Goal: Information Seeking & Learning: Find specific page/section

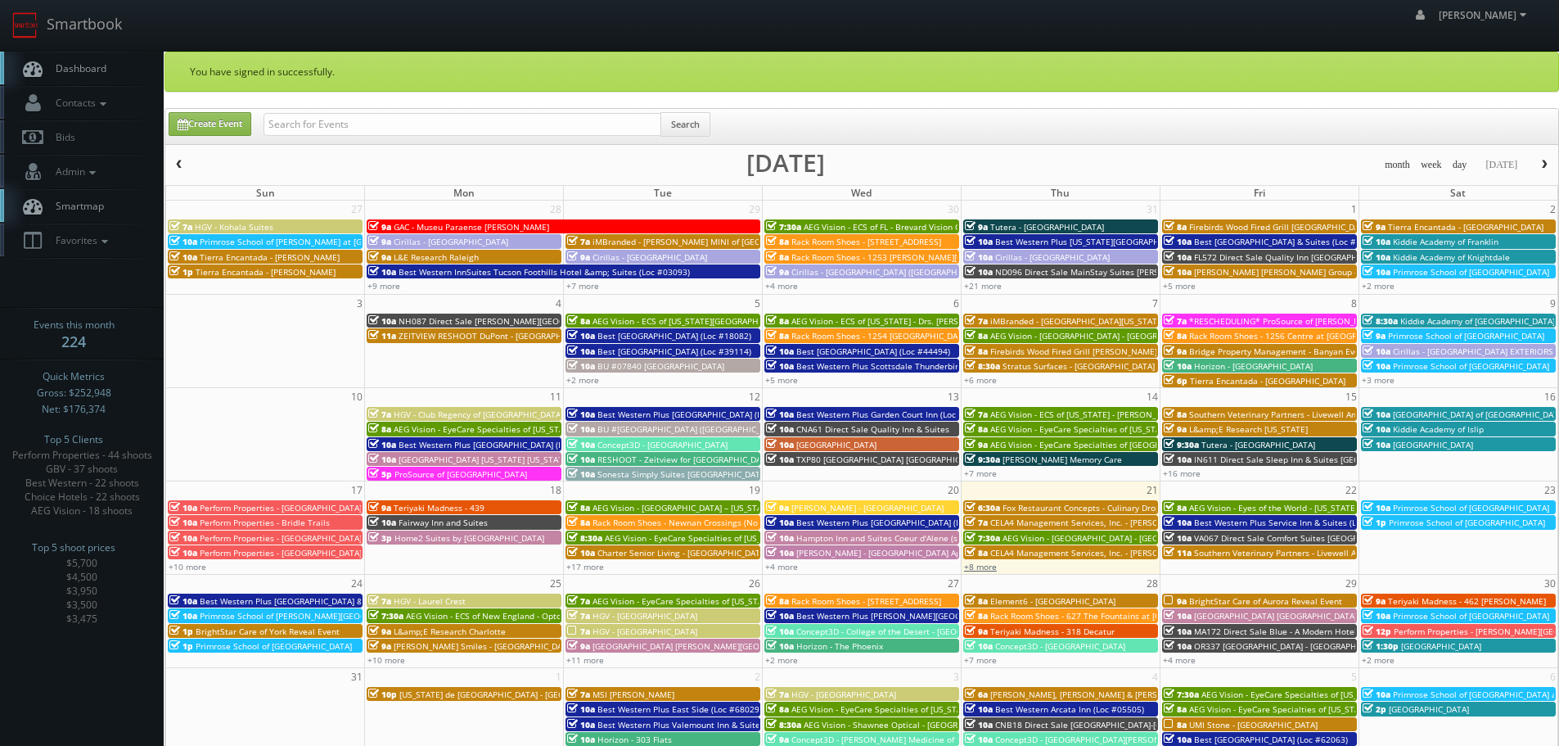
click at [970, 568] on link "+8 more" at bounding box center [980, 566] width 33 height 11
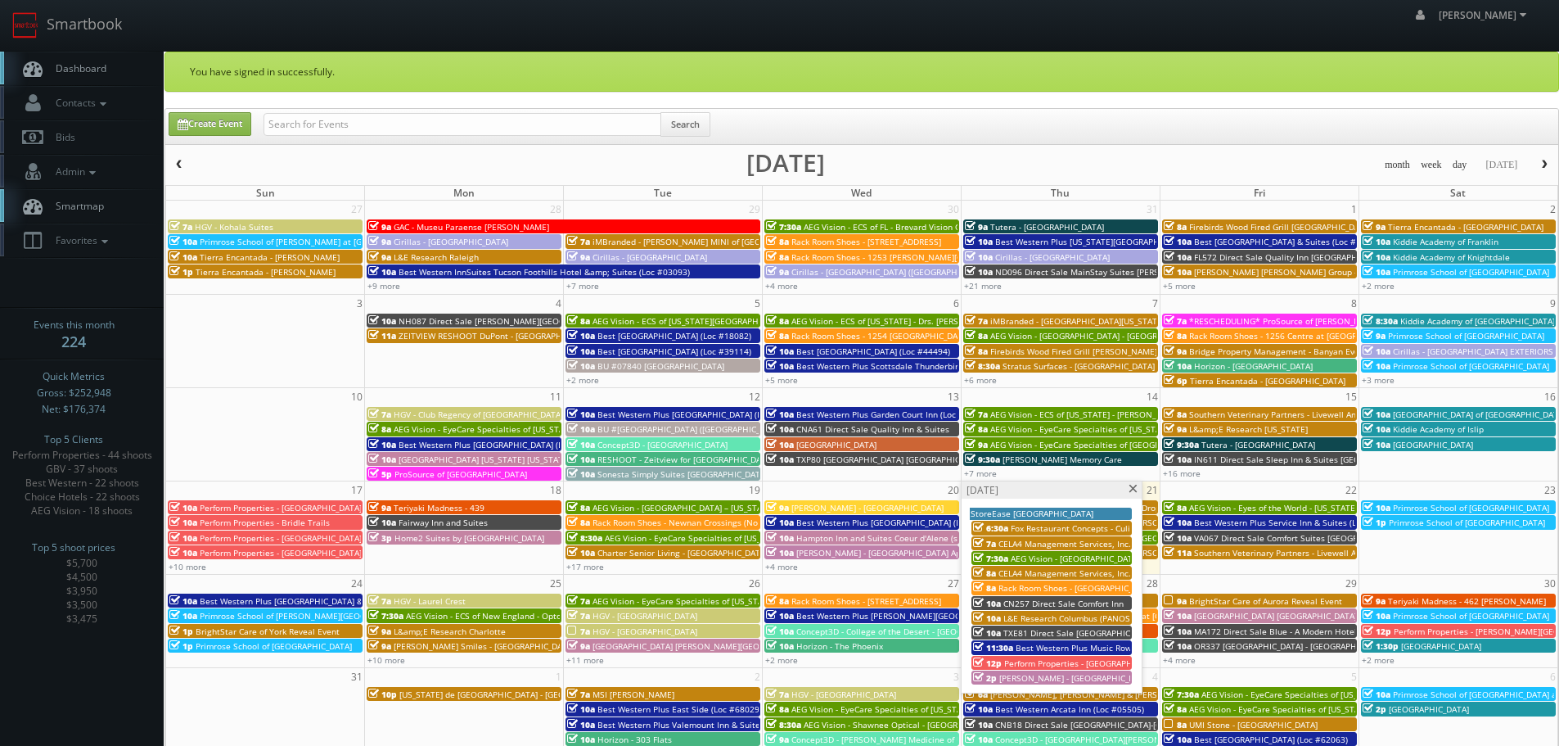
click at [1132, 492] on span at bounding box center [1133, 489] width 11 height 9
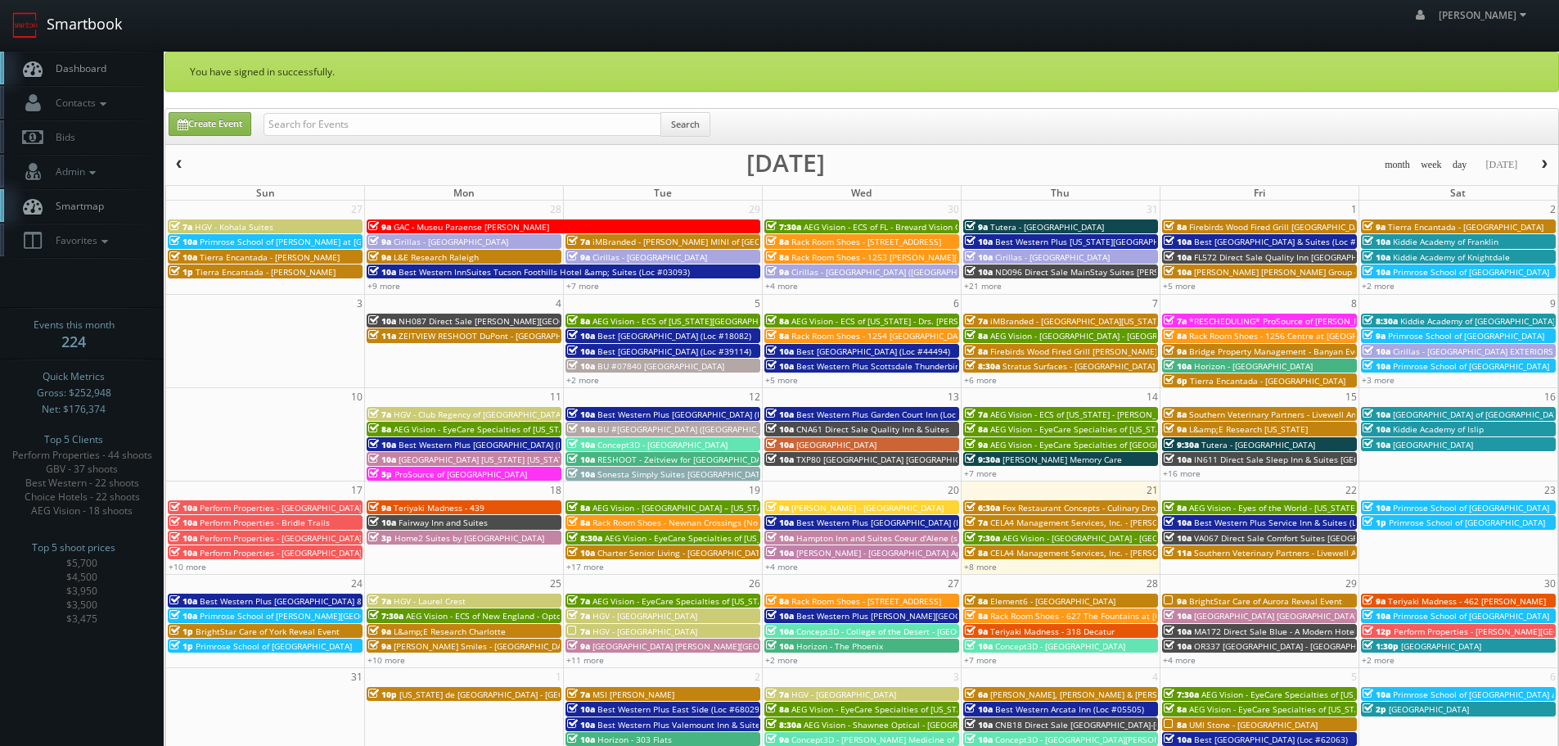
click at [88, 26] on link "Smartbook" at bounding box center [67, 25] width 134 height 51
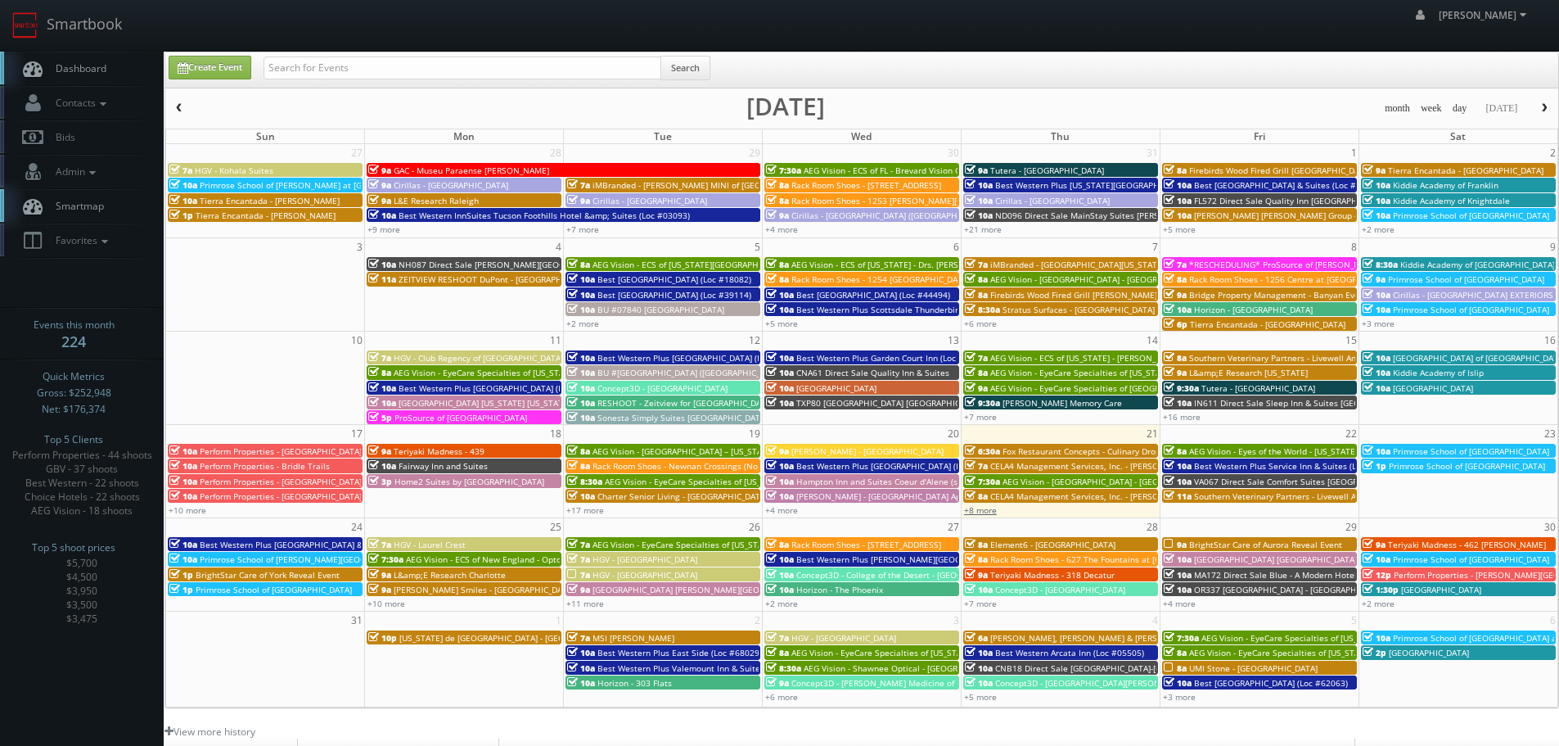
click at [989, 508] on link "+8 more" at bounding box center [980, 509] width 33 height 11
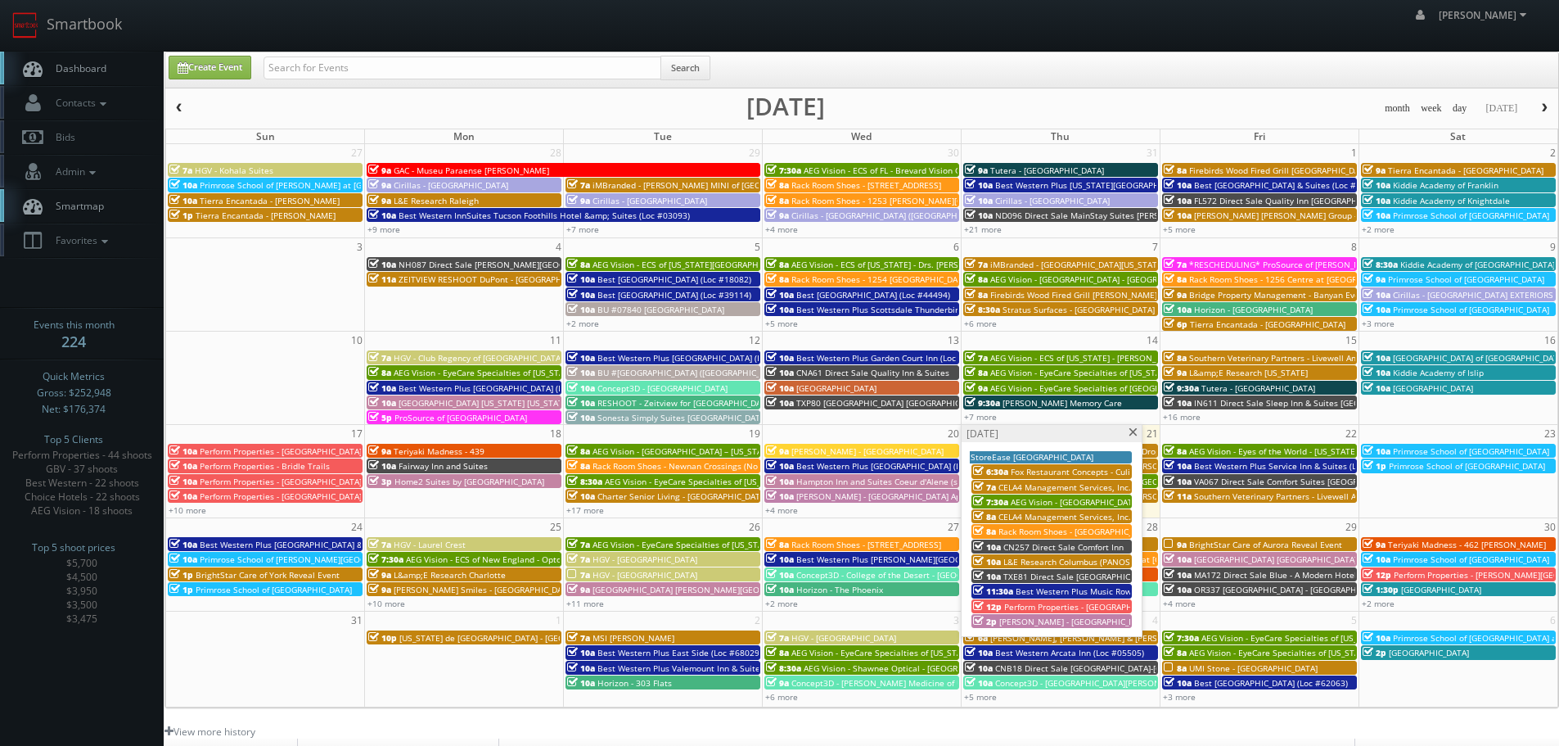
click at [1132, 434] on span at bounding box center [1133, 432] width 11 height 9
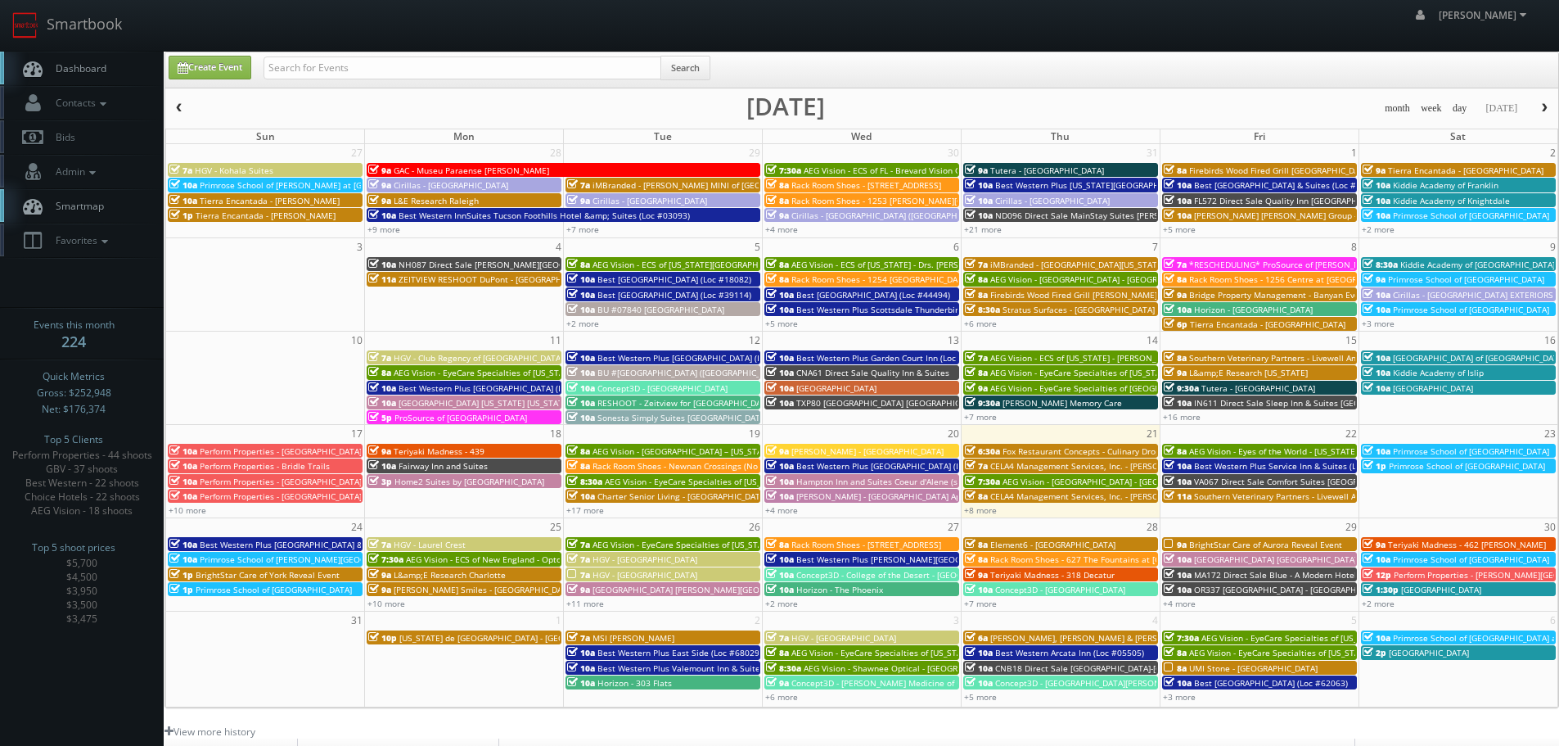
click at [1200, 495] on span "Southern Veterinary Partners - Livewell Animal Urgent Care of Goodyear" at bounding box center [1336, 495] width 284 height 11
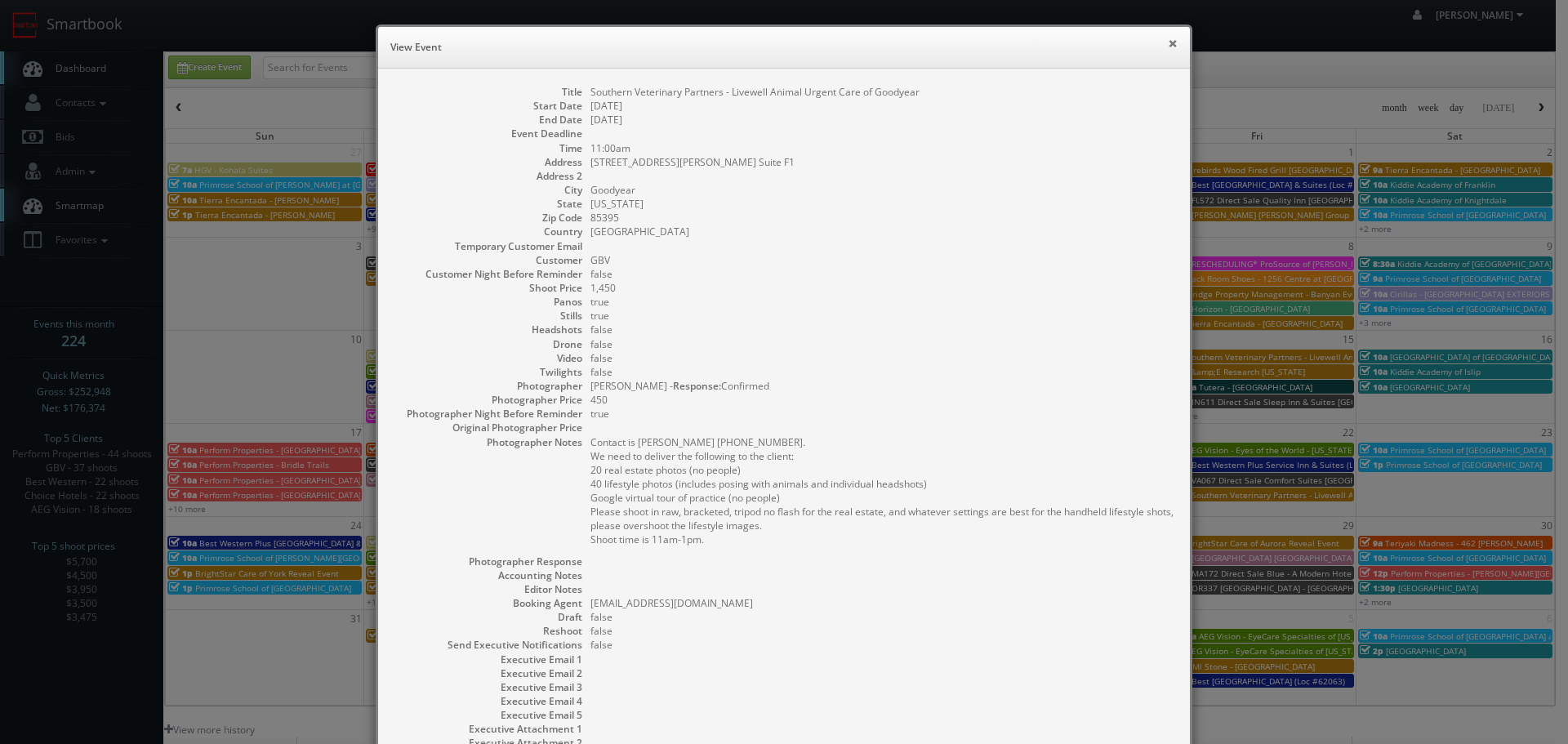
click at [1168, 49] on button "×" at bounding box center [1173, 43] width 10 height 11
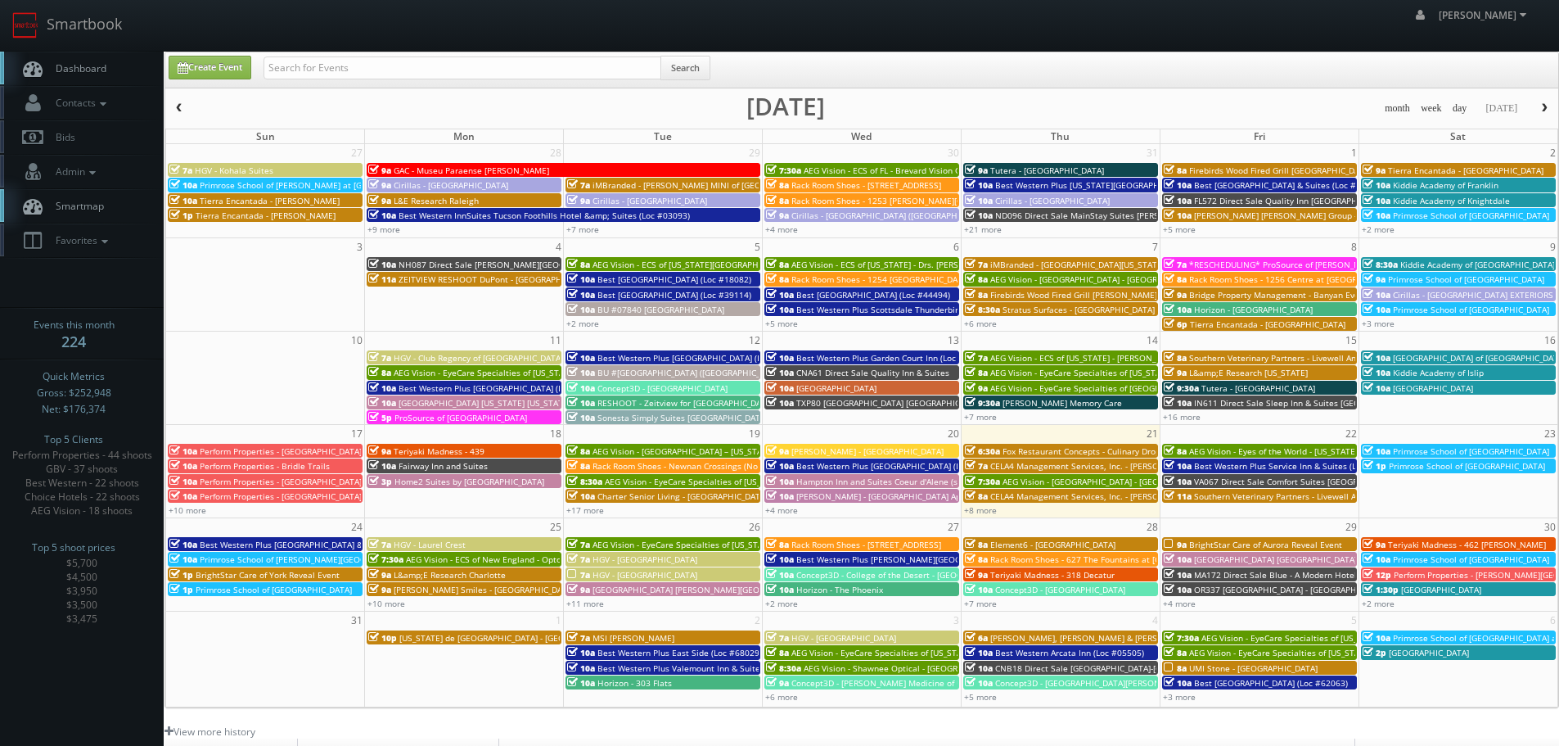
click at [1266, 502] on div "11a Southern Veterinary Partners - Livewell Animal Urgent Care of Goodyear" at bounding box center [1260, 496] width 192 height 12
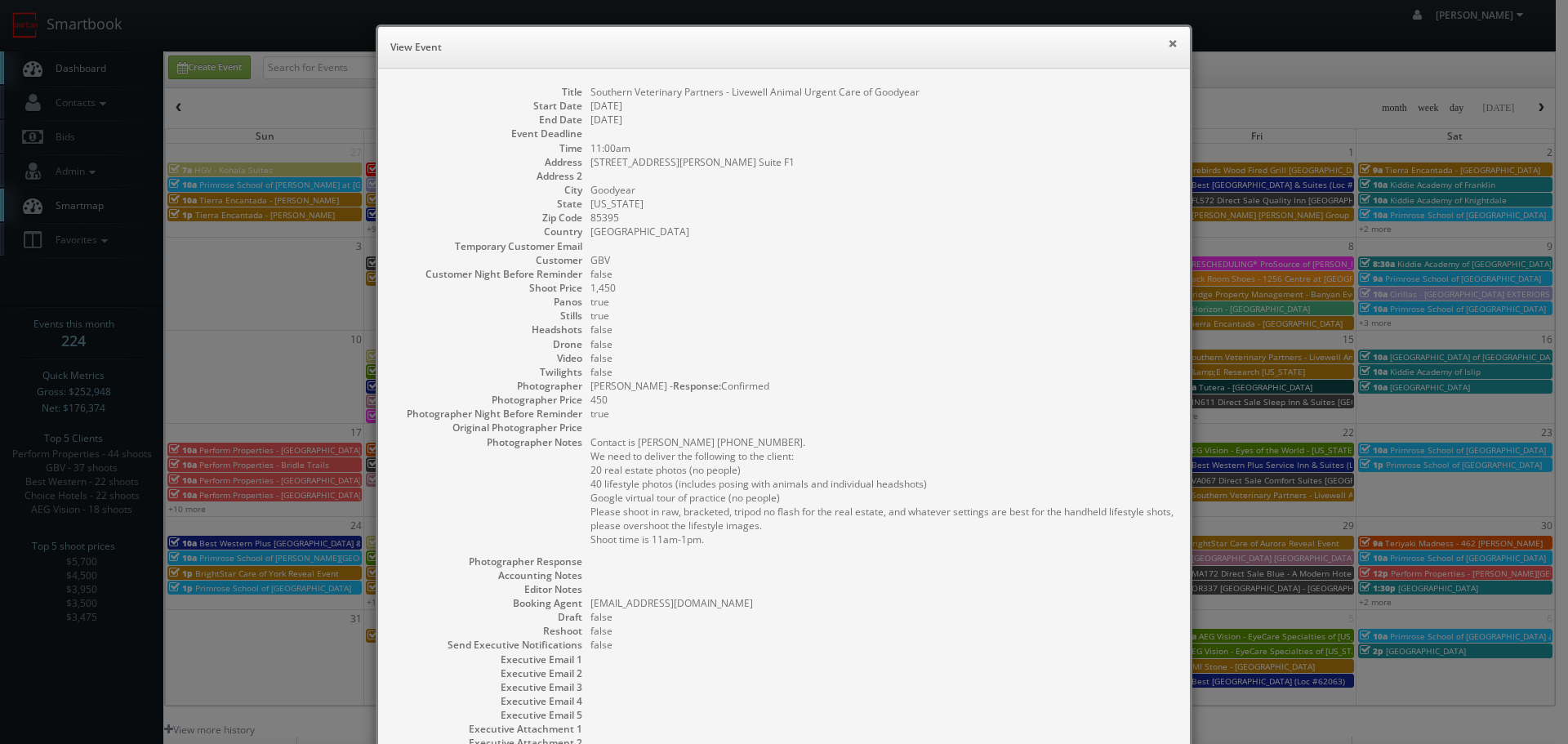
click at [1168, 44] on button "×" at bounding box center [1173, 43] width 10 height 11
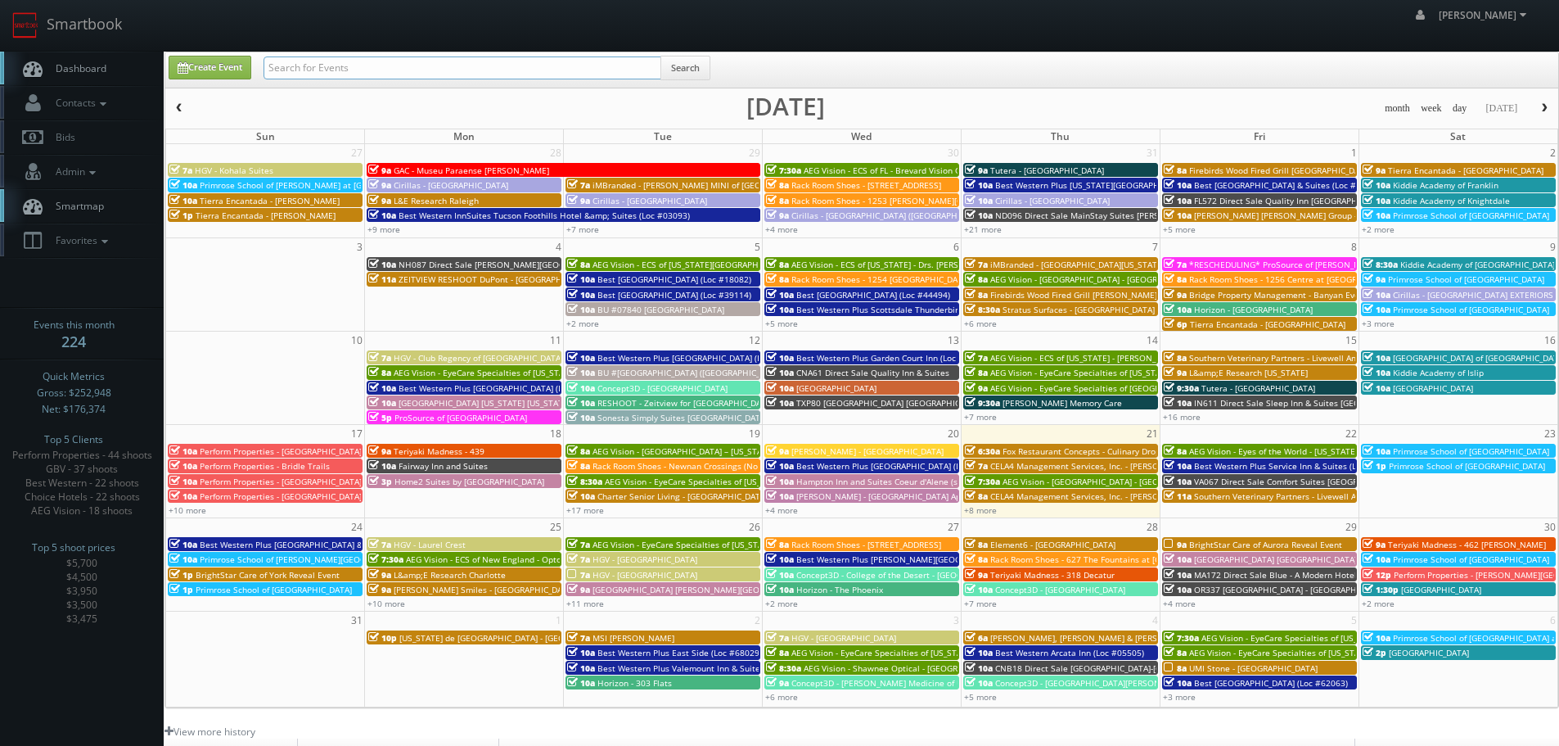
click at [350, 65] on input "text" at bounding box center [463, 67] width 398 height 23
type input "perform properties"
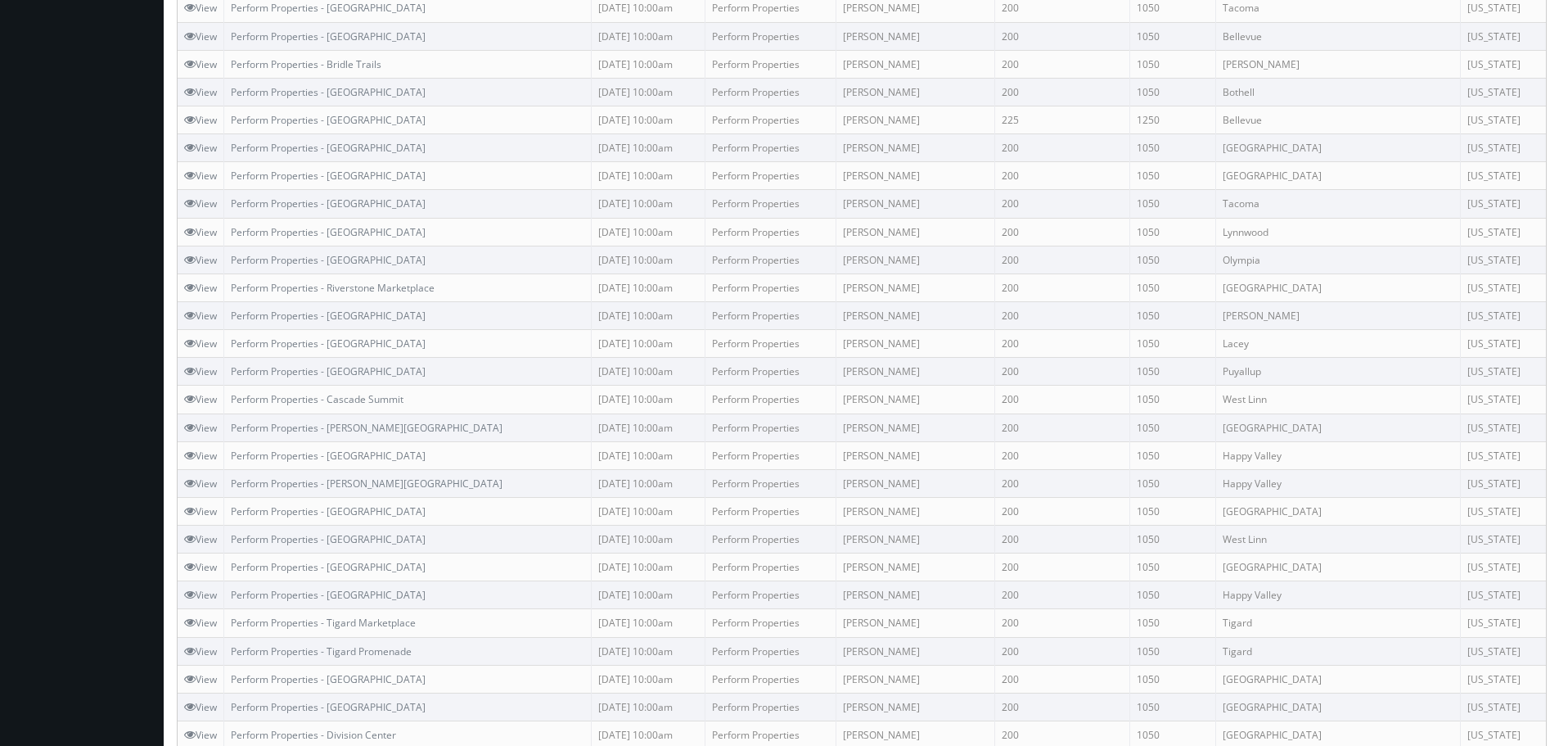
scroll to position [688, 0]
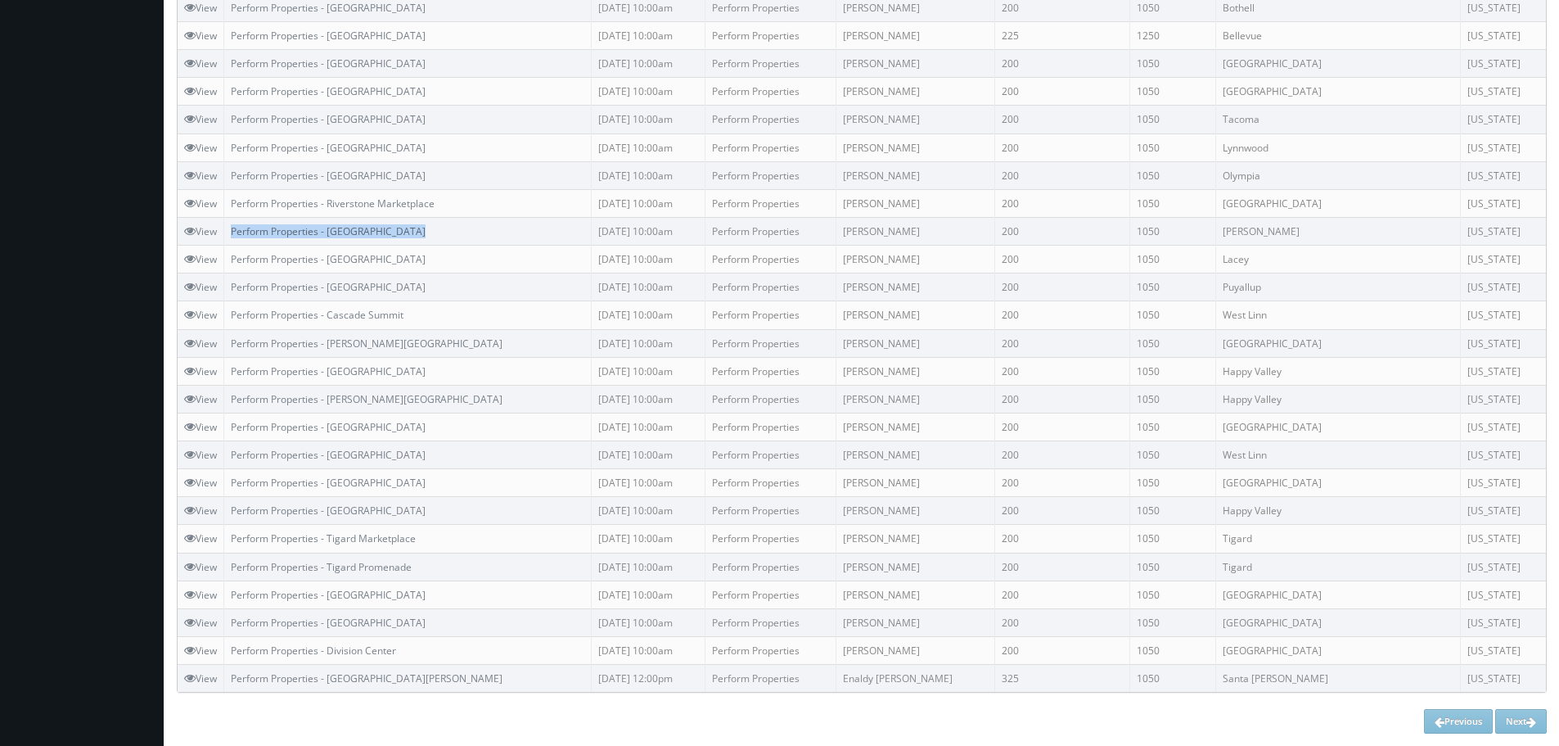
copy link "Perform Properties - [GEOGRAPHIC_DATA]"
drag, startPoint x: 479, startPoint y: 221, endPoint x: 318, endPoint y: 232, distance: 161.7
click at [232, 232] on td "Perform Properties - South Point Plaza" at bounding box center [408, 231] width 368 height 28
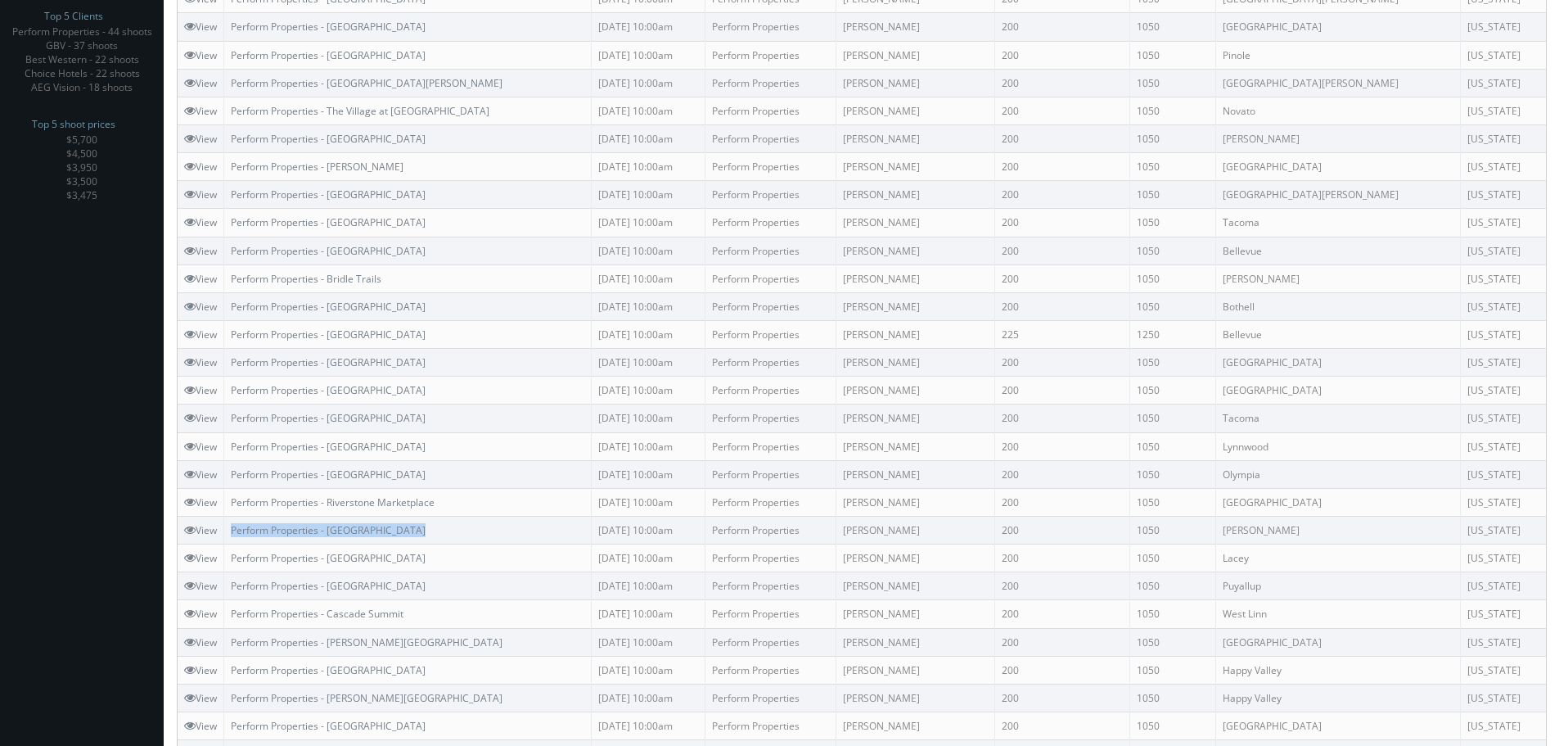
scroll to position [360, 0]
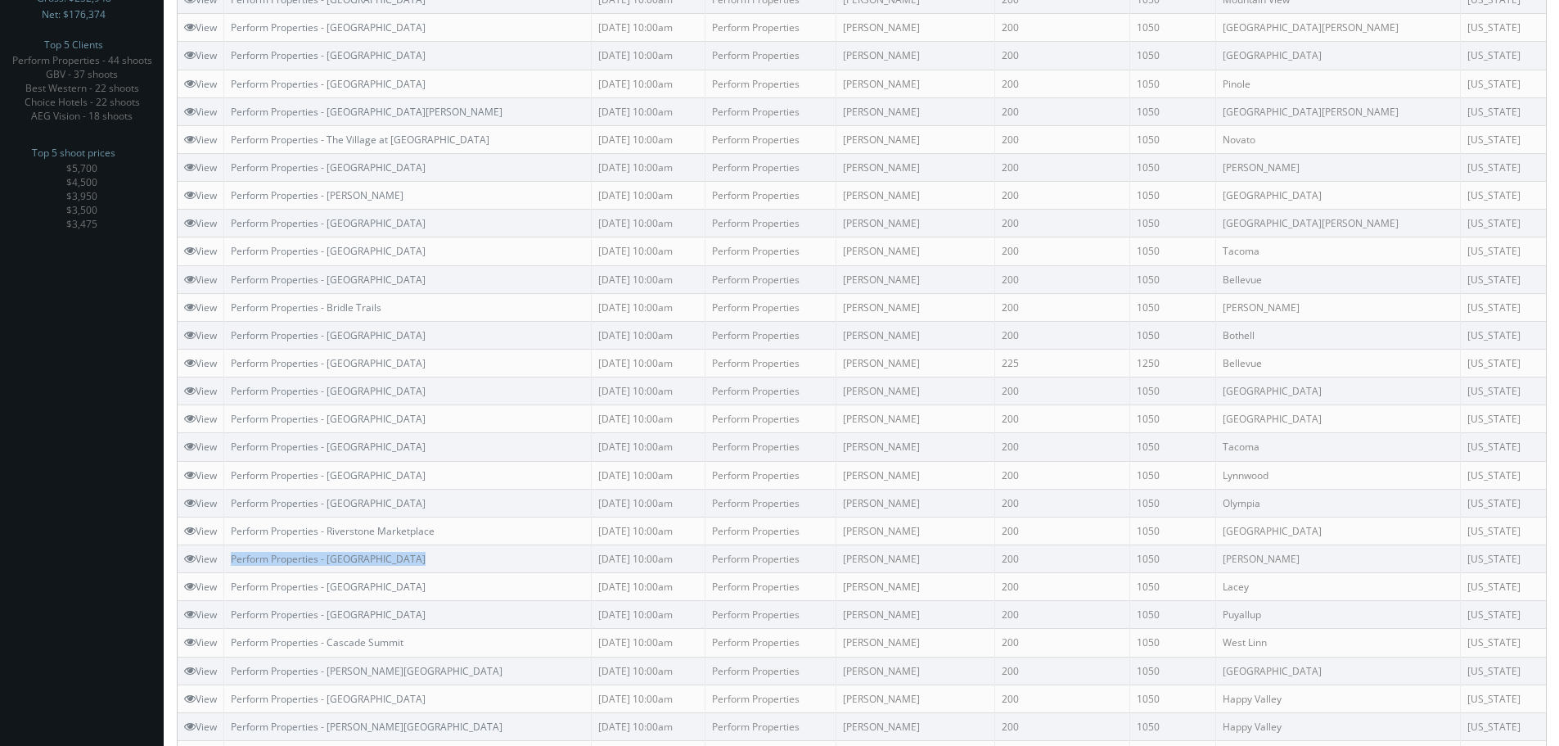
copy link "Perform Properties - [GEOGRAPHIC_DATA]"
drag, startPoint x: 495, startPoint y: 328, endPoint x: 231, endPoint y: 343, distance: 264.8
click at [231, 343] on td "Perform Properties - Canyon Park Shopping Center" at bounding box center [408, 335] width 368 height 28
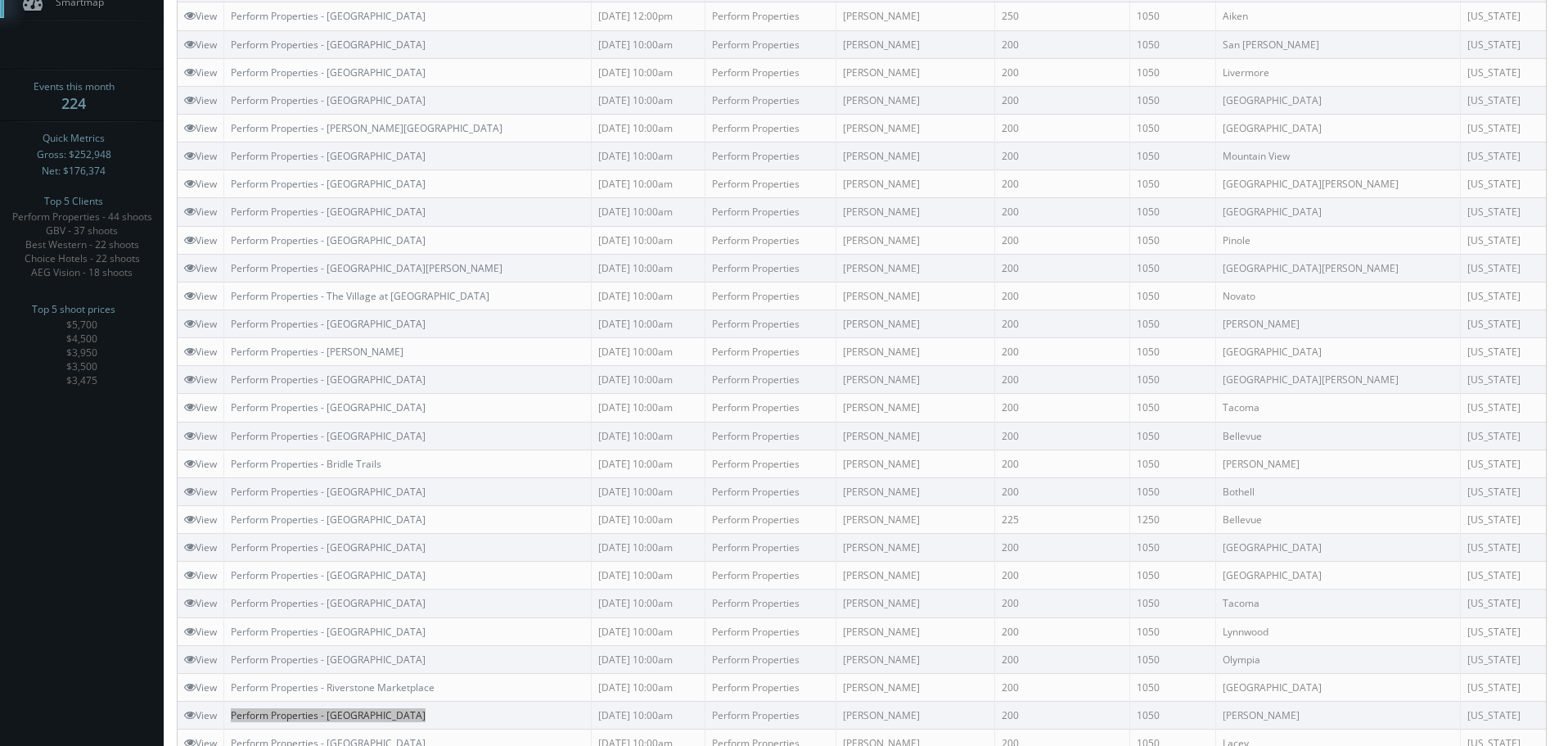
scroll to position [246, 0]
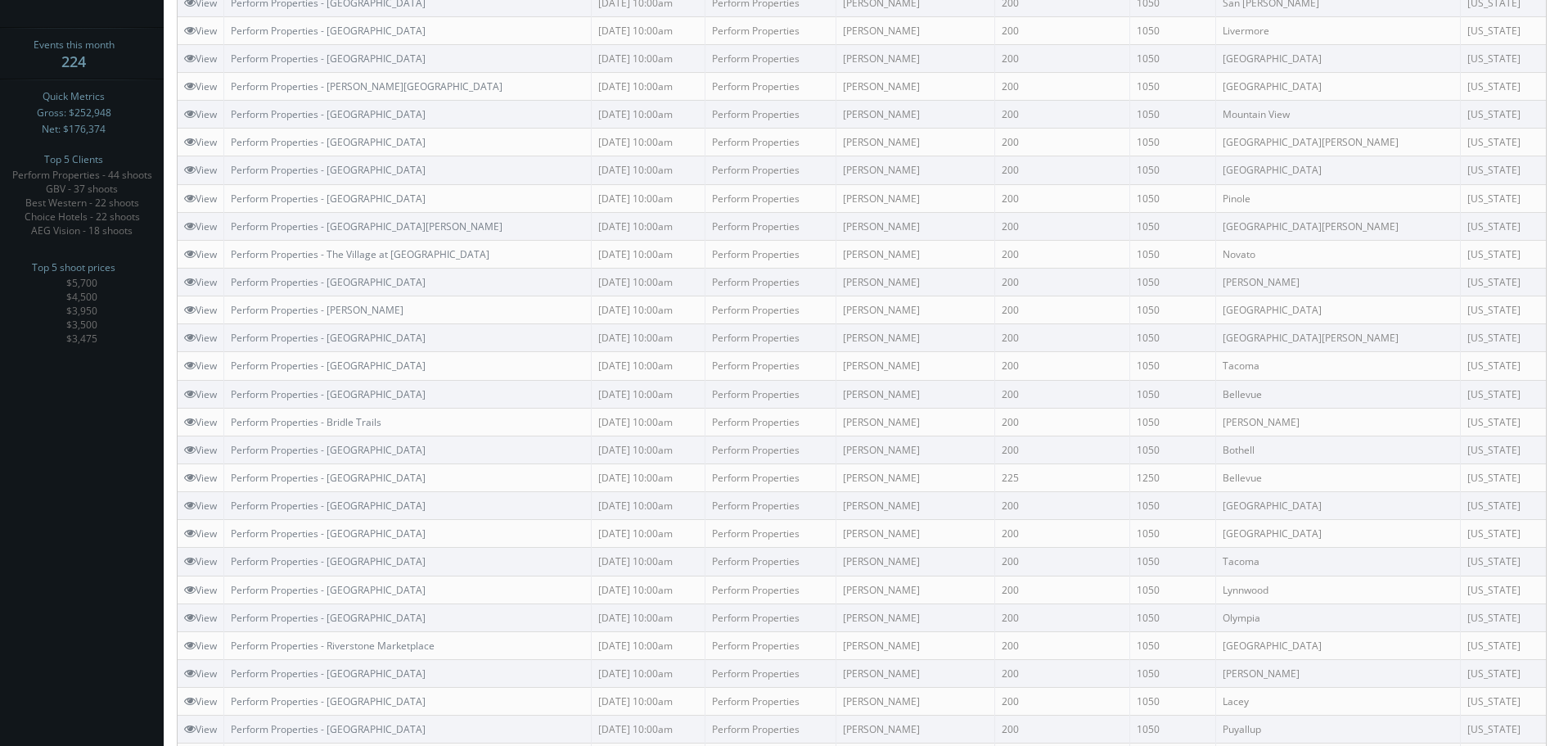
click at [511, 331] on td "Perform Properties - [GEOGRAPHIC_DATA]" at bounding box center [408, 338] width 368 height 28
copy link "Perform Properties - Gateway Shopping Center"
drag, startPoint x: 469, startPoint y: 532, endPoint x: 235, endPoint y: 530, distance: 234.1
click at [235, 530] on td "Perform Properties - [GEOGRAPHIC_DATA]" at bounding box center [408, 534] width 368 height 28
click at [557, 403] on td "Perform Properties - [GEOGRAPHIC_DATA]" at bounding box center [408, 394] width 368 height 28
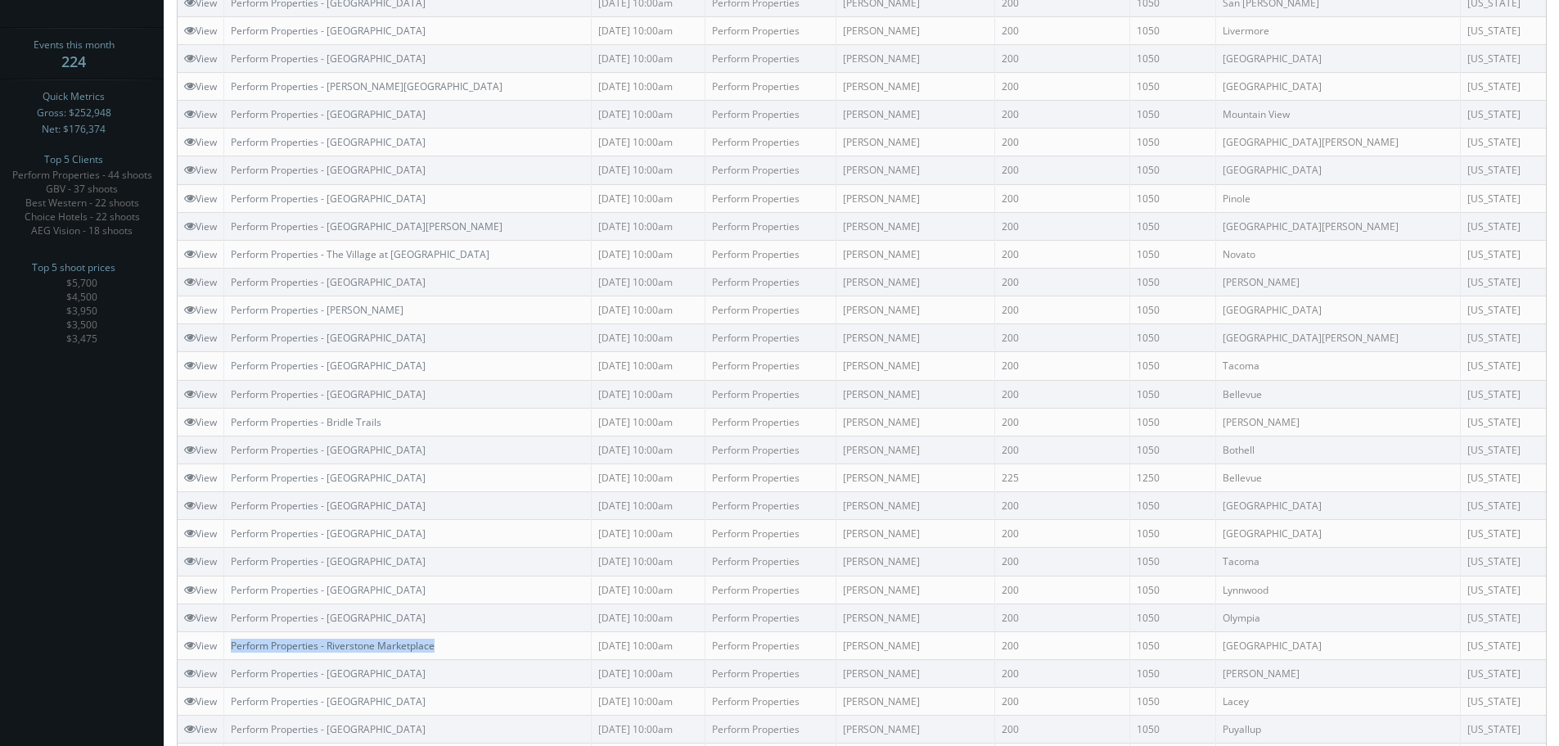
copy link "Perform Properties - Riverstone Marketplace"
drag, startPoint x: 477, startPoint y: 648, endPoint x: 235, endPoint y: 648, distance: 242.3
click at [235, 648] on td "Perform Properties - Riverstone Marketplace" at bounding box center [408, 645] width 368 height 28
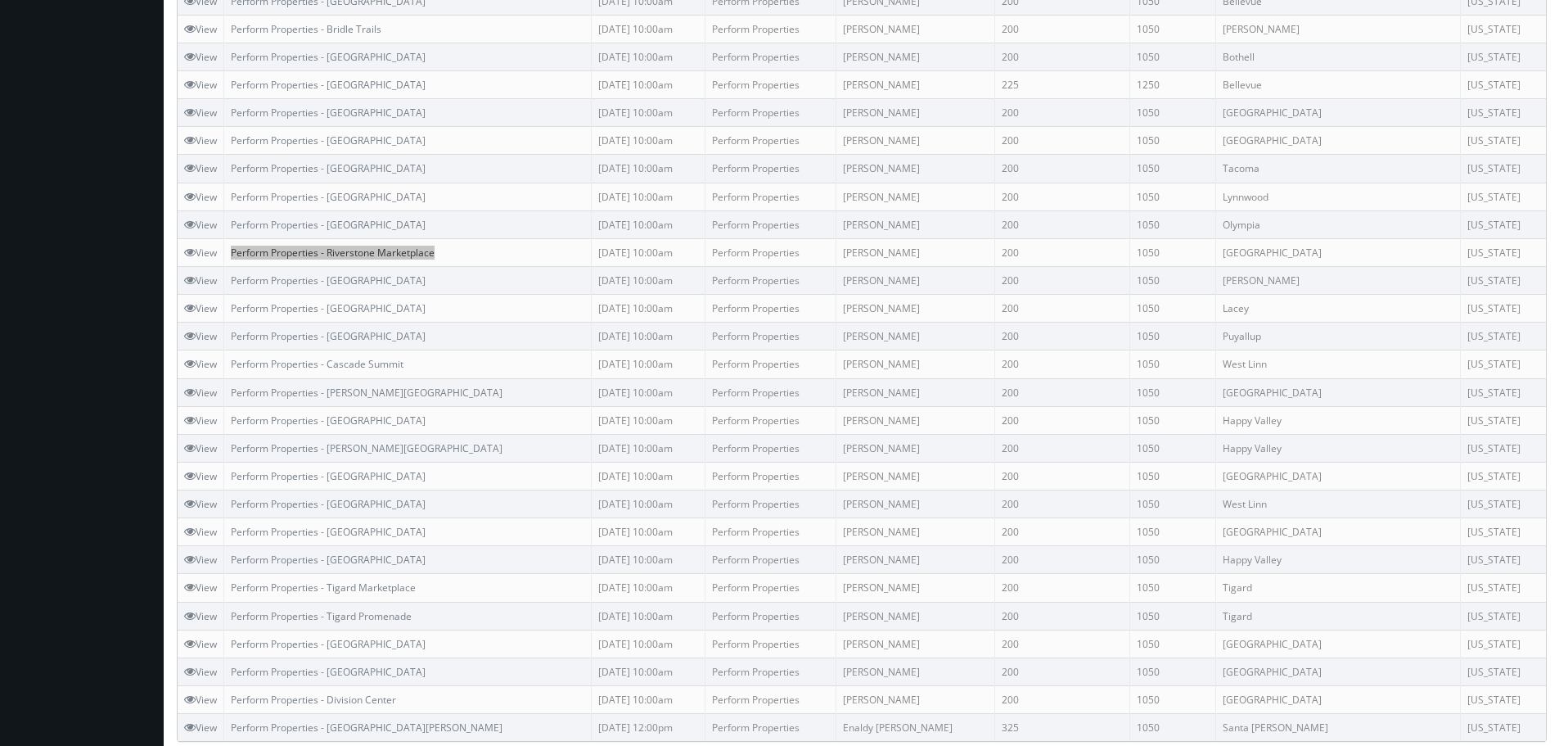
scroll to position [655, 0]
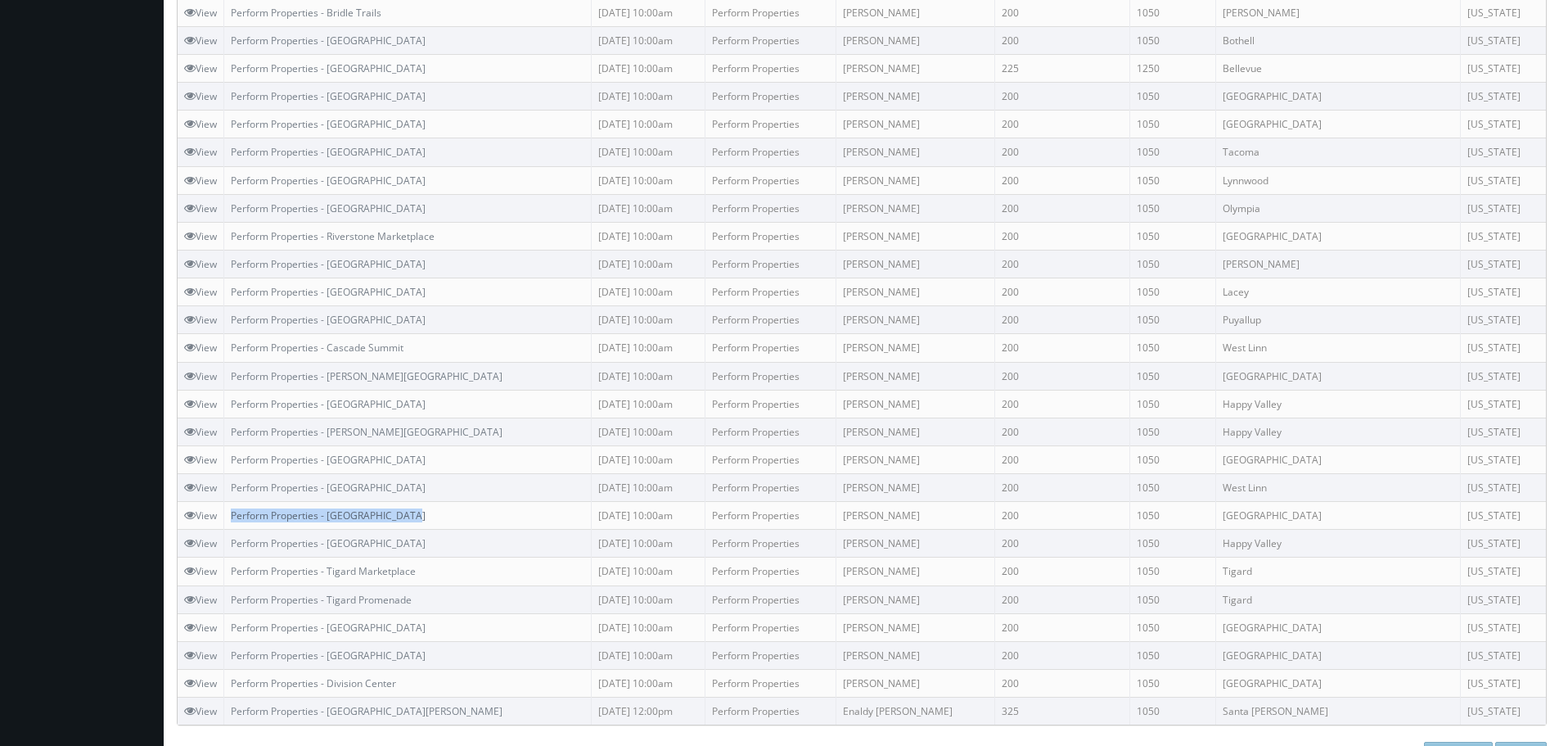
copy link "Perform Properties - [GEOGRAPHIC_DATA]"
drag, startPoint x: 431, startPoint y: 510, endPoint x: 233, endPoint y: 517, distance: 197.4
click at [233, 517] on td "Perform Properties - [GEOGRAPHIC_DATA]" at bounding box center [408, 516] width 368 height 28
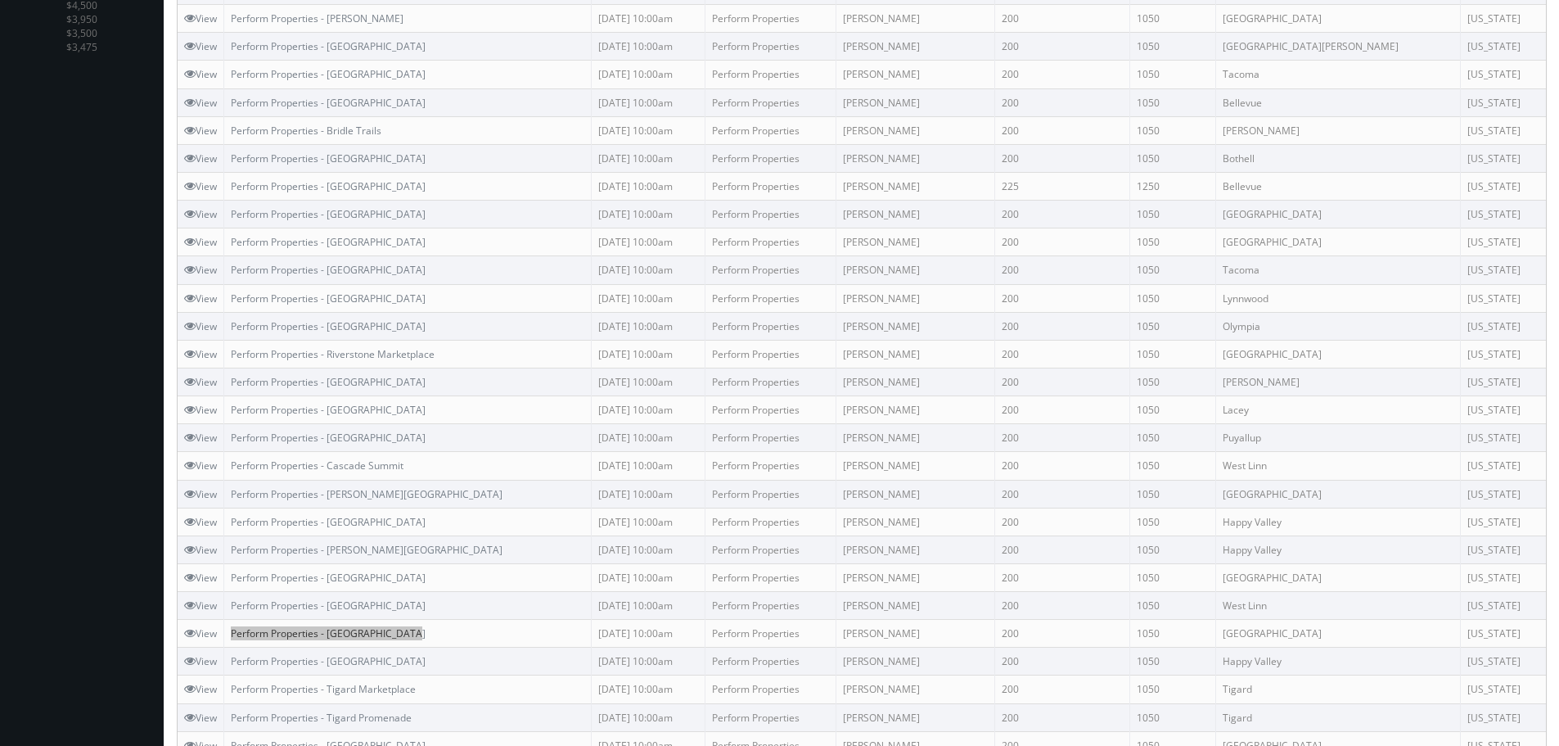
scroll to position [573, 0]
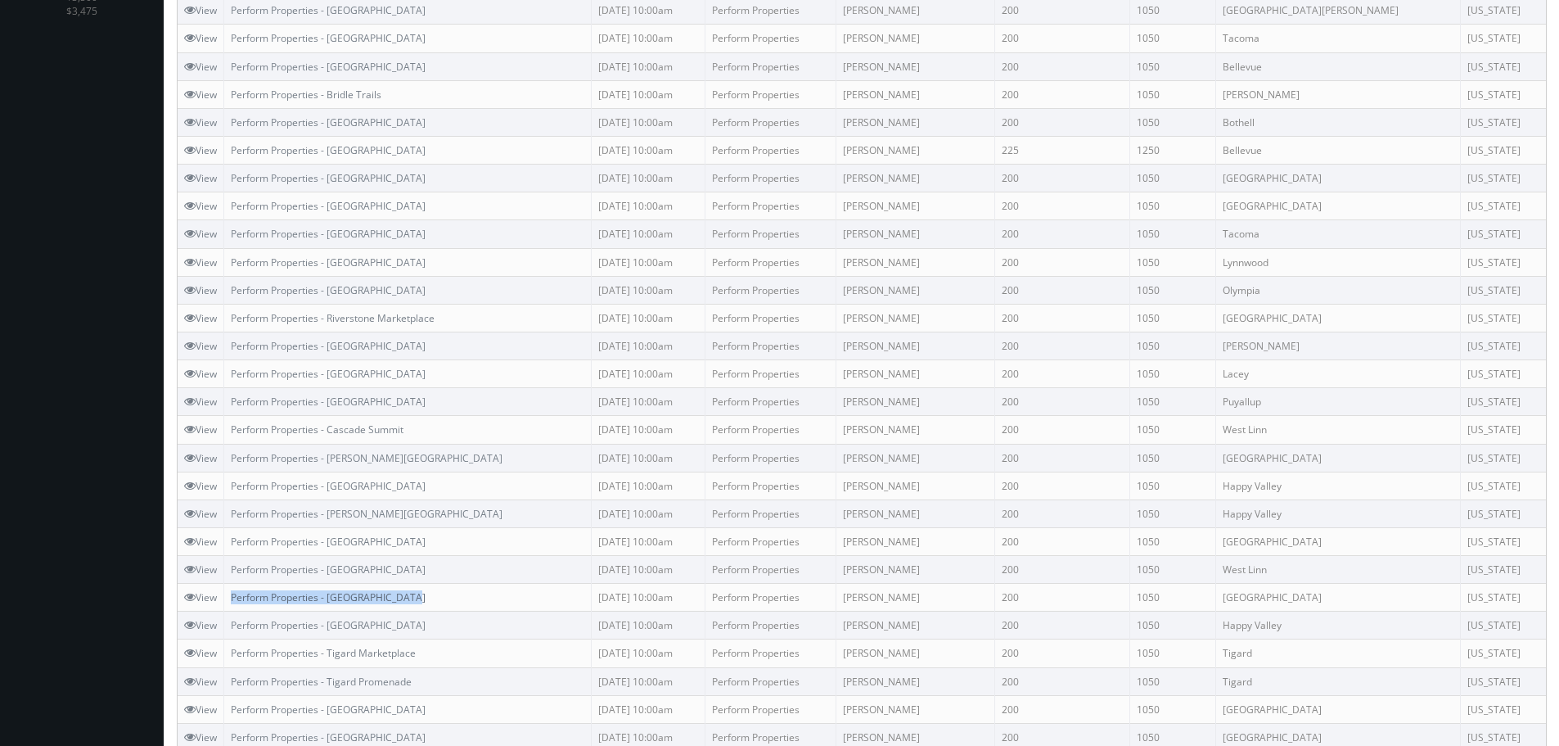
copy link "Perform Properties - Rose City Center"
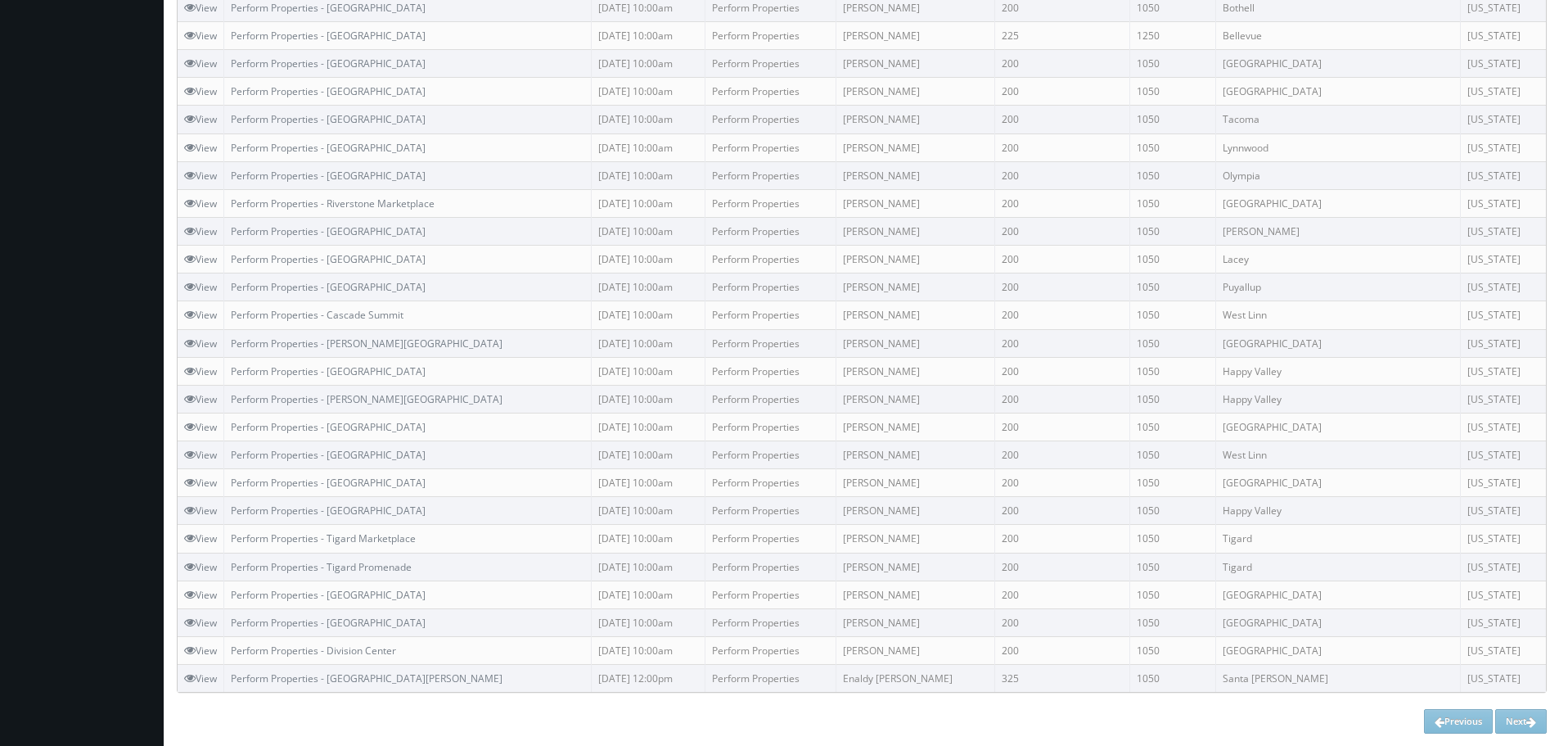
scroll to position [99, 0]
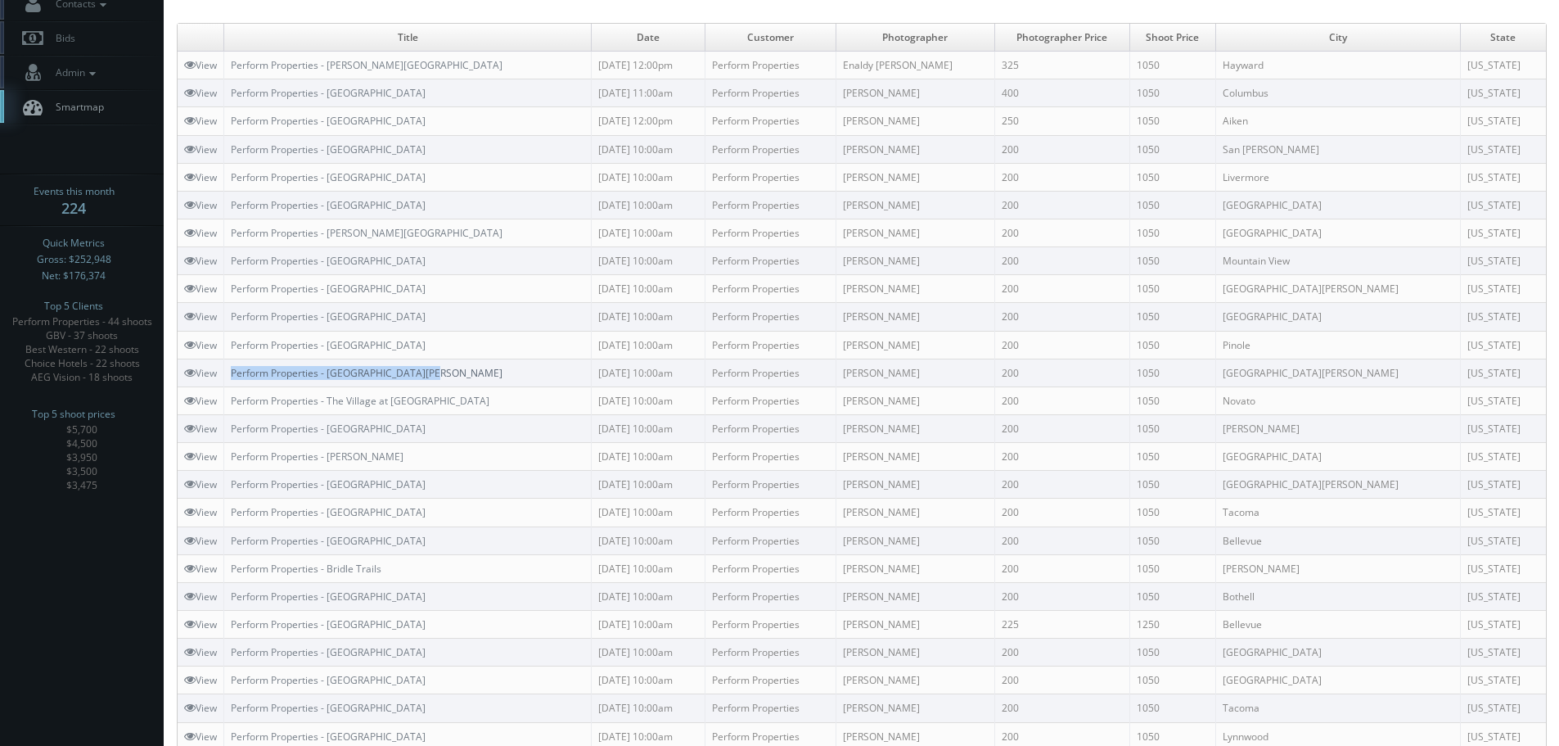
copy link "Perform Properties - Santa Teresa Village"
drag, startPoint x: 432, startPoint y: 372, endPoint x: 234, endPoint y: 370, distance: 198.1
click at [234, 370] on td "Perform Properties - Santa Teresa Village" at bounding box center [408, 373] width 368 height 28
copy link "Perform Properties - The Village at Novato"
drag, startPoint x: 438, startPoint y: 402, endPoint x: 232, endPoint y: 401, distance: 206.3
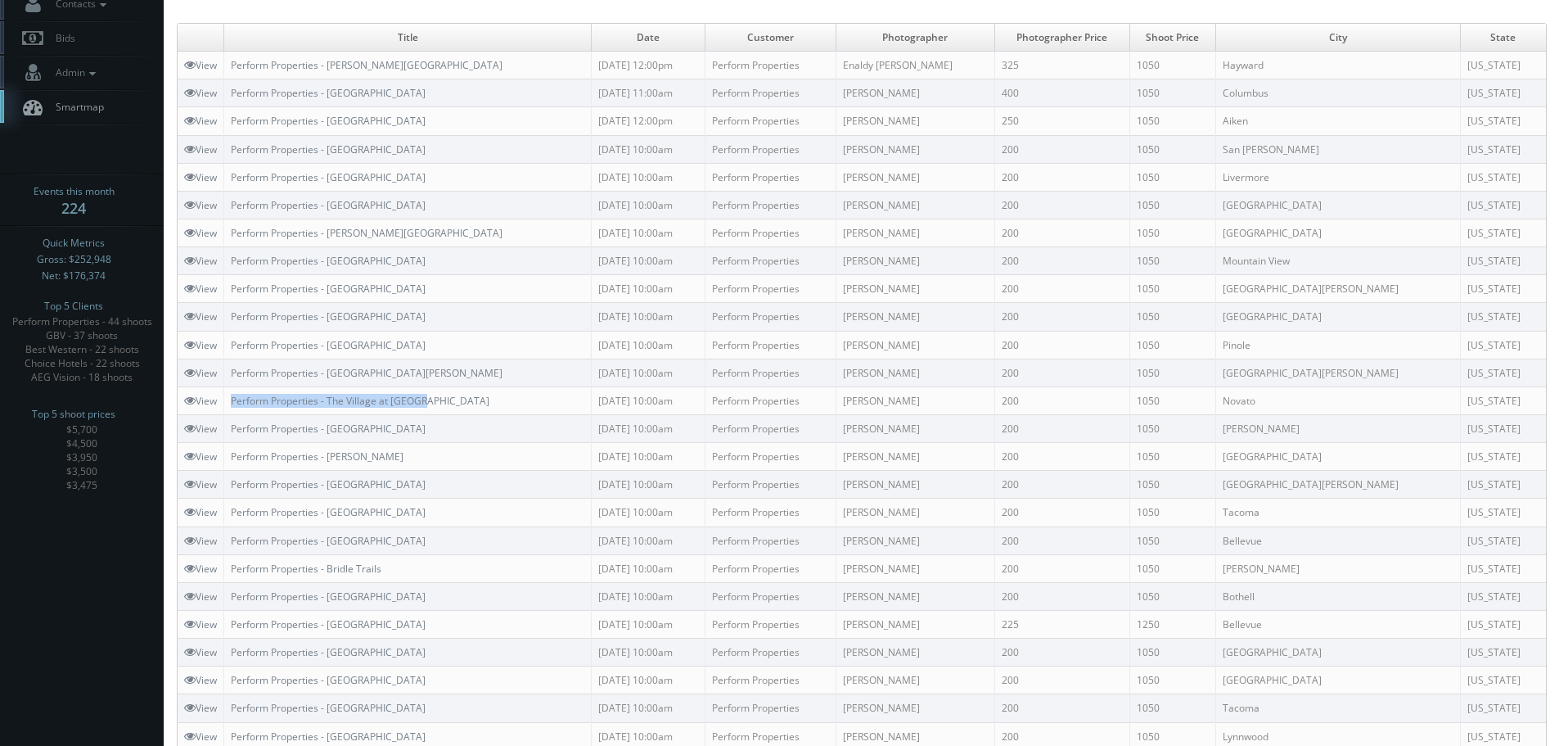
click at [232, 401] on td "Perform Properties - The Village at Novato" at bounding box center [408, 400] width 368 height 28
copy link "Perform Properties - Village Oaks"
drag, startPoint x: 407, startPoint y: 427, endPoint x: 233, endPoint y: 431, distance: 173.6
click at [233, 431] on td "Perform Properties - Village Oaks" at bounding box center [408, 428] width 368 height 28
copy link "Perform Properties - Winston Manor"
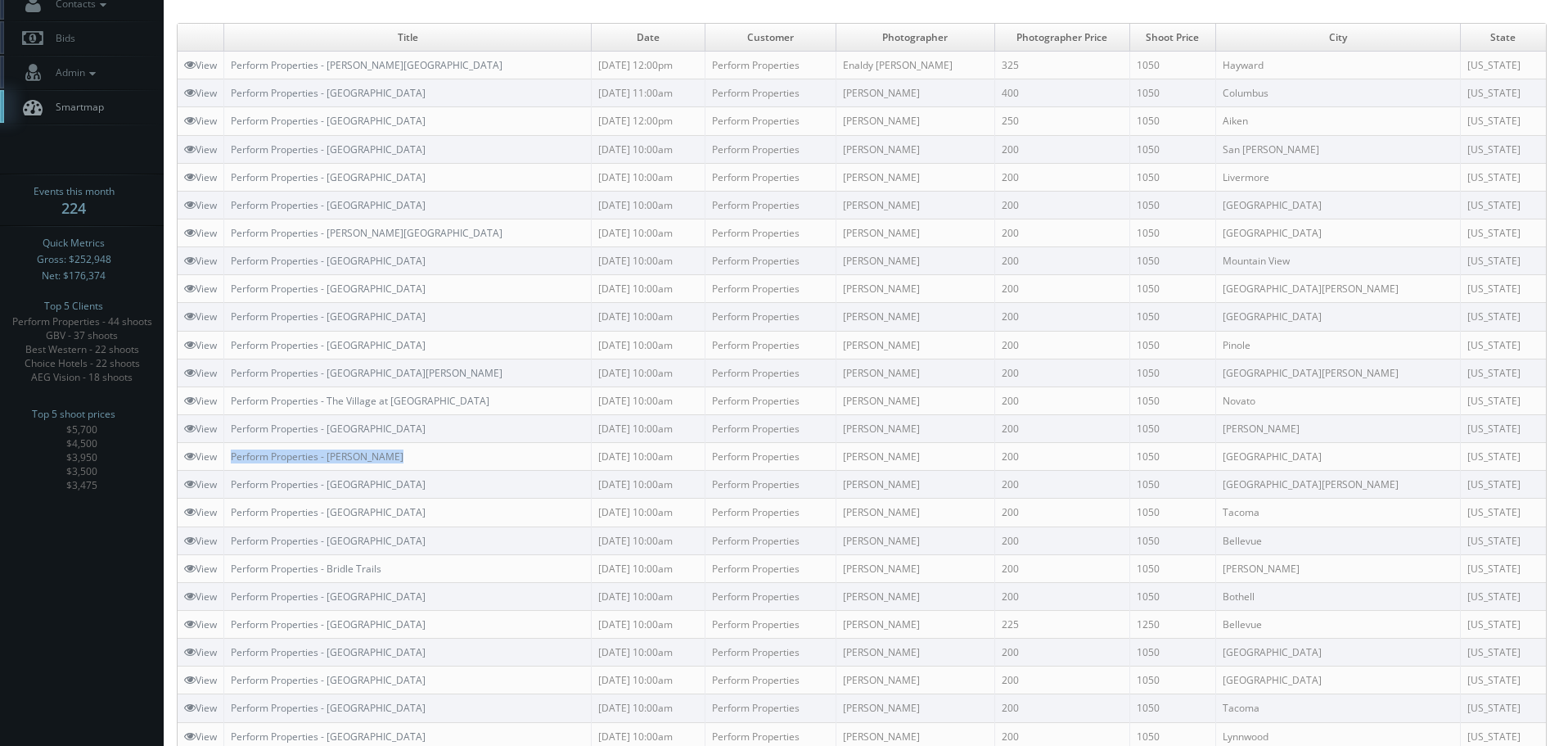
drag, startPoint x: 422, startPoint y: 454, endPoint x: 232, endPoint y: 458, distance: 190.0
click at [232, 458] on td "Perform Properties - Winston Manor" at bounding box center [408, 457] width 368 height 28
drag, startPoint x: 454, startPoint y: 480, endPoint x: 232, endPoint y: 482, distance: 221.0
click at [232, 482] on td "Perform Properties - Canyon Creek Plaza" at bounding box center [408, 485] width 368 height 28
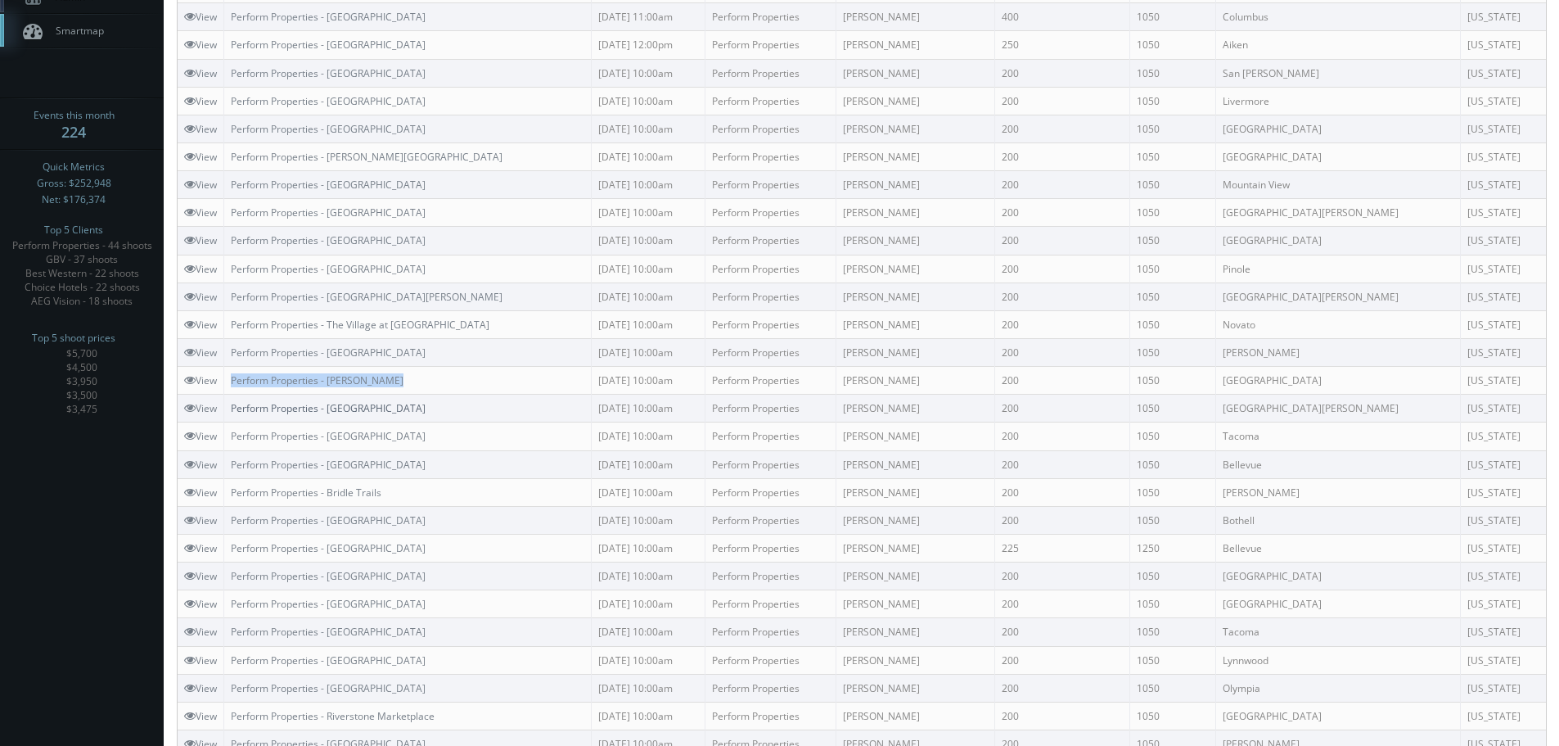
scroll to position [181, 0]
drag, startPoint x: 435, startPoint y: 236, endPoint x: 215, endPoint y: 238, distance: 219.4
click at [215, 238] on tr "View Perform Properties - Country Club Gate Center 08/19/2025 10:00am Perform P…" at bounding box center [862, 235] width 1369 height 28
click at [460, 231] on td "Perform Properties - Country Club Gate Center" at bounding box center [408, 235] width 368 height 28
drag, startPoint x: 470, startPoint y: 233, endPoint x: 232, endPoint y: 238, distance: 238.3
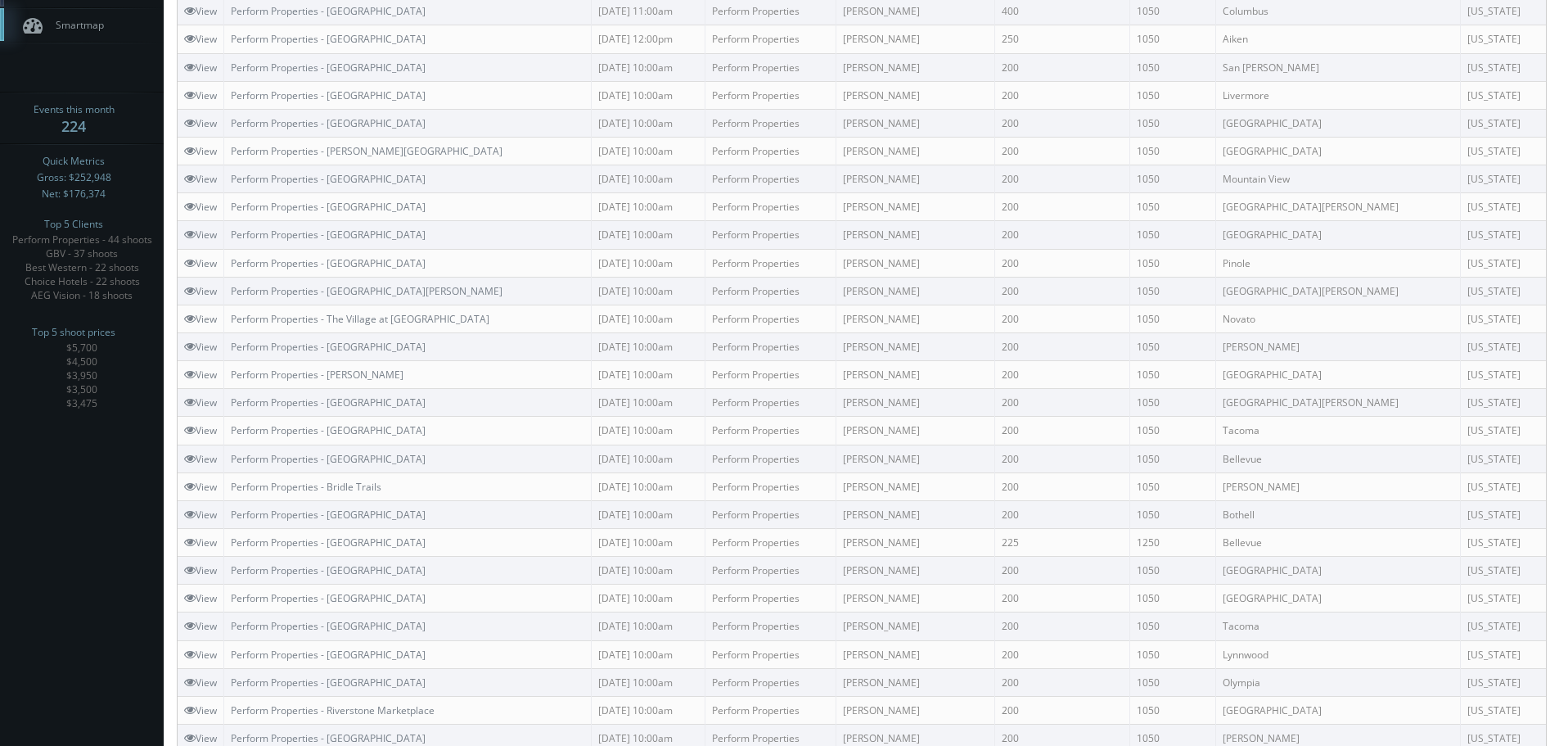
click at [232, 238] on td "Perform Properties - Country Club Gate Center" at bounding box center [408, 235] width 368 height 28
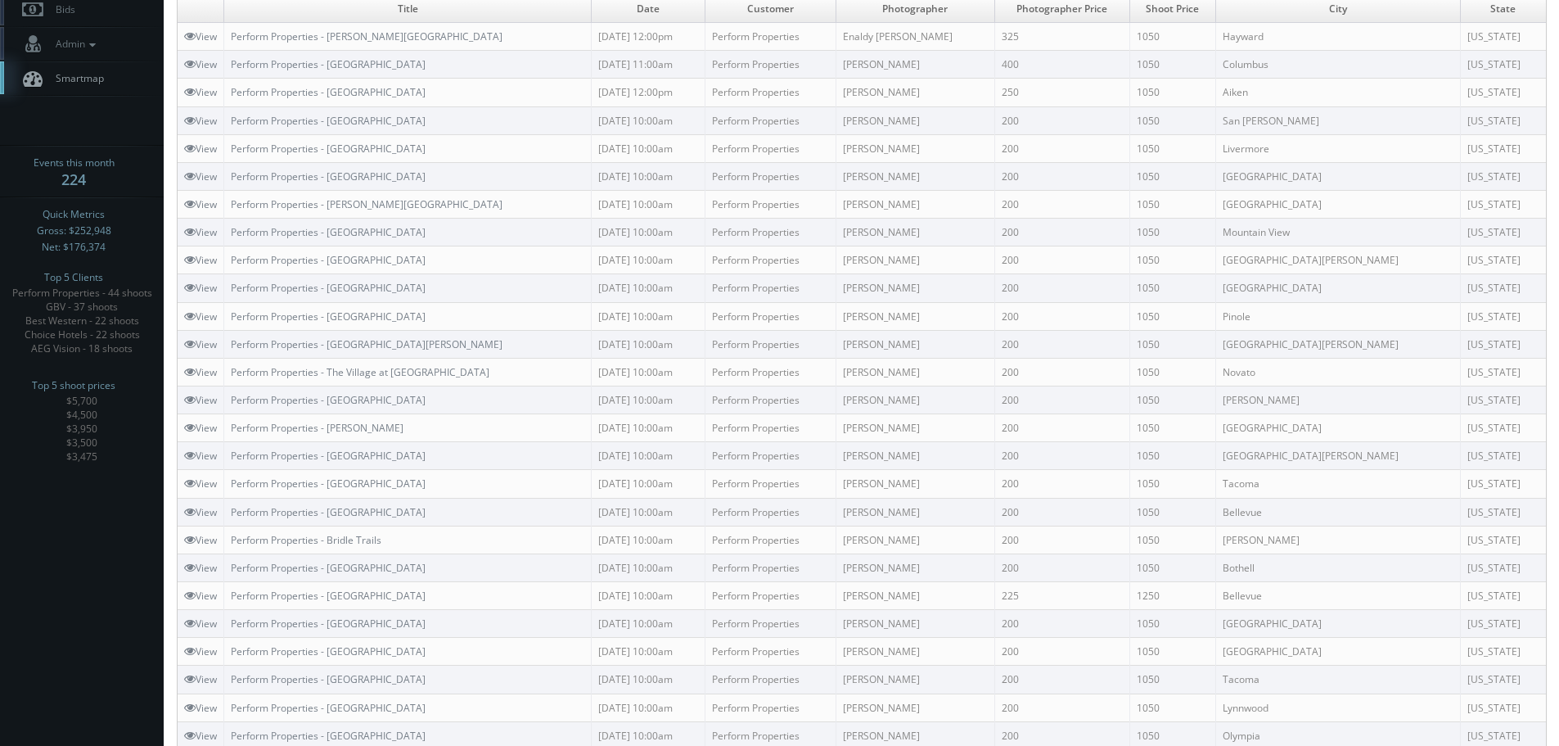
scroll to position [99, 0]
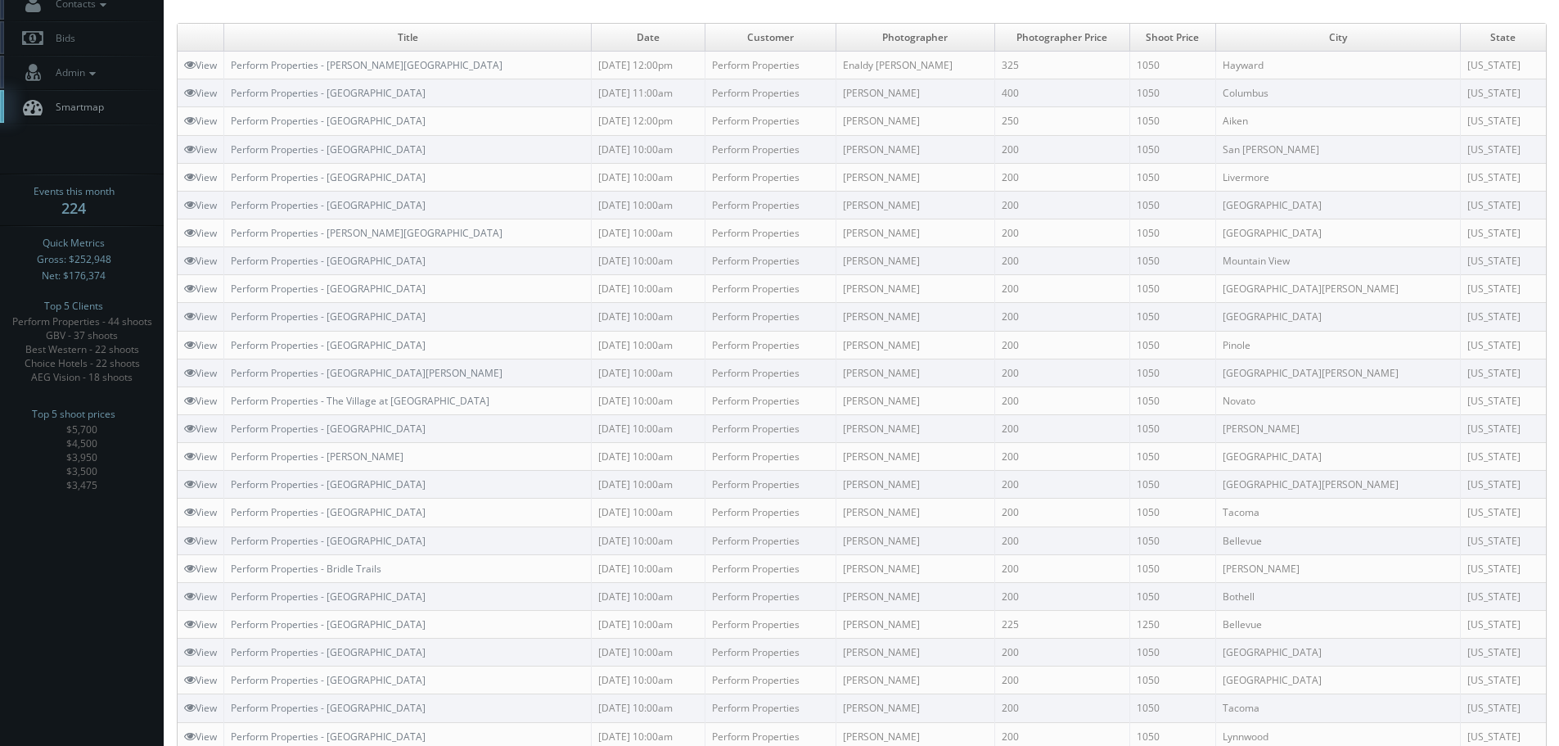
drag, startPoint x: 440, startPoint y: 149, endPoint x: 232, endPoint y: 147, distance: 207.1
click at [232, 147] on td "Perform Properties - Country Club Village" at bounding box center [408, 149] width 368 height 28
drag, startPoint x: 473, startPoint y: 178, endPoint x: 236, endPoint y: 175, distance: 237.4
click at [236, 175] on td "Perform Properties - [GEOGRAPHIC_DATA]" at bounding box center [408, 177] width 368 height 28
drag, startPoint x: 456, startPoint y: 210, endPoint x: 229, endPoint y: 217, distance: 226.8
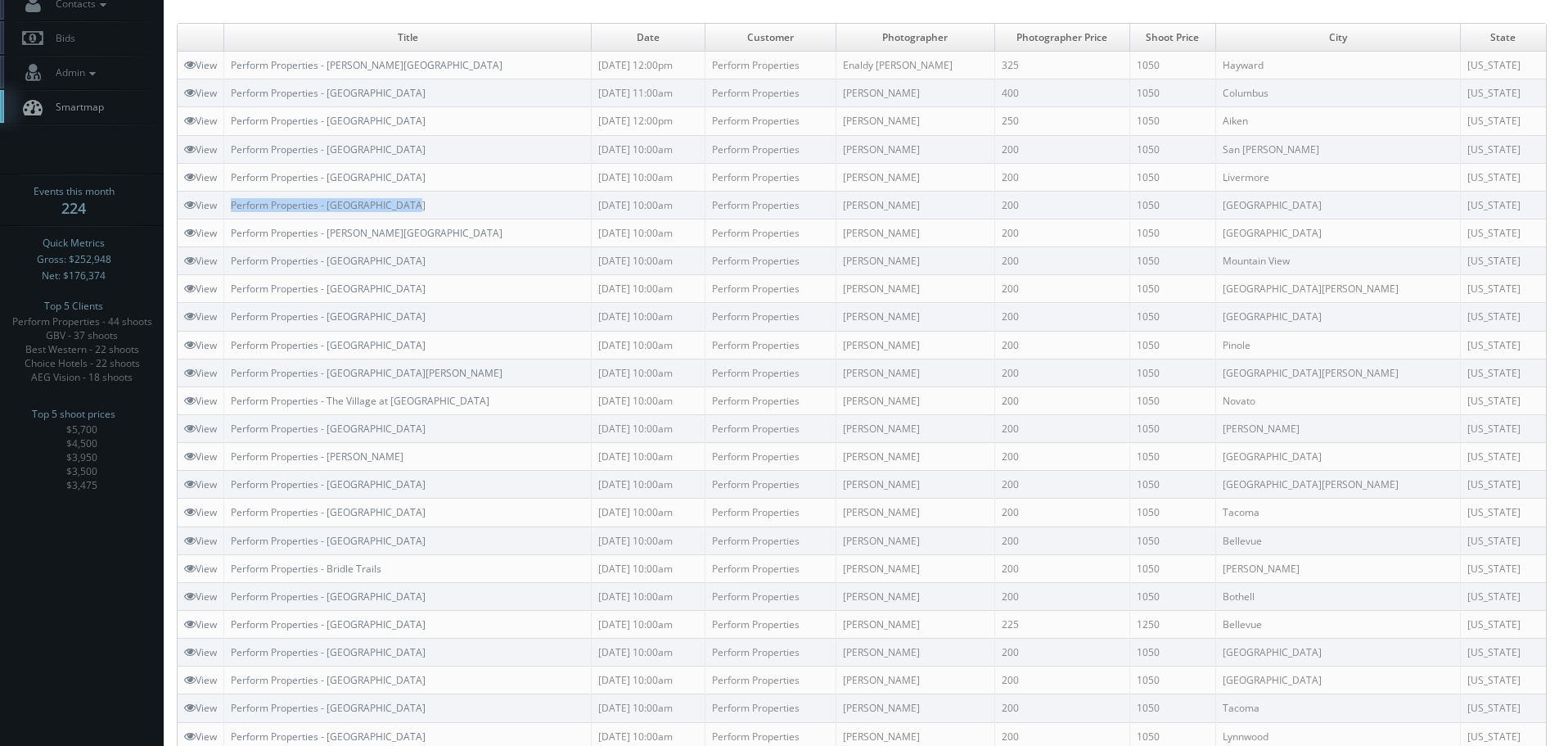
click at [229, 217] on td "Perform Properties - Iron Horse Plaza" at bounding box center [408, 205] width 368 height 28
click at [203, 206] on link "View" at bounding box center [200, 205] width 33 height 14
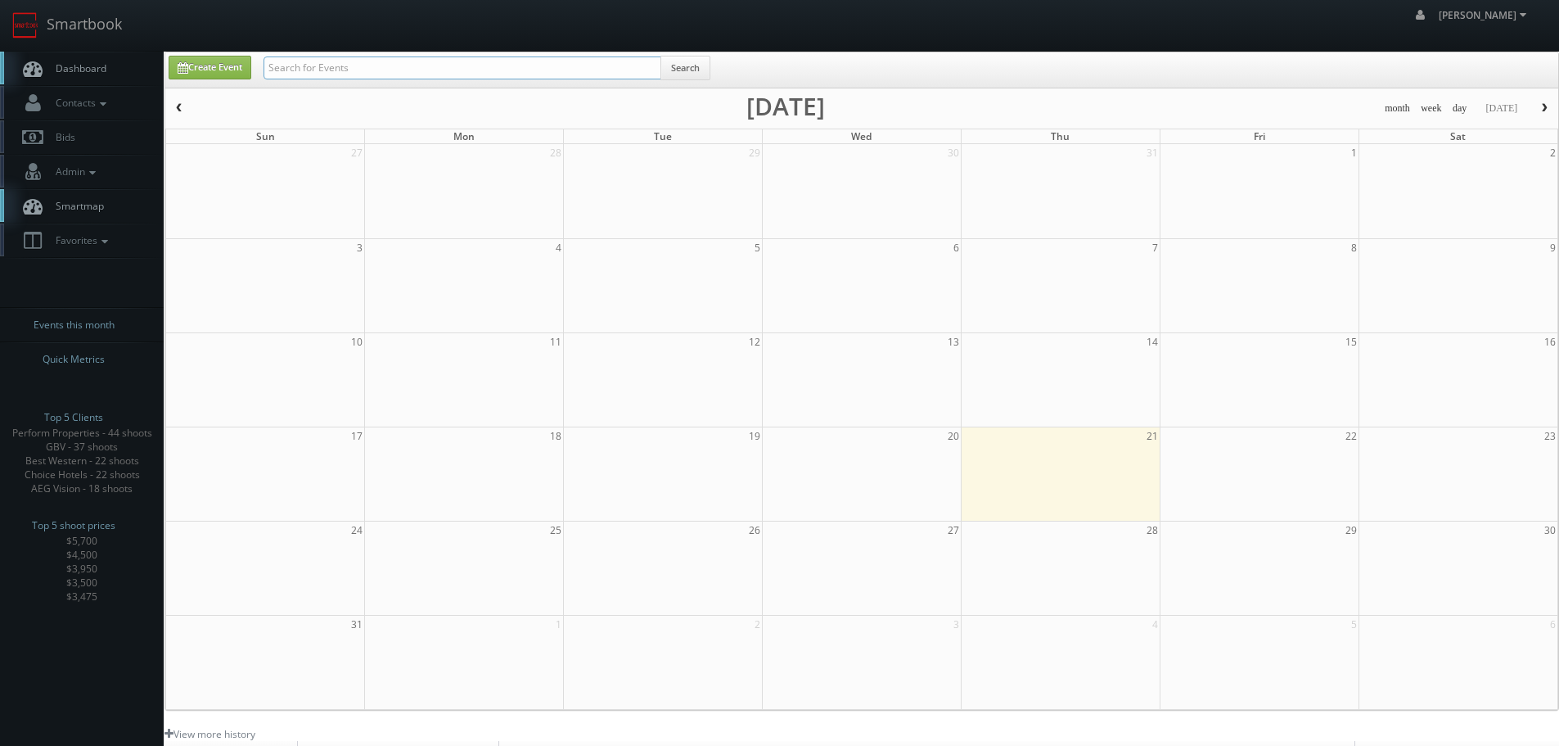
click at [507, 70] on input "text" at bounding box center [463, 67] width 398 height 23
type input "park place"
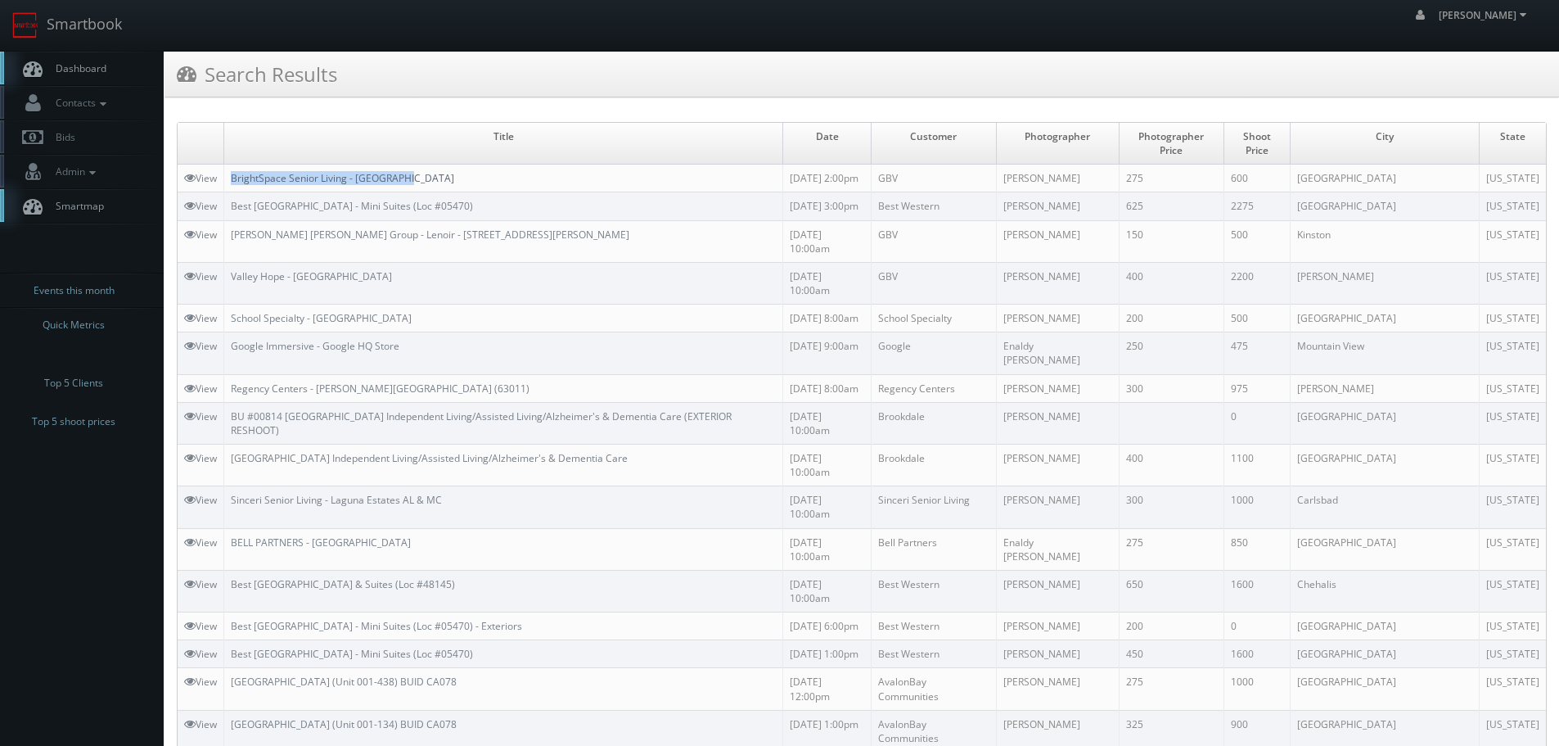
copy link "BrightSpace Senior Living - [GEOGRAPHIC_DATA]"
drag, startPoint x: 428, startPoint y: 159, endPoint x: 234, endPoint y: 169, distance: 194.3
click at [234, 169] on td "BrightSpace Senior Living - [GEOGRAPHIC_DATA]" at bounding box center [503, 179] width 559 height 28
click at [61, 33] on link "Smartbook" at bounding box center [67, 25] width 134 height 51
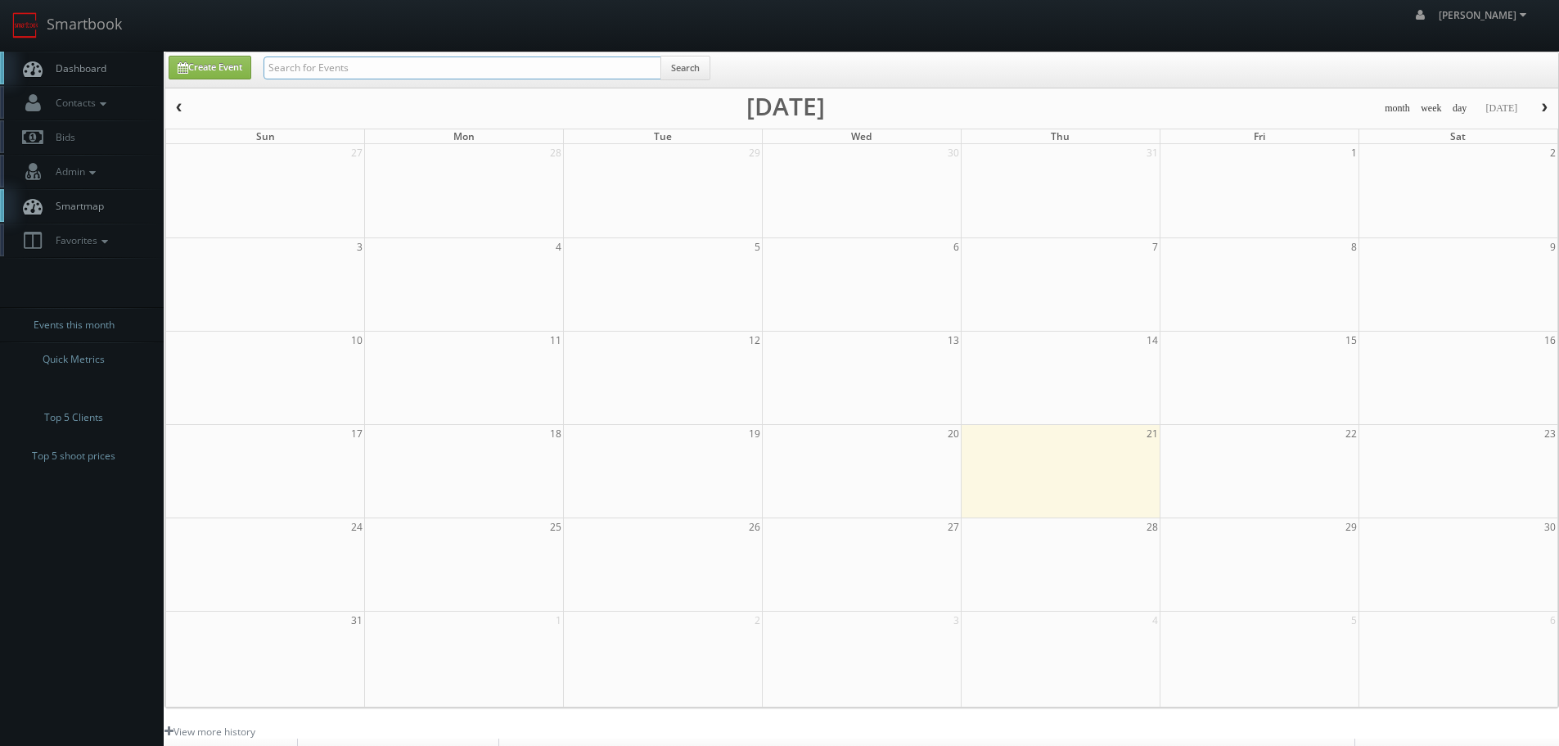
click at [332, 68] on input "text" at bounding box center [463, 67] width 398 height 23
type input "tn345"
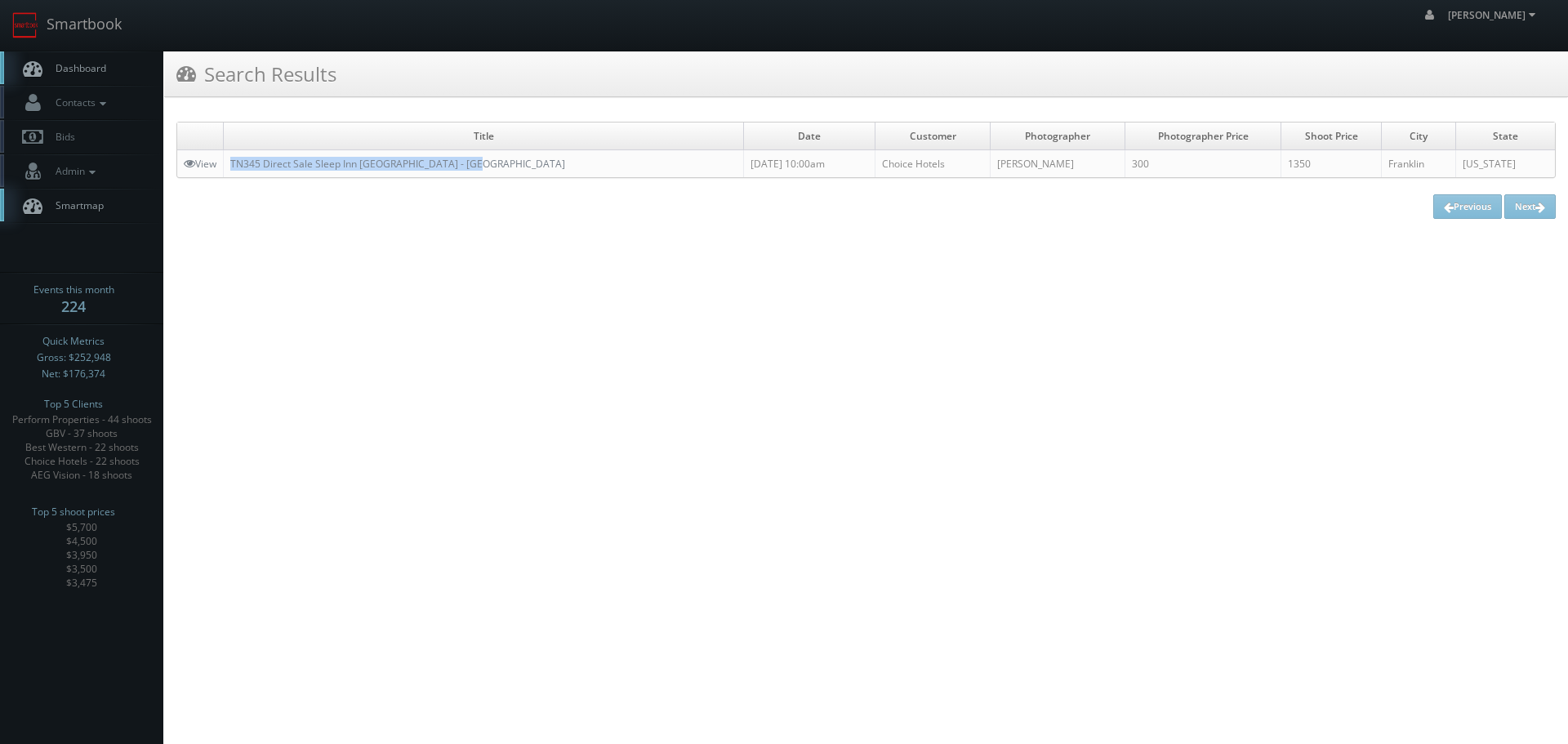
copy link "TN345 Direct Sale Sleep Inn [GEOGRAPHIC_DATA] - [GEOGRAPHIC_DATA]"
drag, startPoint x: 485, startPoint y: 163, endPoint x: 227, endPoint y: 167, distance: 258.0
click at [227, 167] on td "TN345 Direct Sale Sleep Inn [GEOGRAPHIC_DATA] - [GEOGRAPHIC_DATA]" at bounding box center [483, 165] width 520 height 28
click at [113, 24] on link "Smartbook" at bounding box center [67, 25] width 134 height 51
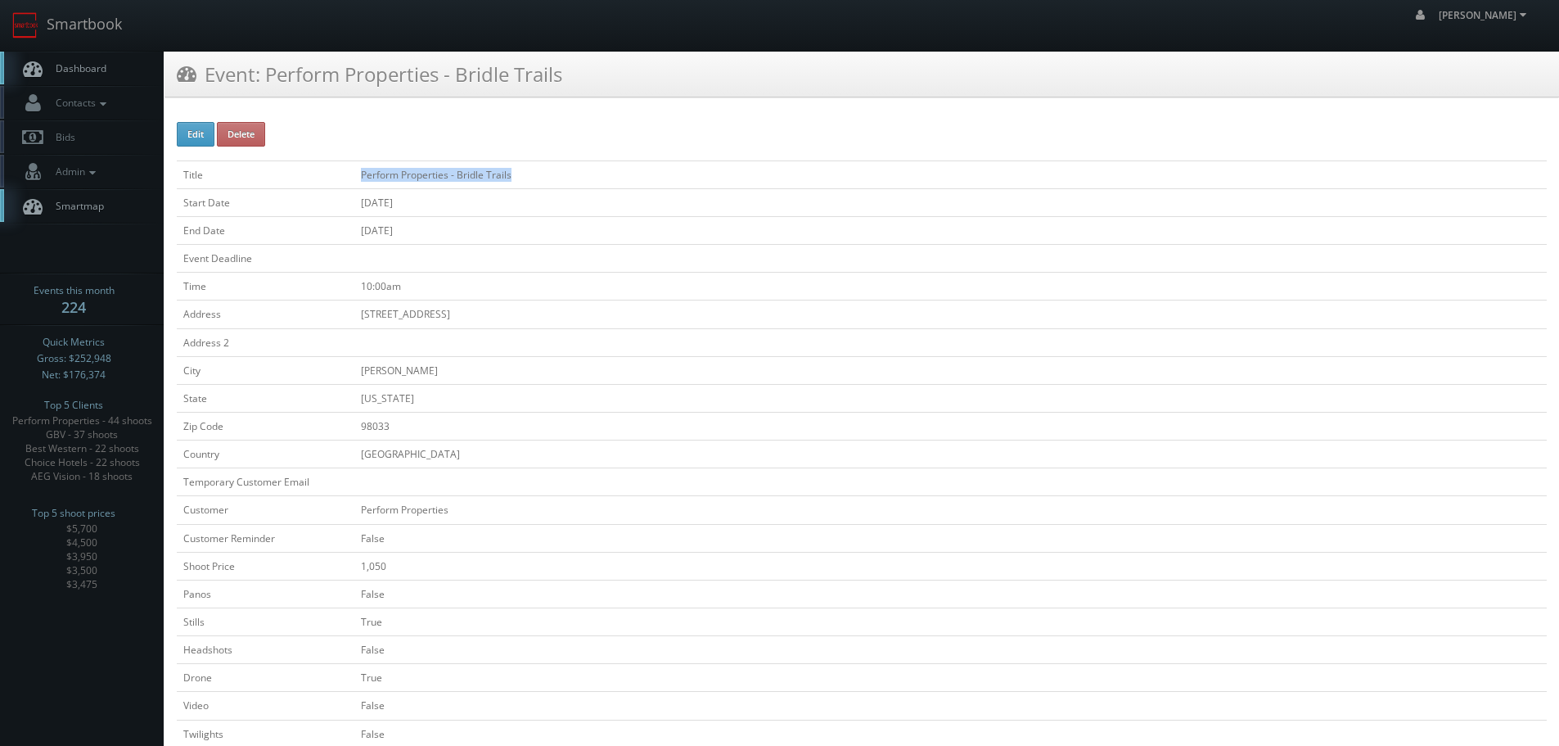
copy tr "Perform Properties - Bridle Trails"
drag, startPoint x: 514, startPoint y: 174, endPoint x: 305, endPoint y: 171, distance: 209.6
click at [305, 171] on tr "Title Perform Properties - Bridle Trails" at bounding box center [862, 174] width 1370 height 28
click at [85, 27] on link "Smartbook" at bounding box center [67, 25] width 134 height 51
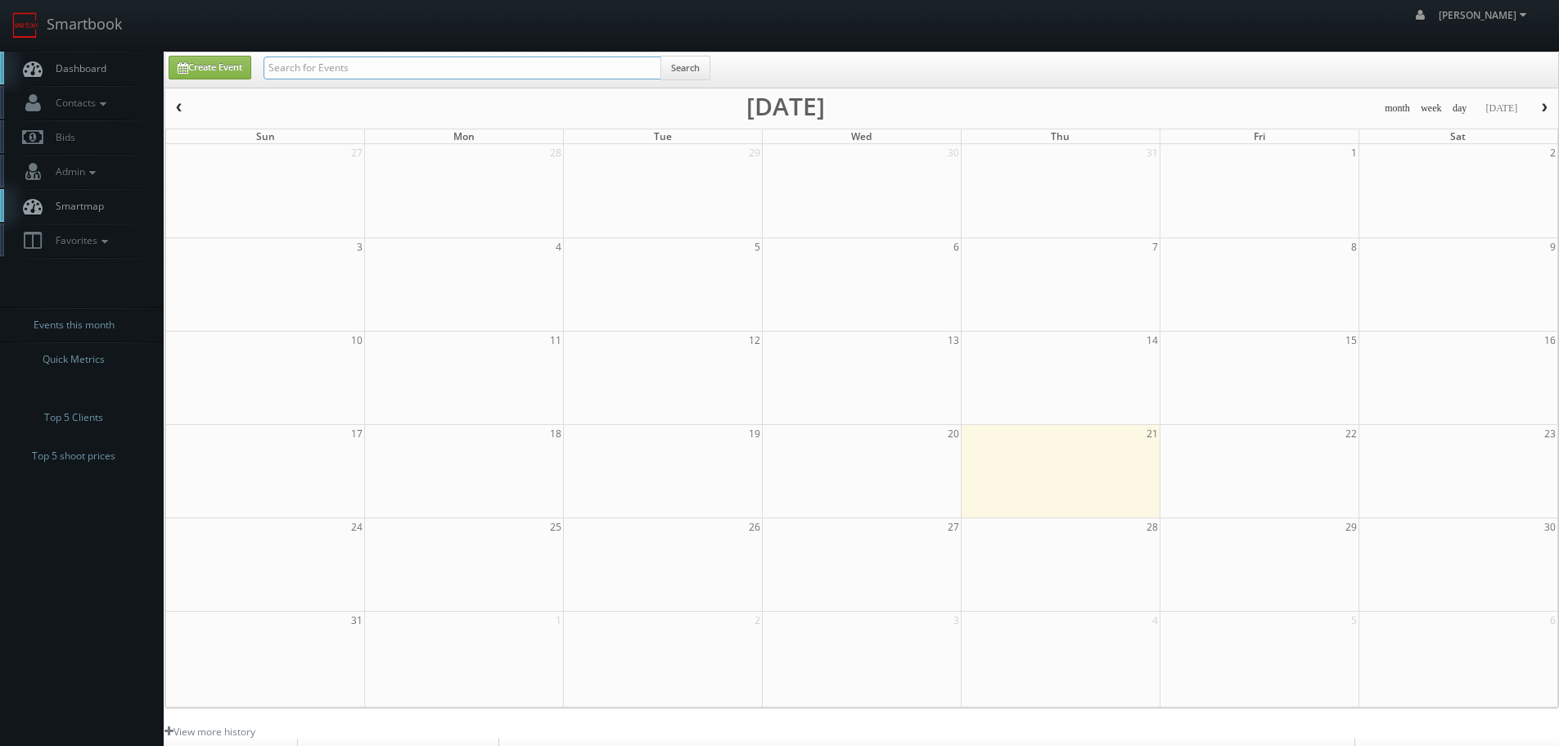
click at [494, 73] on input "text" at bounding box center [463, 67] width 398 height 23
type input "ny989"
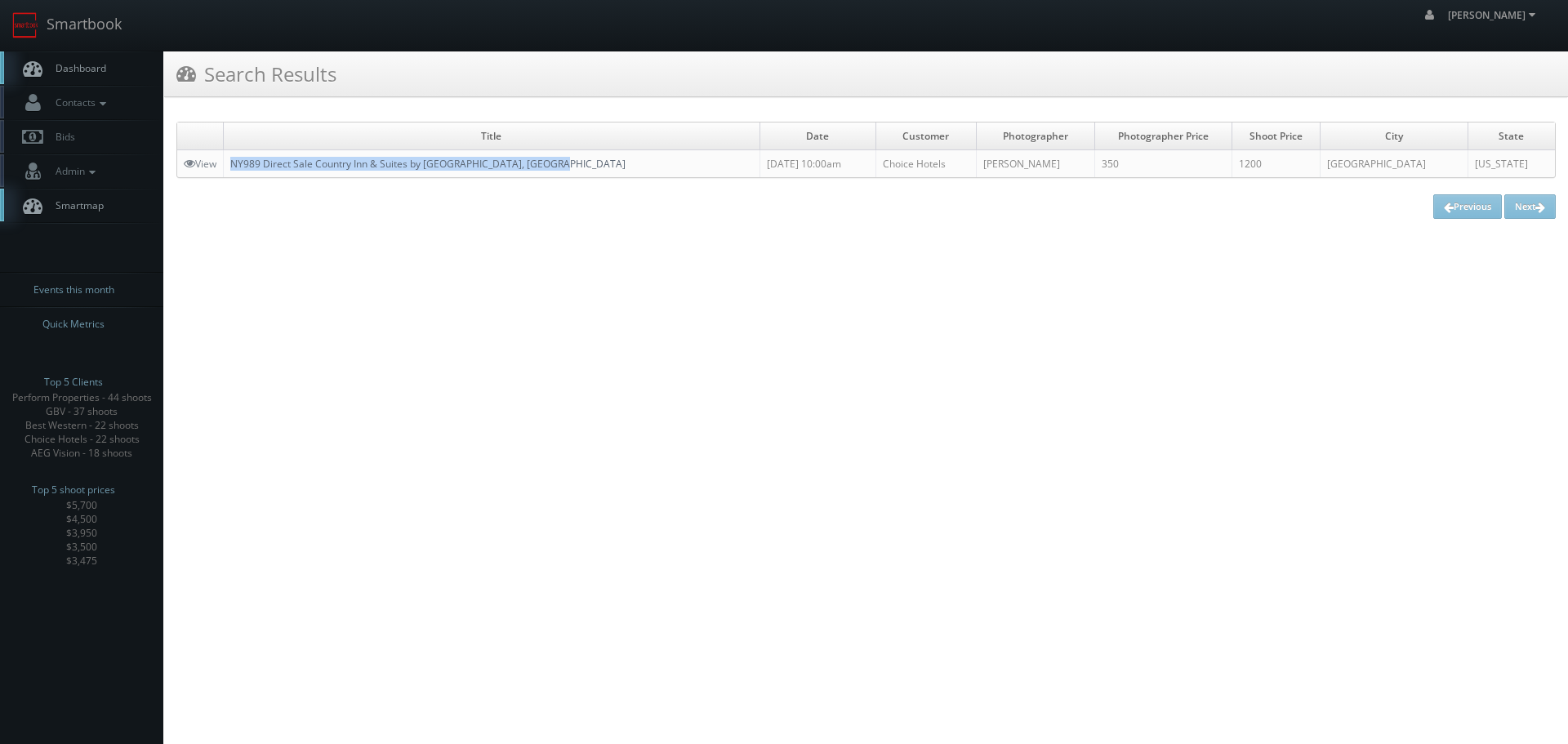
copy link "NY989 Direct Sale Country Inn & Suites by [GEOGRAPHIC_DATA], [GEOGRAPHIC_DATA]"
drag, startPoint x: 597, startPoint y: 169, endPoint x: 234, endPoint y: 163, distance: 363.0
click at [234, 163] on td "NY989 Direct Sale Country Inn & Suites by [GEOGRAPHIC_DATA], [GEOGRAPHIC_DATA]" at bounding box center [492, 165] width 537 height 28
click at [117, 16] on link "Smartbook" at bounding box center [67, 25] width 134 height 51
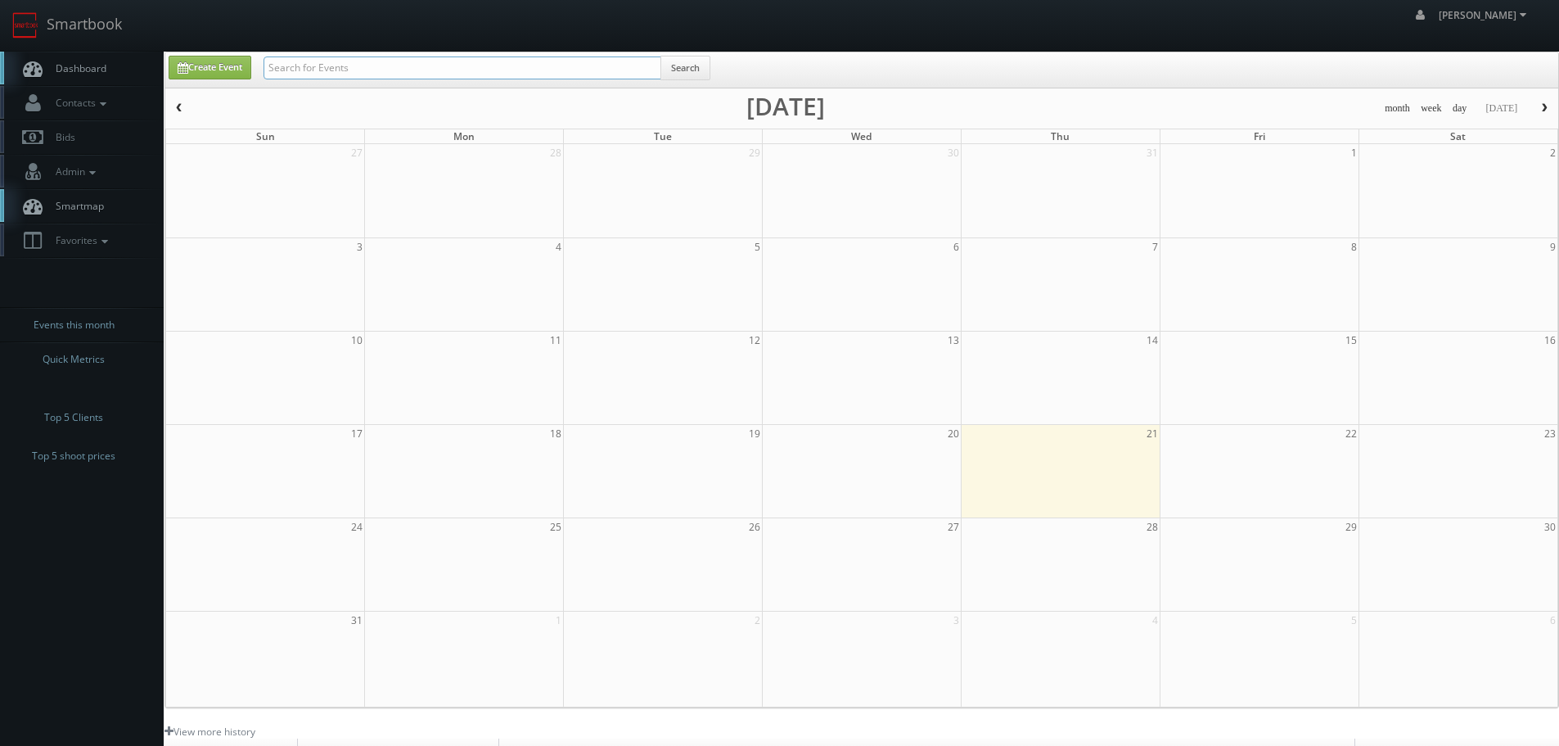
click at [360, 65] on input "text" at bounding box center [463, 67] width 398 height 23
type input "[PERSON_NAME]"
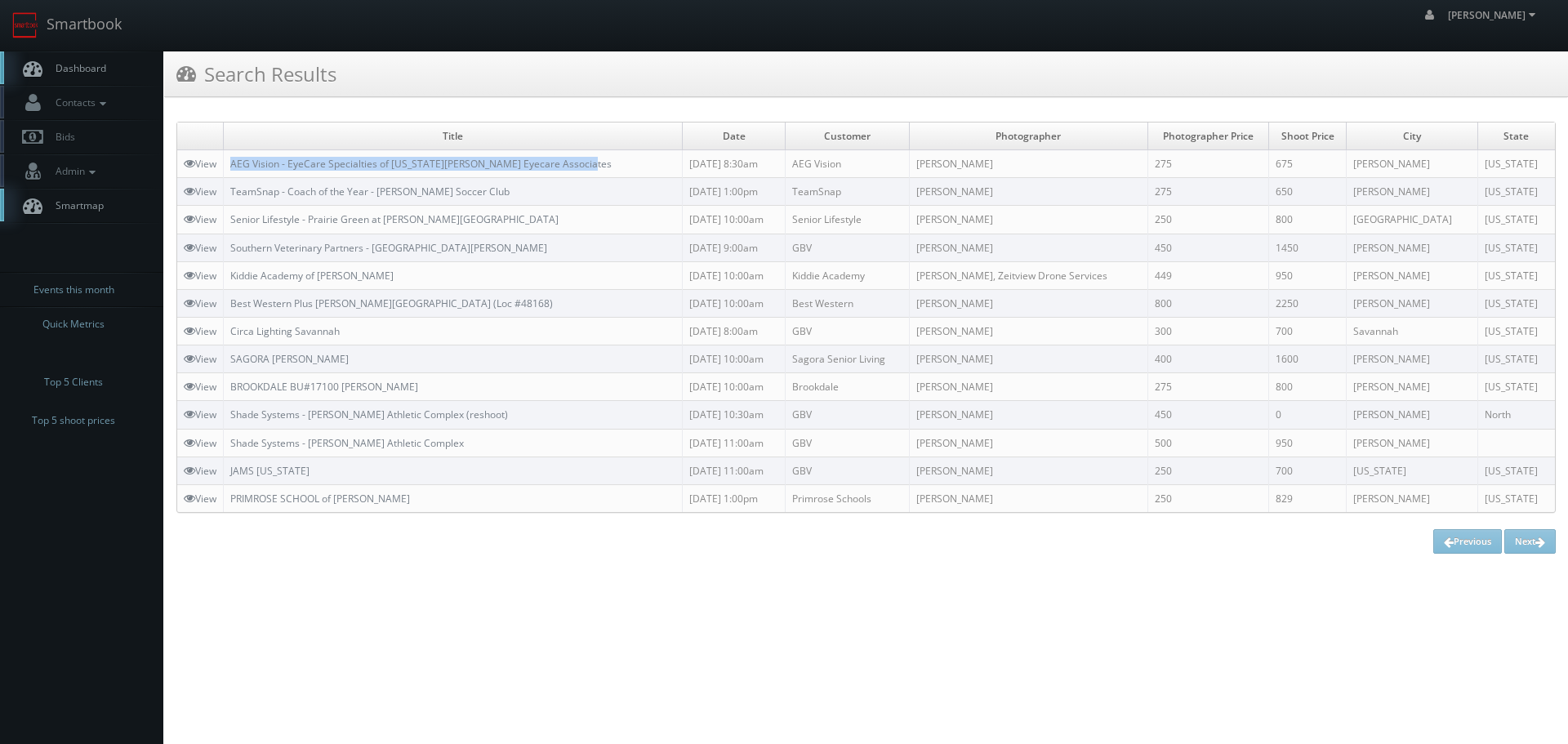
copy link "AEG Vision - EyeCare Specialties of [US_STATE][PERSON_NAME] Eyecare Associates"
drag, startPoint x: 603, startPoint y: 164, endPoint x: 230, endPoint y: 167, distance: 373.0
click at [230, 167] on td "AEG Vision - EyeCare Specialties of [US_STATE][PERSON_NAME] Eyecare Associates" at bounding box center [453, 165] width 459 height 28
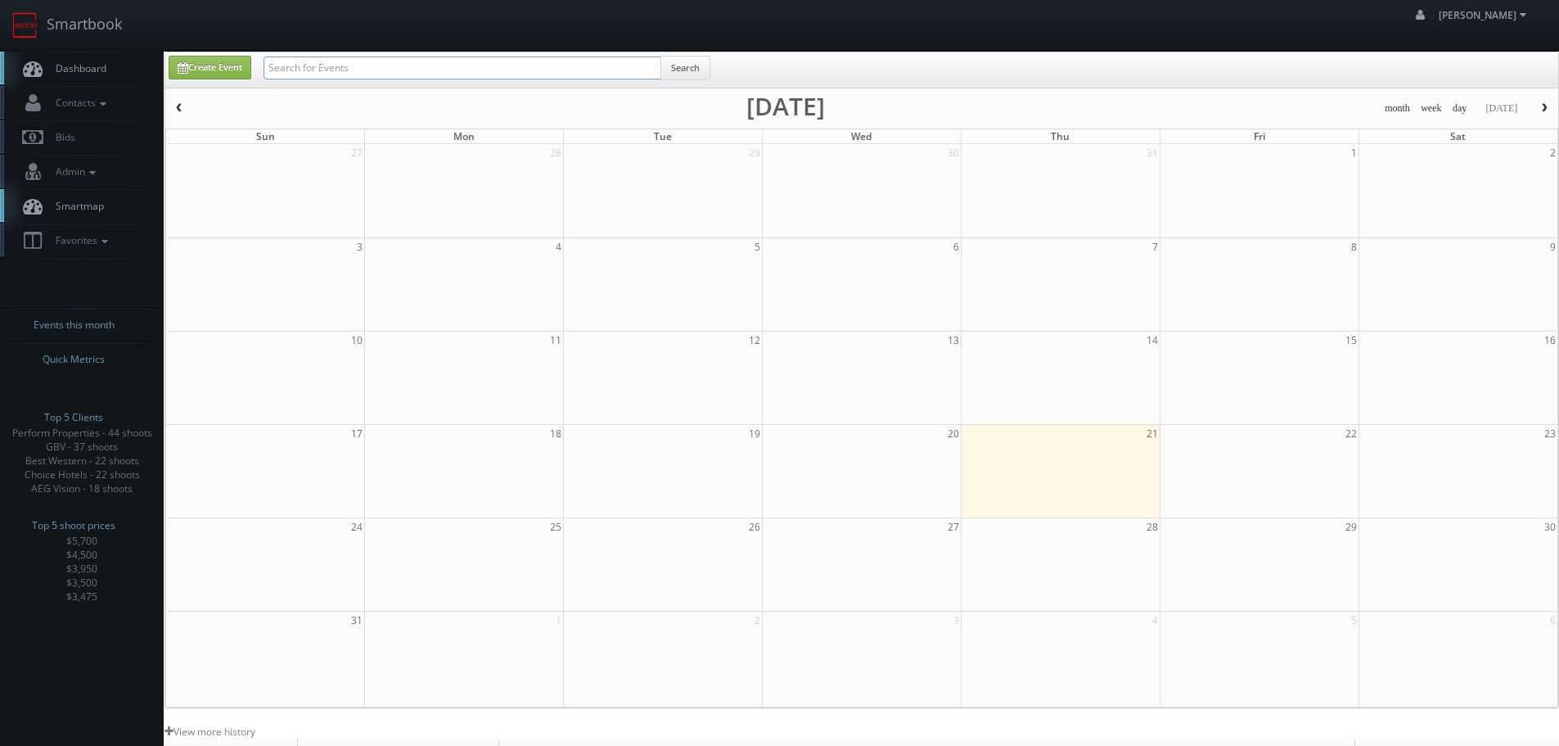
click at [533, 76] on input "text" at bounding box center [463, 67] width 398 height 23
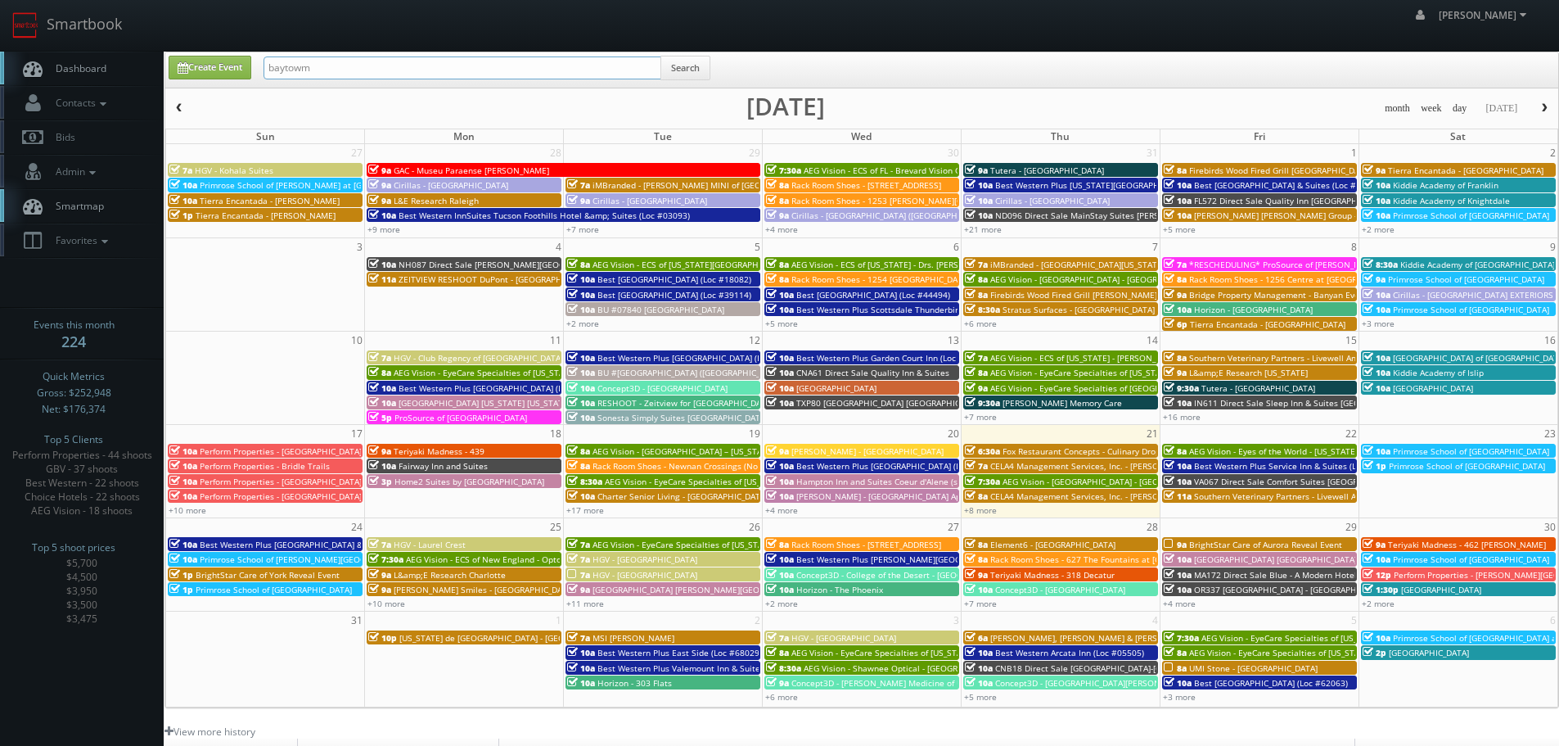
type input "baytowm"
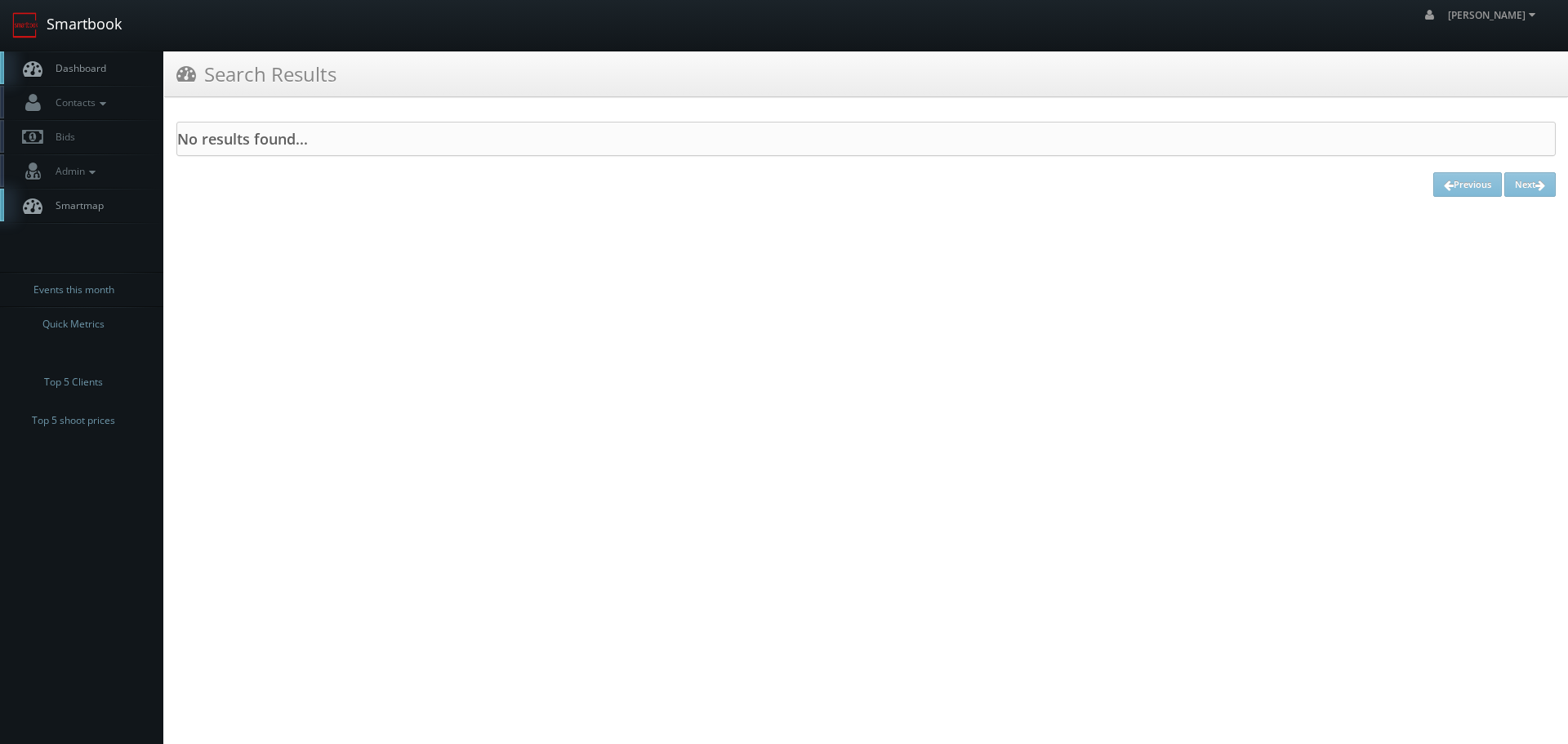
click at [111, 38] on link "Smartbook" at bounding box center [67, 25] width 134 height 51
click at [99, 35] on link "Smartbook" at bounding box center [67, 25] width 134 height 51
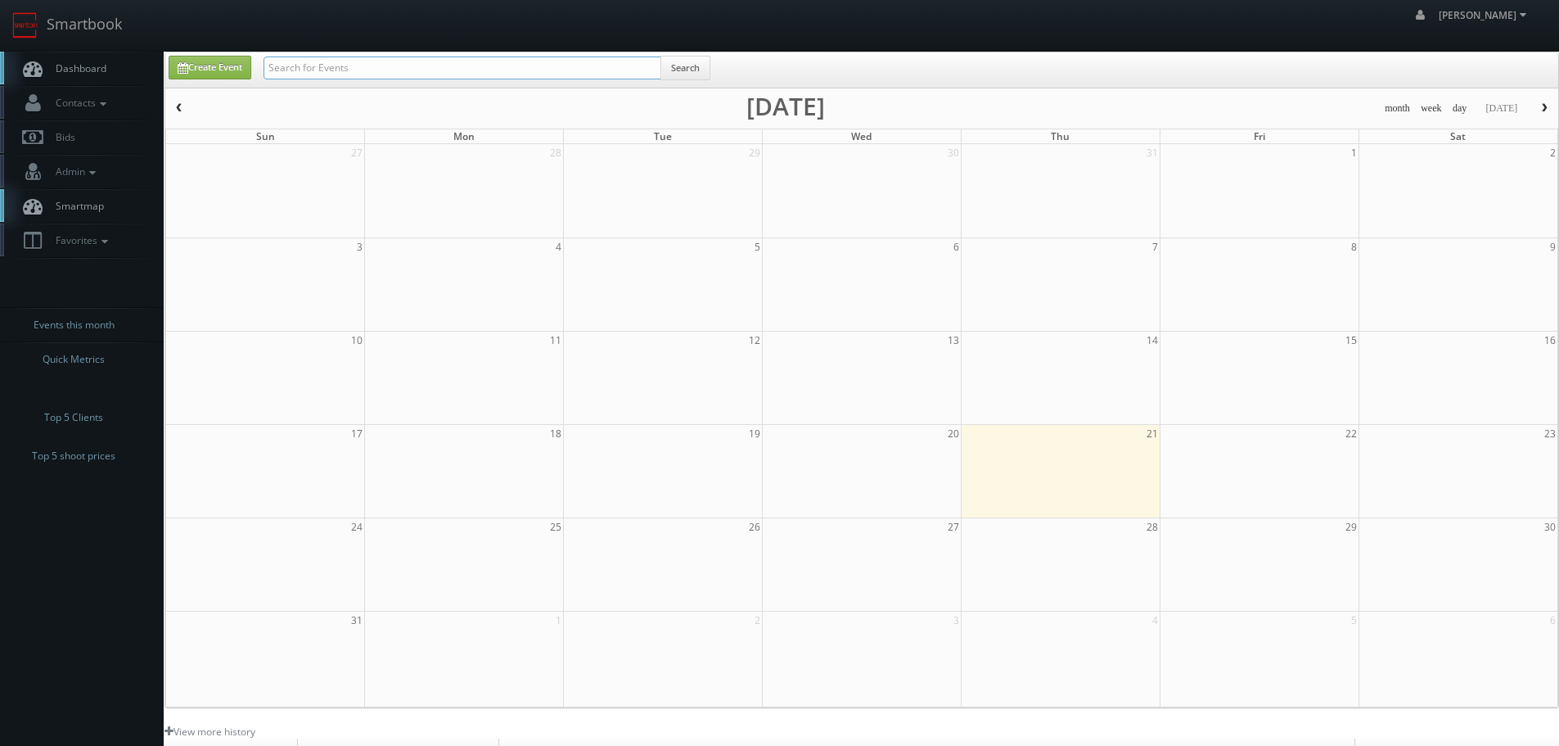
click at [391, 74] on input "text" at bounding box center [463, 67] width 398 height 23
type input "baytown"
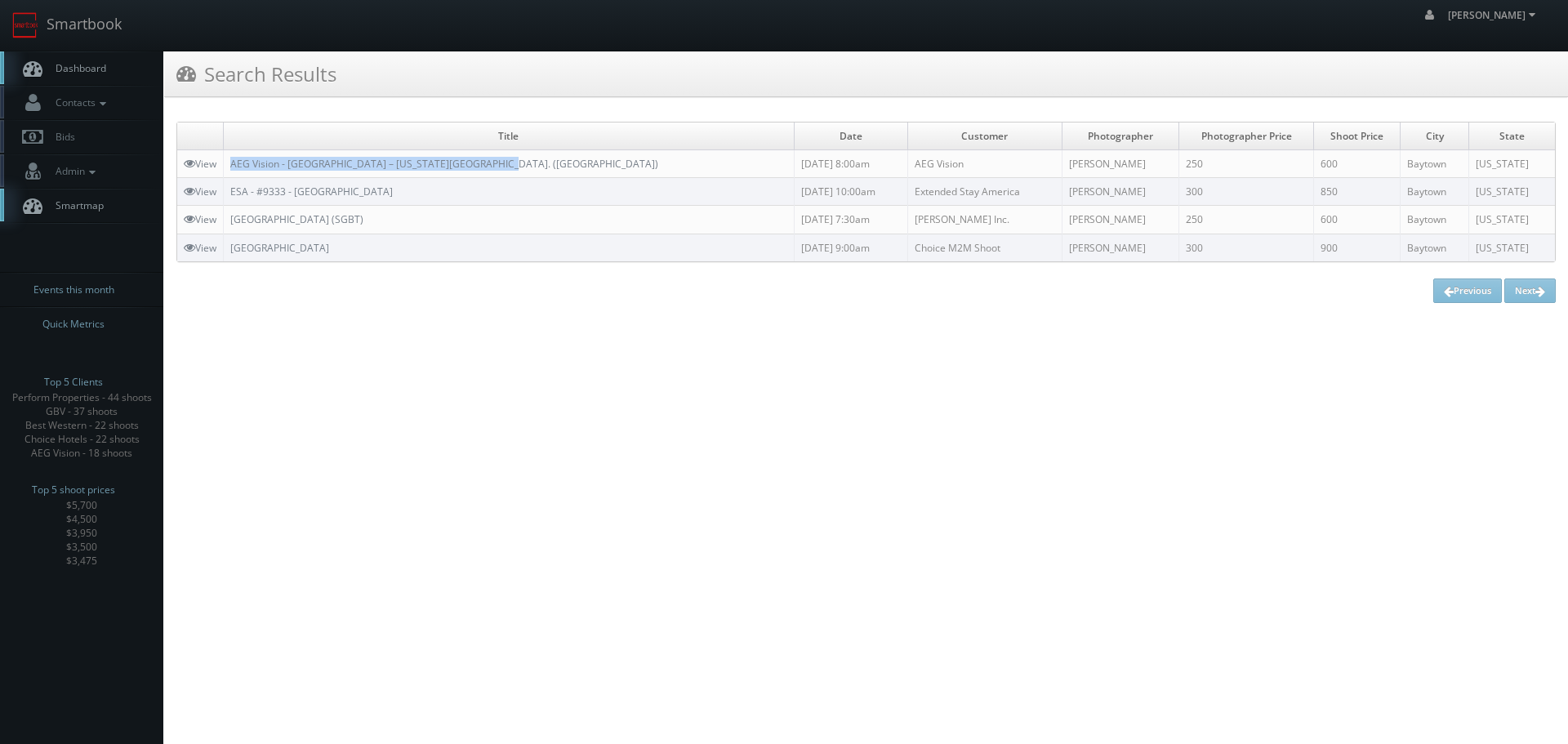
copy link "AEG Vision - [GEOGRAPHIC_DATA] – [US_STATE][GEOGRAPHIC_DATA]. ([GEOGRAPHIC_DATA…"
drag, startPoint x: 503, startPoint y: 158, endPoint x: 230, endPoint y: 171, distance: 273.3
click at [230, 171] on td "AEG Vision - Memorial Eye Center – Texas Ave. (Baytown)" at bounding box center [509, 165] width 571 height 28
click at [21, 37] on img at bounding box center [25, 25] width 26 height 26
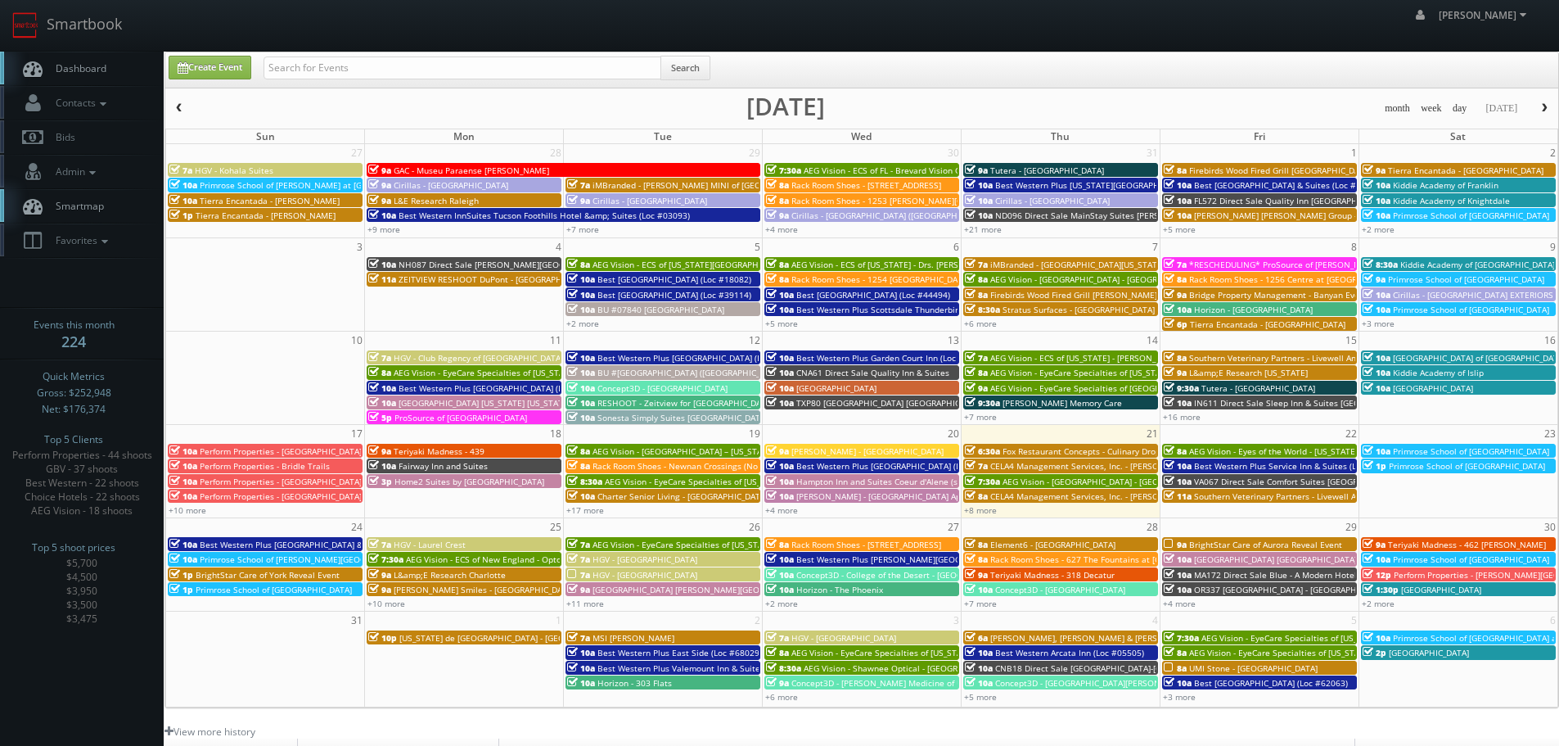
drag, startPoint x: 396, startPoint y: 47, endPoint x: 396, endPoint y: 61, distance: 13.9
click at [396, 49] on div "robert robert Profile Logout" at bounding box center [779, 25] width 1559 height 51
click at [395, 63] on input "text" at bounding box center [463, 67] width 398 height 23
type input "home2"
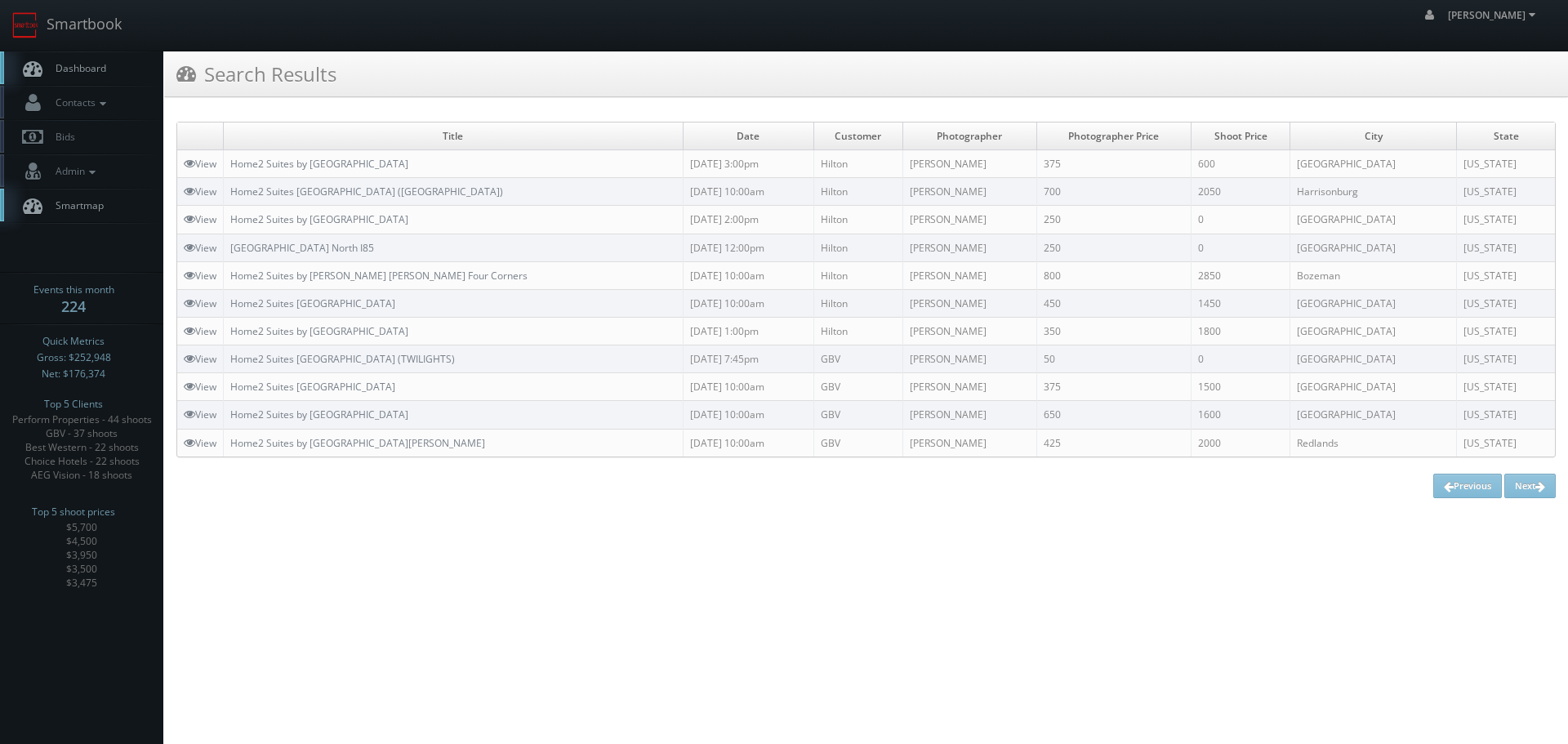
copy link "Home2 Suites by [GEOGRAPHIC_DATA]"
drag, startPoint x: 533, startPoint y: 167, endPoint x: 228, endPoint y: 159, distance: 305.1
click at [227, 161] on td "Home2 Suites by [GEOGRAPHIC_DATA]" at bounding box center [453, 165] width 460 height 28
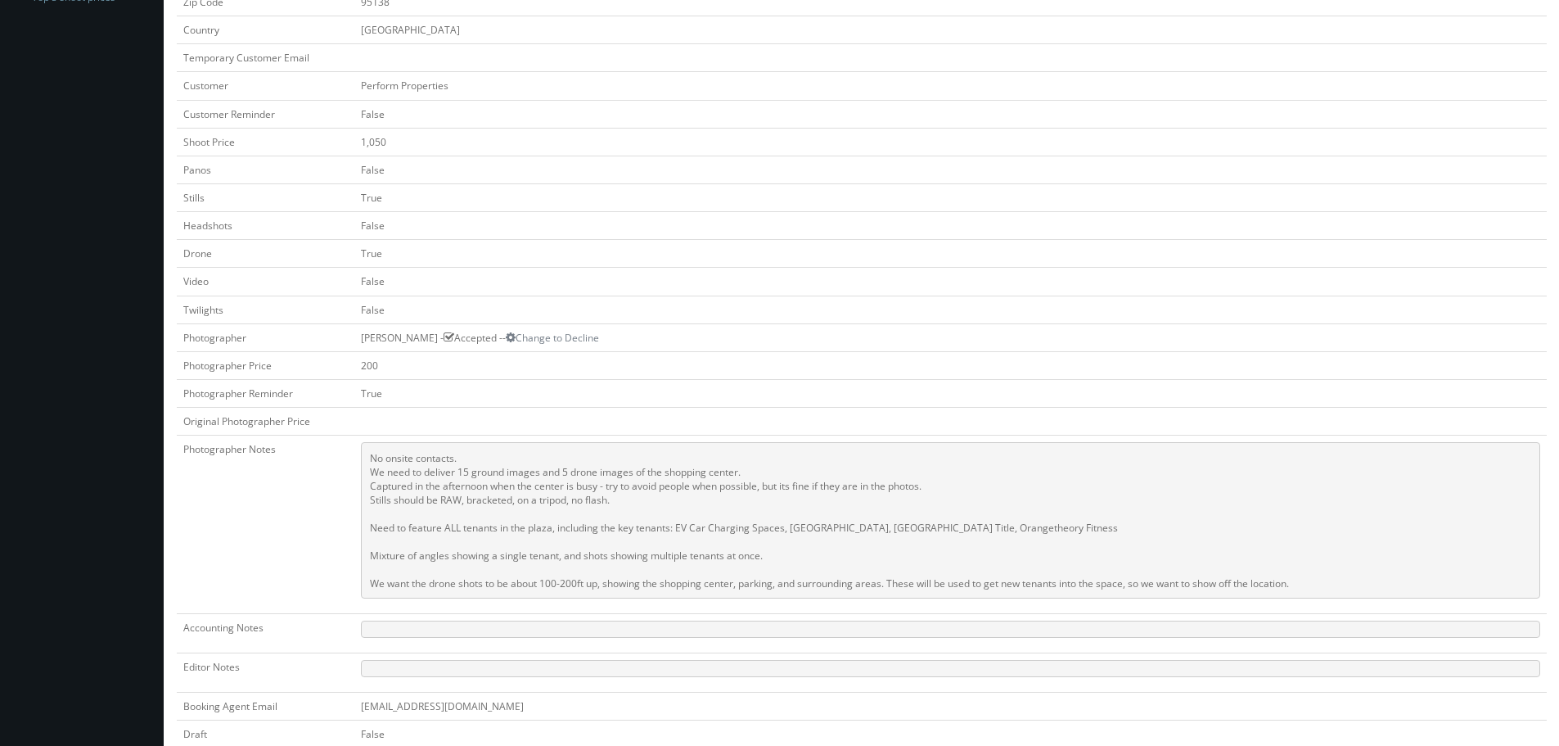
scroll to position [164, 0]
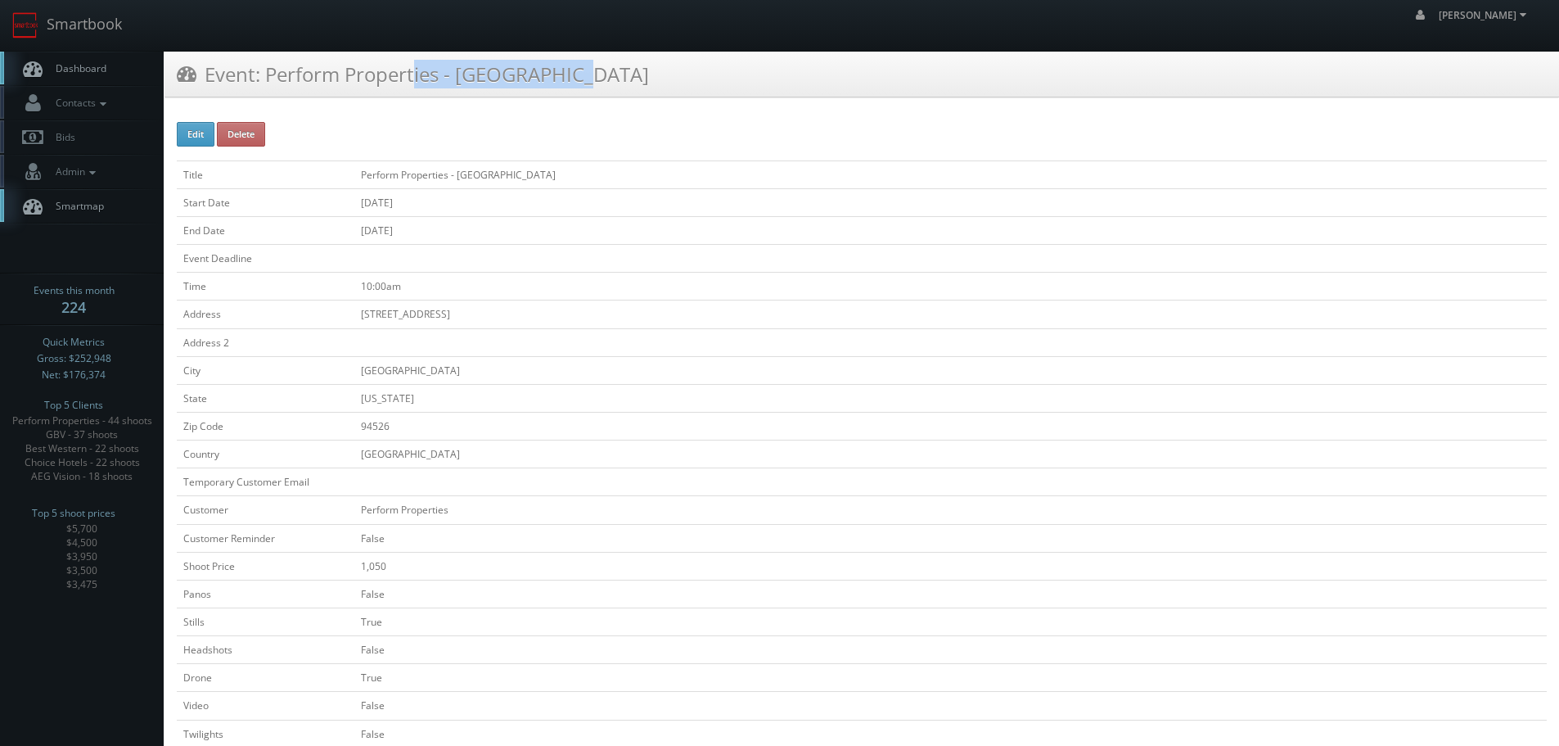
copy h3 "Perform Properties"
drag, startPoint x: 444, startPoint y: 76, endPoint x: 264, endPoint y: 74, distance: 179.3
click at [264, 74] on h3 "Event: Perform Properties - Iron Horse Plaza" at bounding box center [413, 74] width 472 height 29
click at [104, 38] on link "Smartbook" at bounding box center [67, 25] width 134 height 51
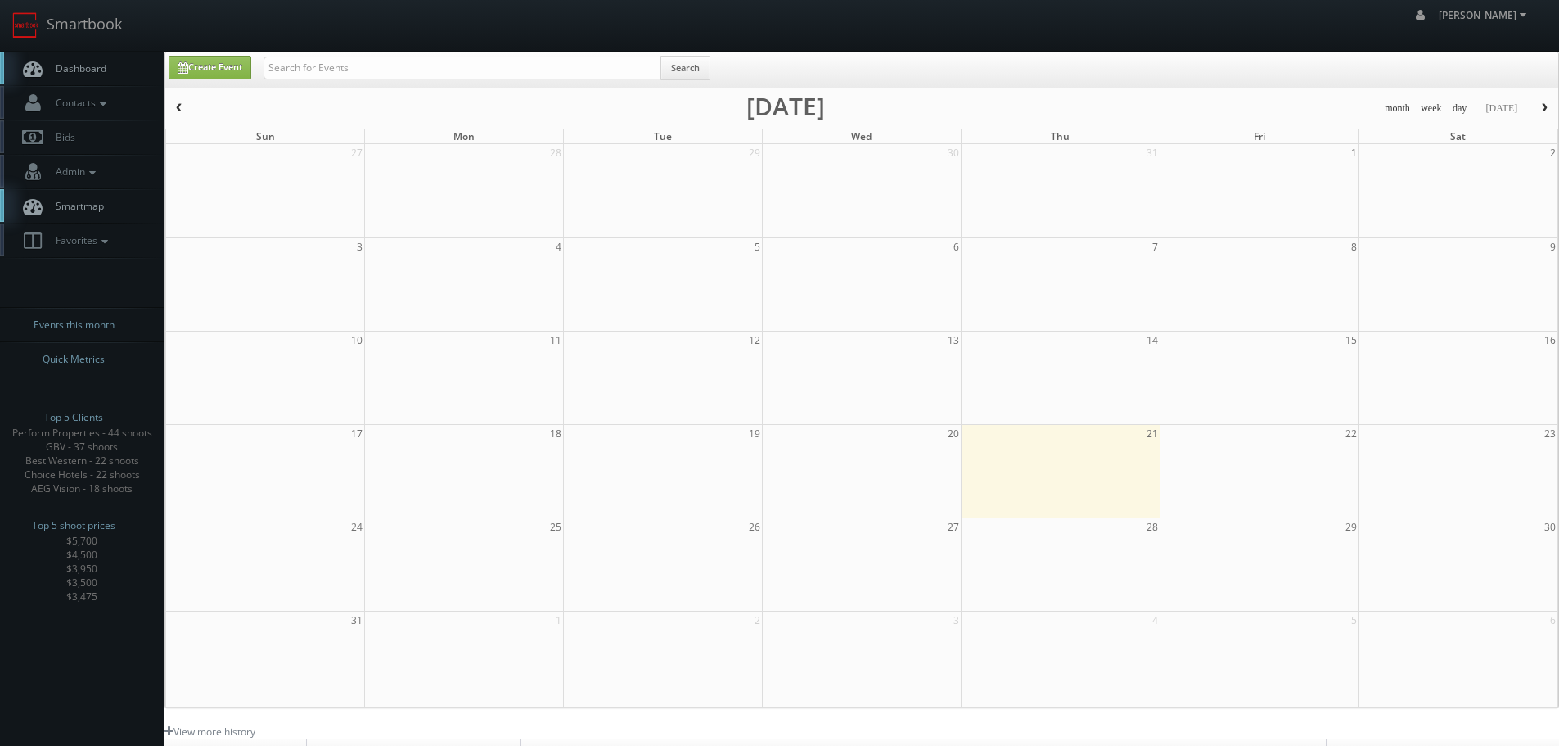
click at [490, 52] on div "Create Event Search month week day [DATE] [DATE] Sun Mon Tue Wed Thu Fri Sat 27…" at bounding box center [862, 380] width 1395 height 657
click at [503, 62] on input "text" at bounding box center [463, 67] width 398 height 23
type input "pa829"
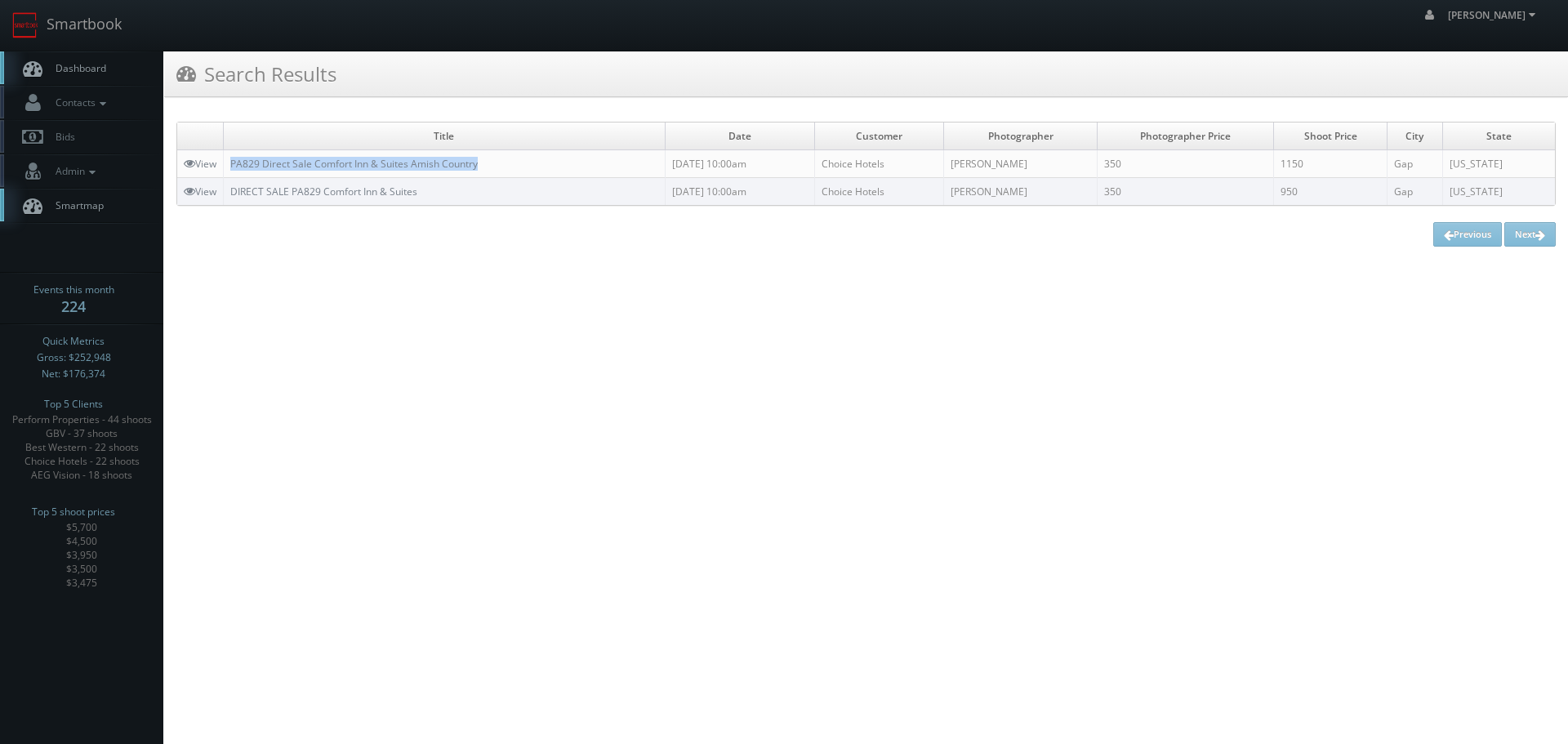
copy link "PA829 Direct Sale Comfort Inn & Suites Amish Country"
drag, startPoint x: 498, startPoint y: 164, endPoint x: 231, endPoint y: 165, distance: 267.0
click at [231, 165] on td "PA829 Direct Sale Comfort Inn & Suites Amish Country" at bounding box center [444, 165] width 442 height 28
click at [115, 22] on link "Smartbook" at bounding box center [67, 25] width 134 height 51
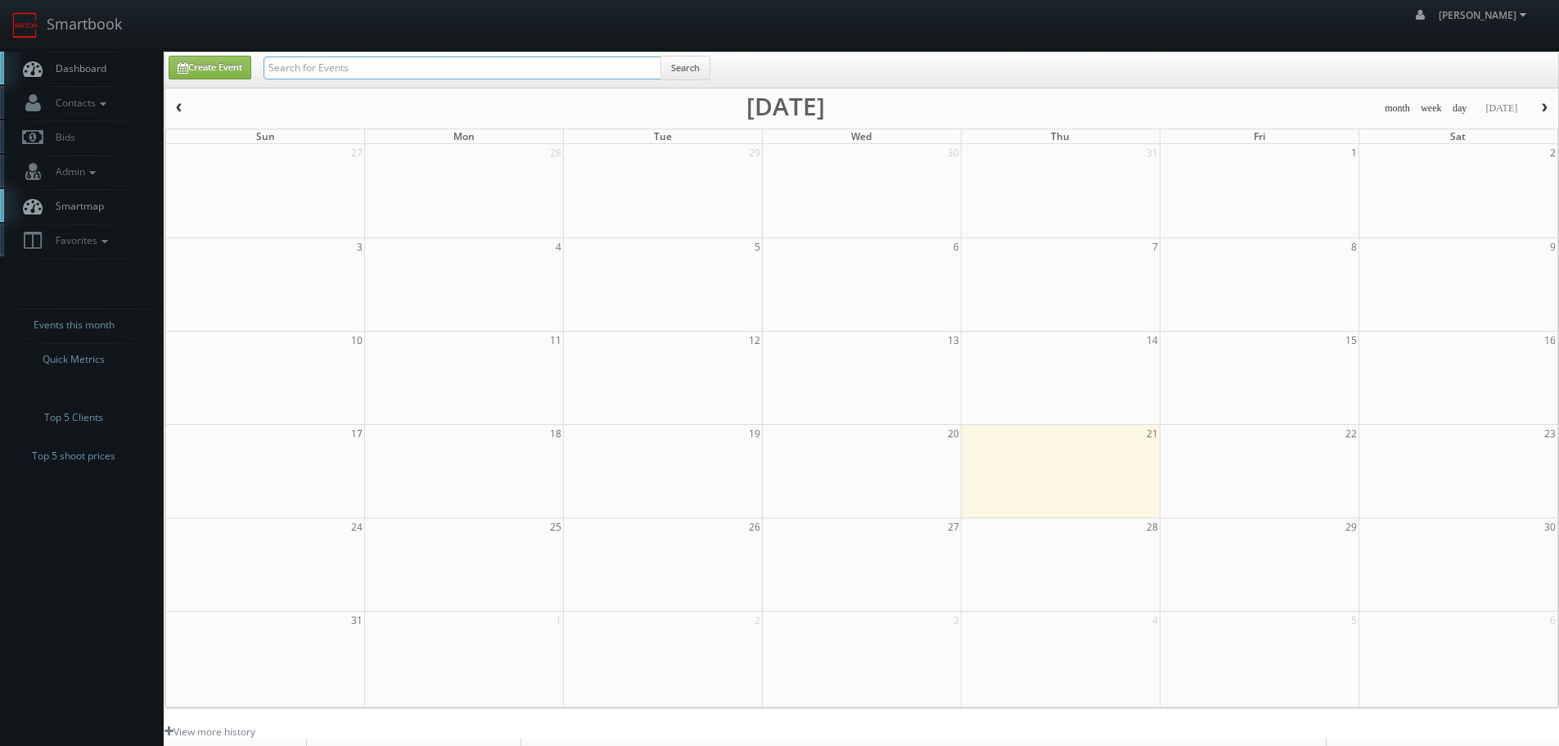
click at [425, 73] on input "text" at bounding box center [463, 67] width 398 height 23
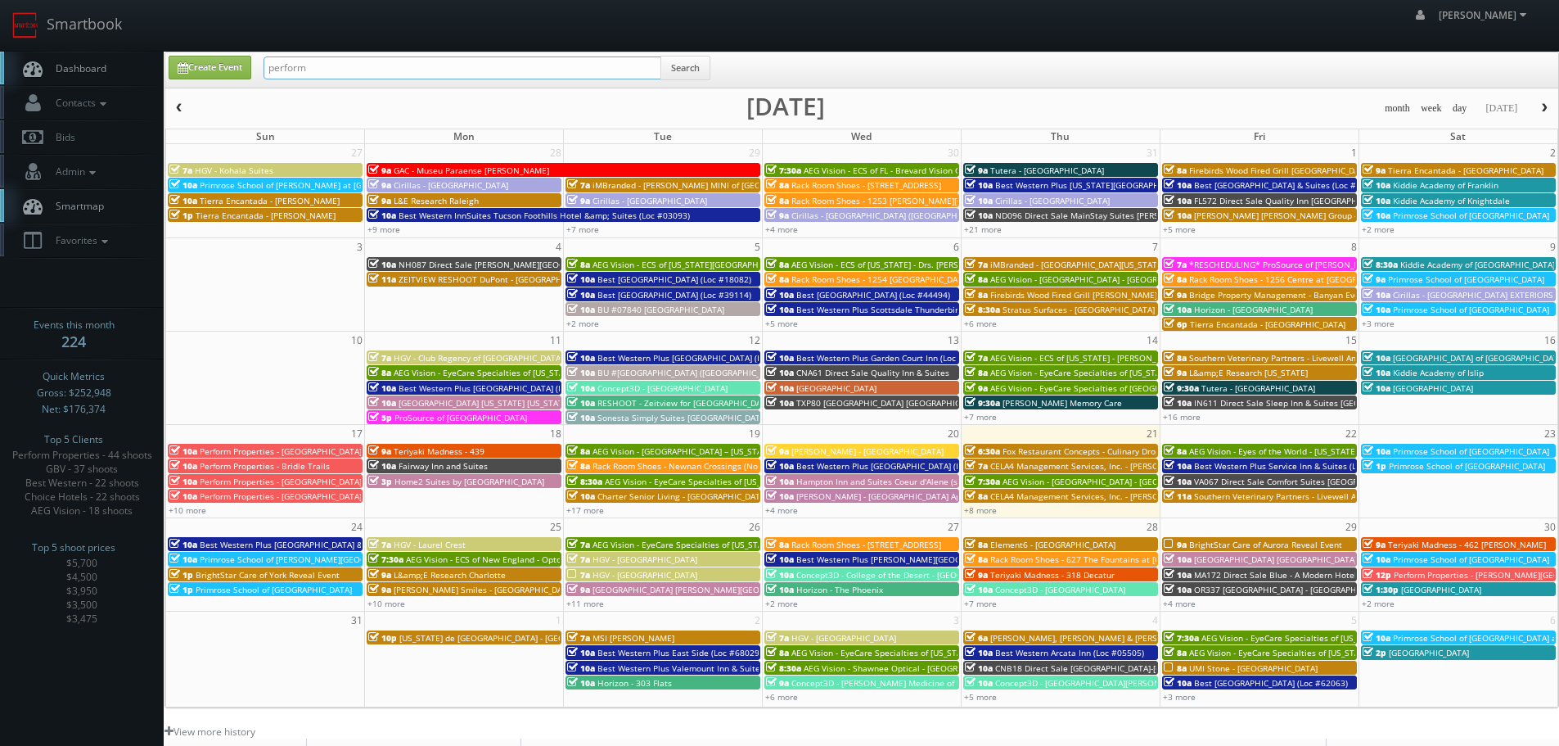
type input "perform"
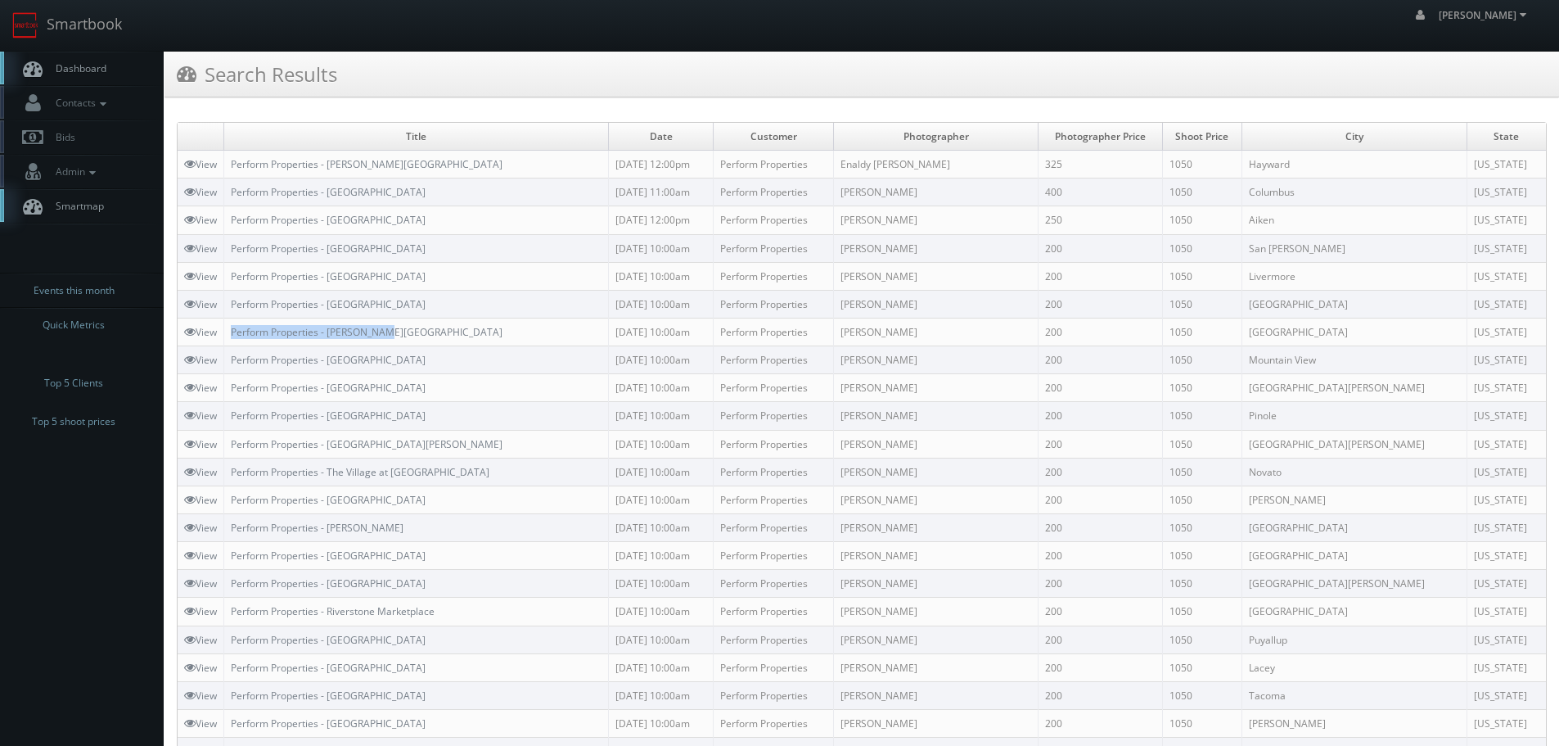
copy link "Perform Properties - [PERSON_NAME][GEOGRAPHIC_DATA]"
drag, startPoint x: 408, startPoint y: 332, endPoint x: 230, endPoint y: 332, distance: 177.6
click at [230, 332] on td "Perform Properties - [PERSON_NAME][GEOGRAPHIC_DATA]" at bounding box center [416, 332] width 385 height 28
copy link "Perform Properties - [GEOGRAPHIC_DATA]"
drag, startPoint x: 474, startPoint y: 359, endPoint x: 231, endPoint y: 363, distance: 243.2
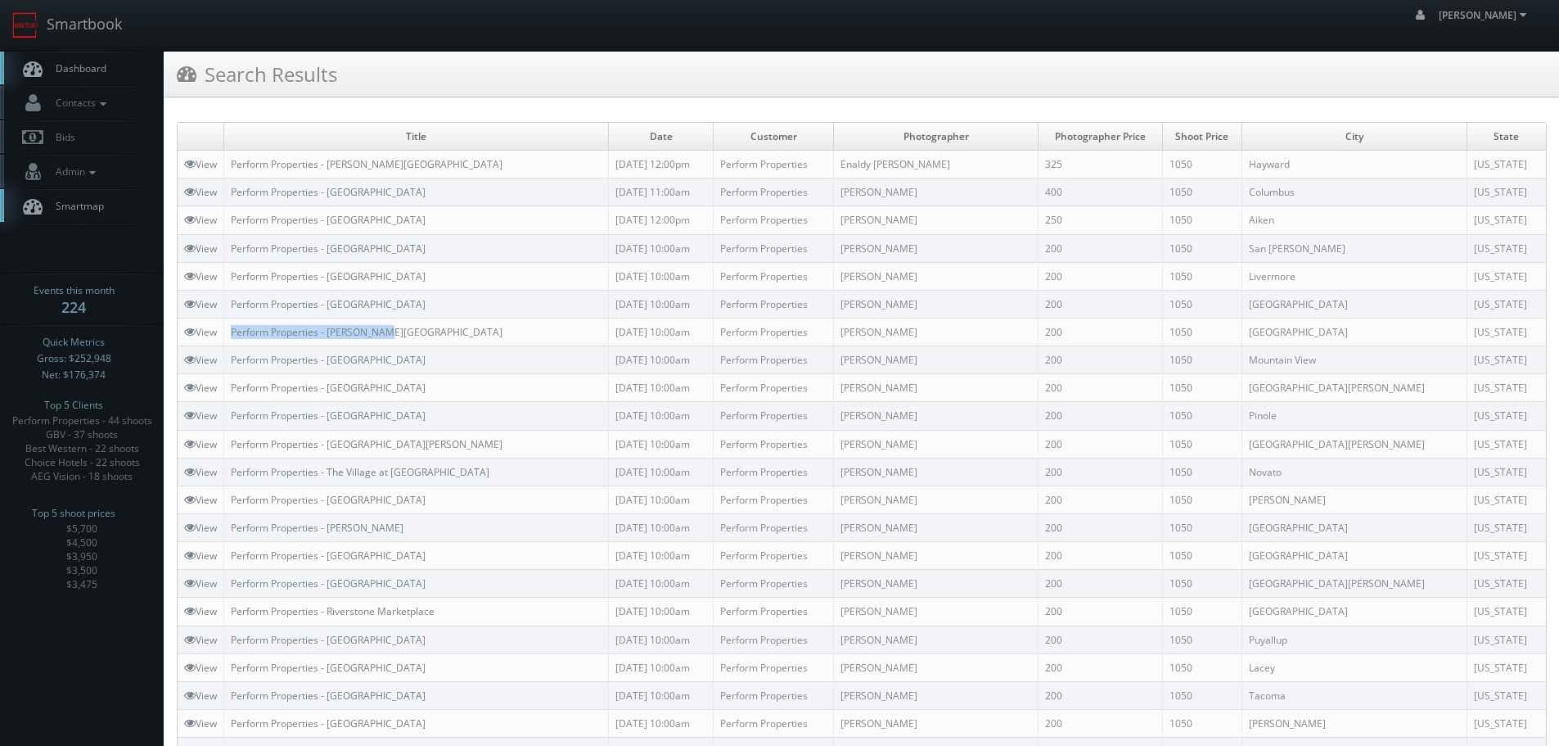
click at [231, 363] on td "Perform Properties - [GEOGRAPHIC_DATA]" at bounding box center [416, 360] width 385 height 28
copy link "Perform Properties - [GEOGRAPHIC_DATA]"
drag, startPoint x: 318, startPoint y: 386, endPoint x: 233, endPoint y: 382, distance: 84.4
click at [233, 382] on td "Perform Properties - [GEOGRAPHIC_DATA]" at bounding box center [416, 388] width 385 height 28
copy link "Perform Properties - [GEOGRAPHIC_DATA]"
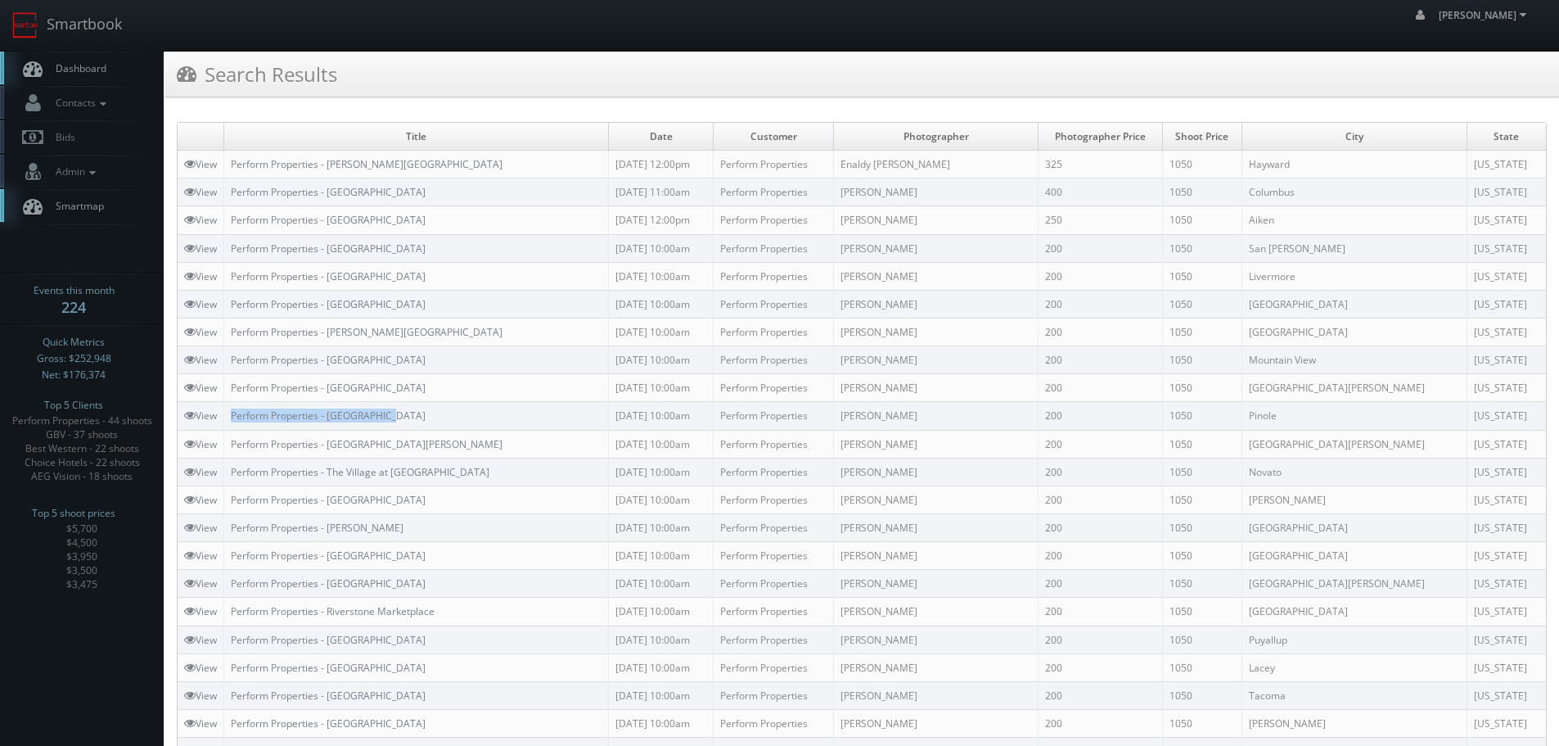
drag, startPoint x: 399, startPoint y: 413, endPoint x: 231, endPoint y: 410, distance: 167.8
click at [231, 410] on td "Perform Properties - [GEOGRAPHIC_DATA]" at bounding box center [416, 416] width 385 height 28
click at [87, 14] on link "Smartbook" at bounding box center [67, 25] width 134 height 51
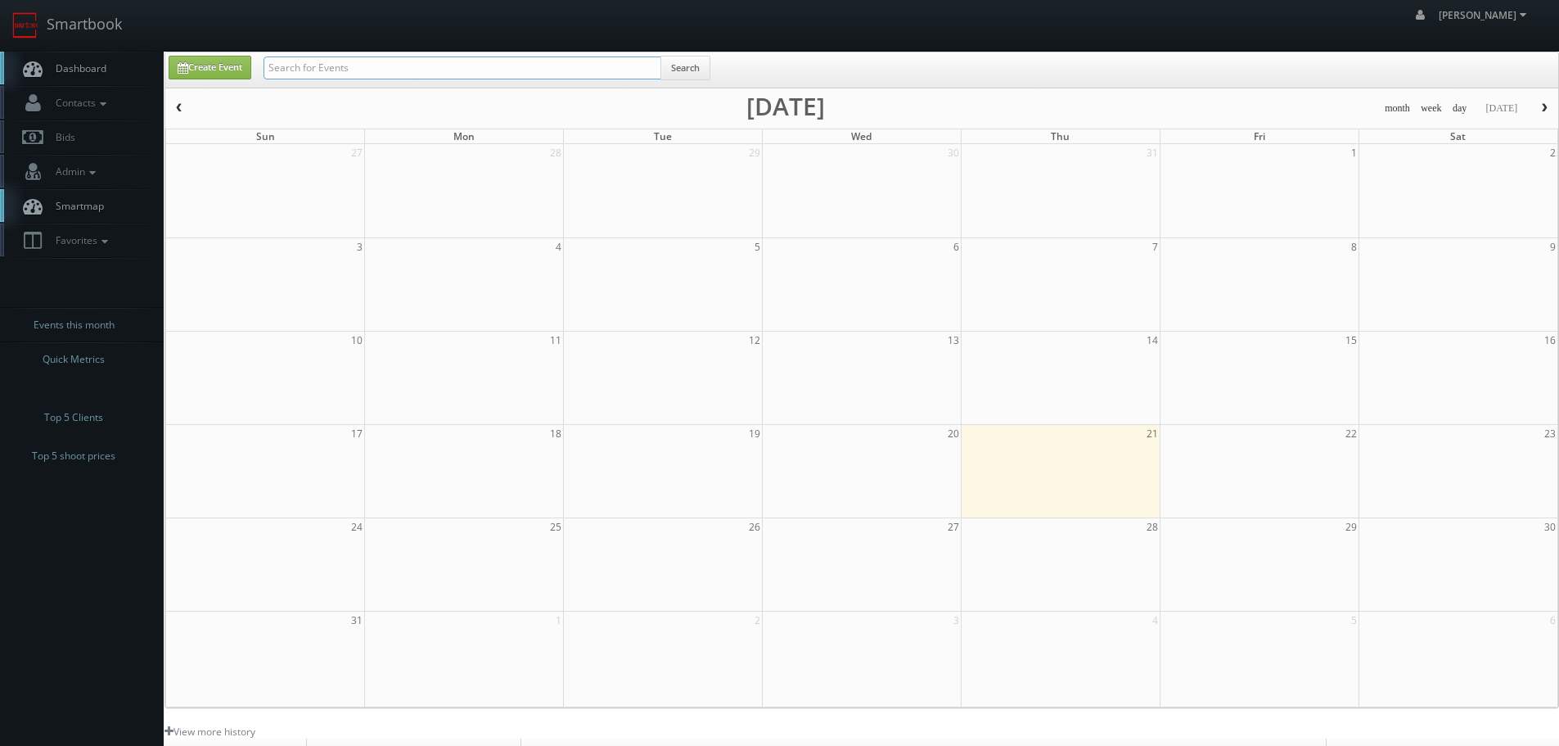
click at [501, 73] on input "text" at bounding box center [463, 67] width 398 height 23
type input "cn257"
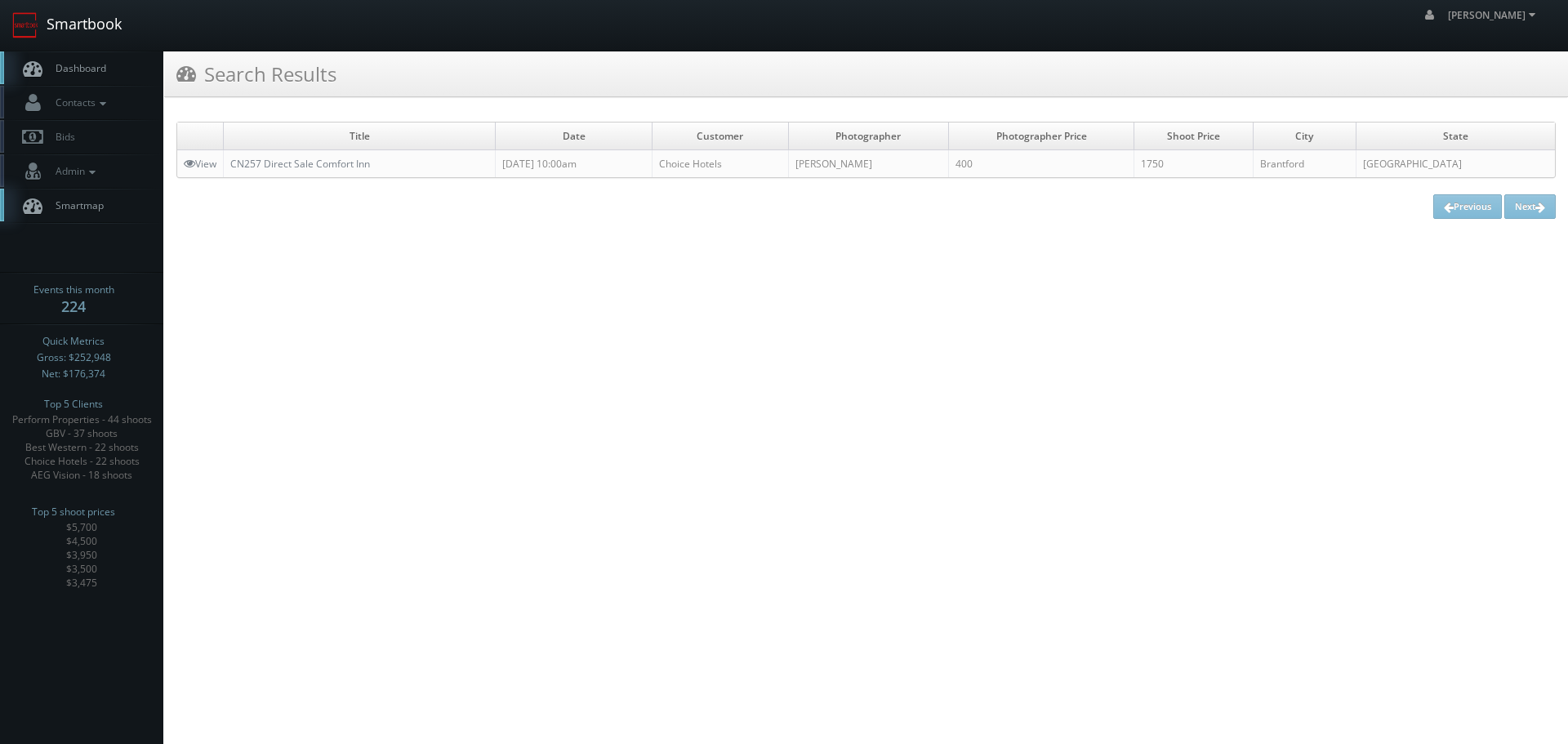
click at [112, 14] on link "Smartbook" at bounding box center [67, 25] width 134 height 51
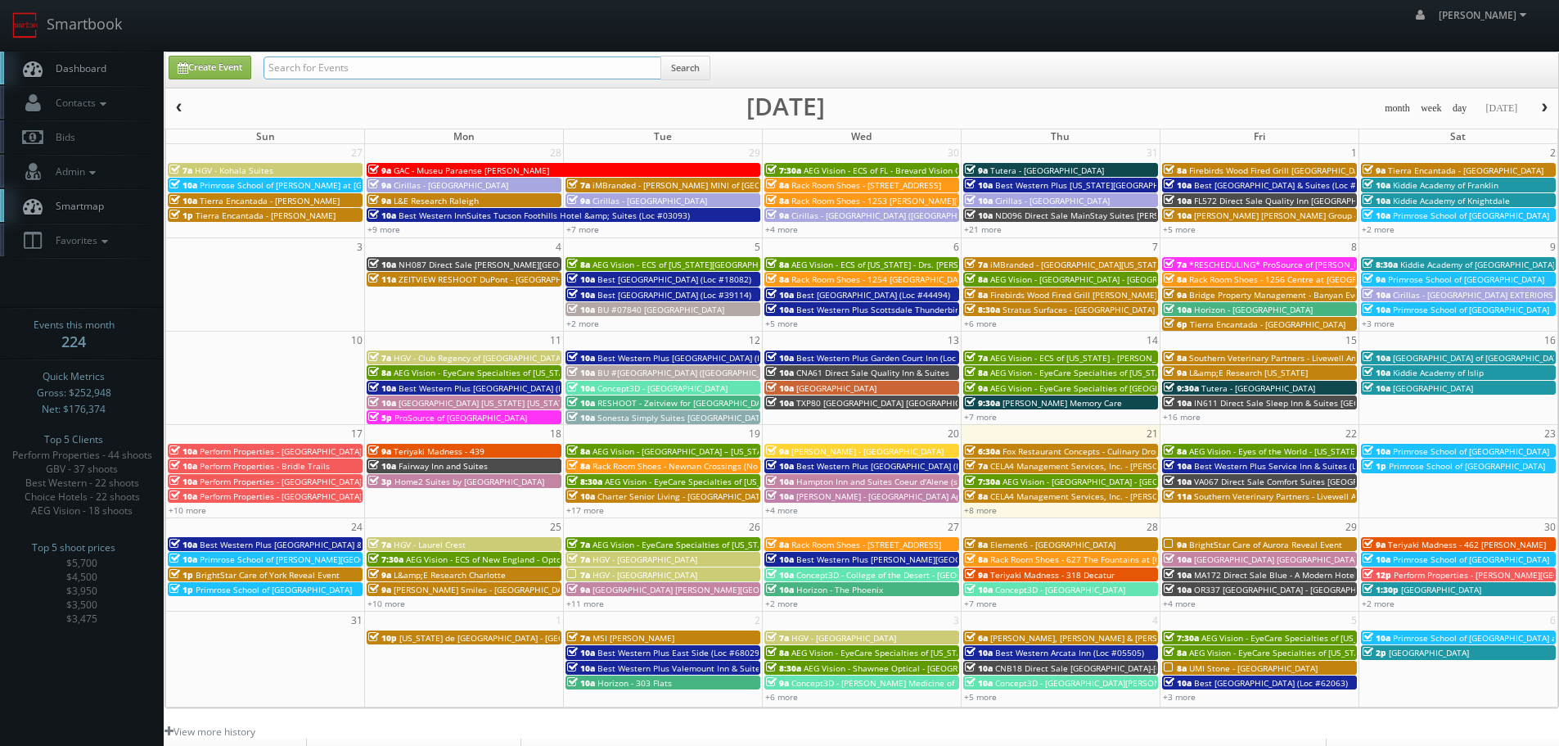
click at [484, 66] on input "text" at bounding box center [463, 67] width 398 height 23
type input "kushner"
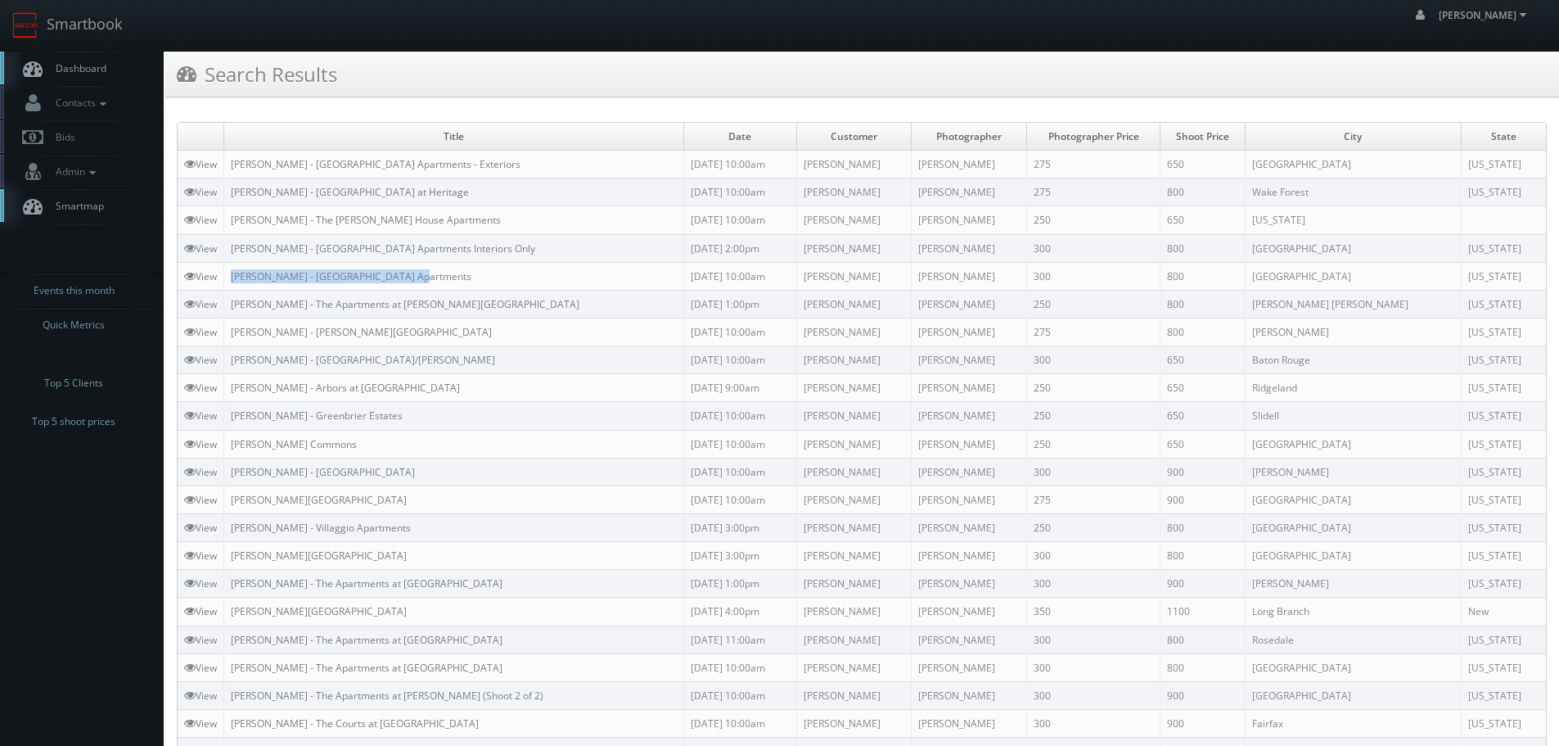
copy link "[PERSON_NAME] - [GEOGRAPHIC_DATA] Apartments"
drag, startPoint x: 449, startPoint y: 277, endPoint x: 232, endPoint y: 278, distance: 216.1
click at [232, 278] on td "[PERSON_NAME] - [GEOGRAPHIC_DATA] Apartments" at bounding box center [454, 276] width 460 height 28
click at [111, 24] on link "Smartbook" at bounding box center [67, 25] width 134 height 51
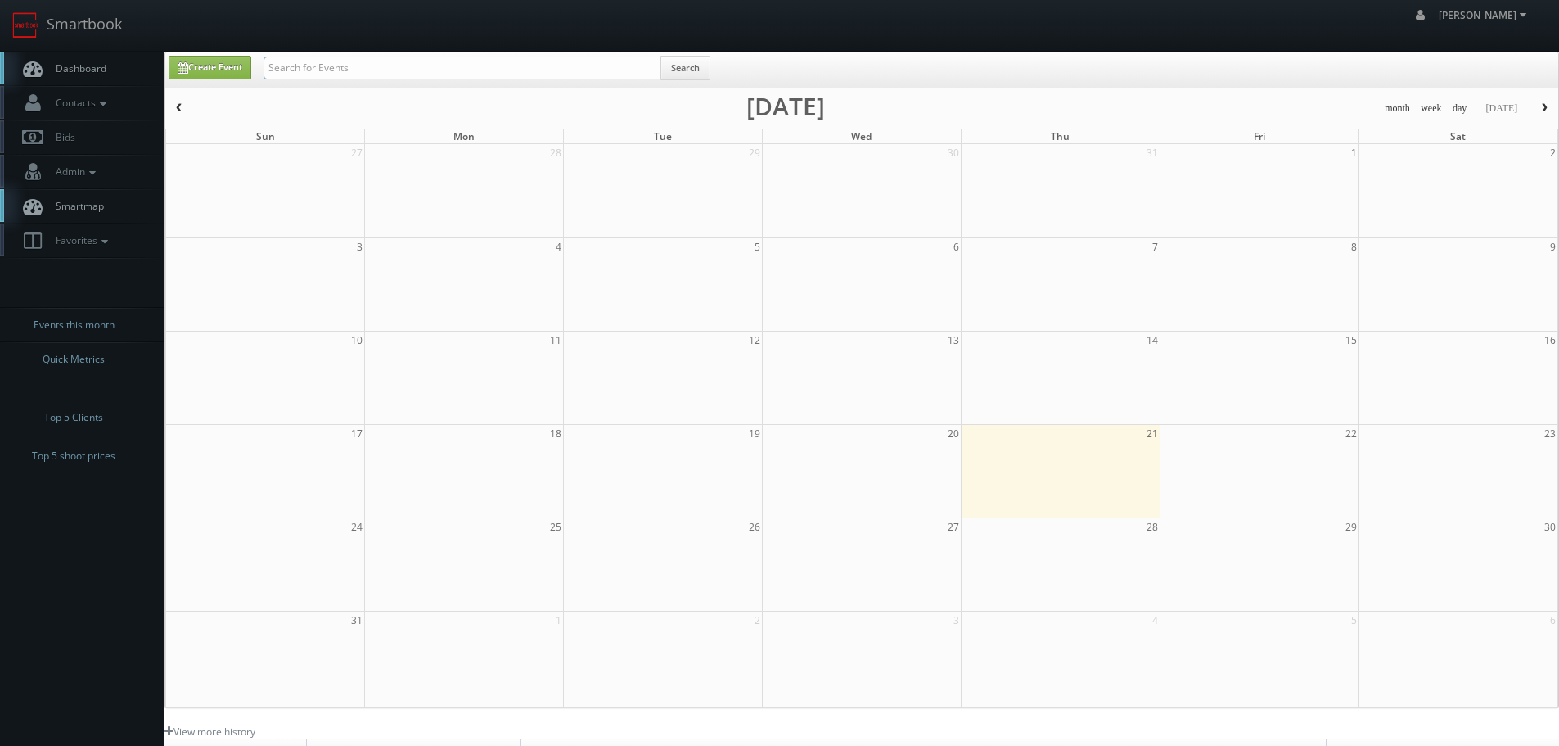
click at [304, 61] on input "text" at bounding box center [463, 67] width 398 height 23
type input "hampton"
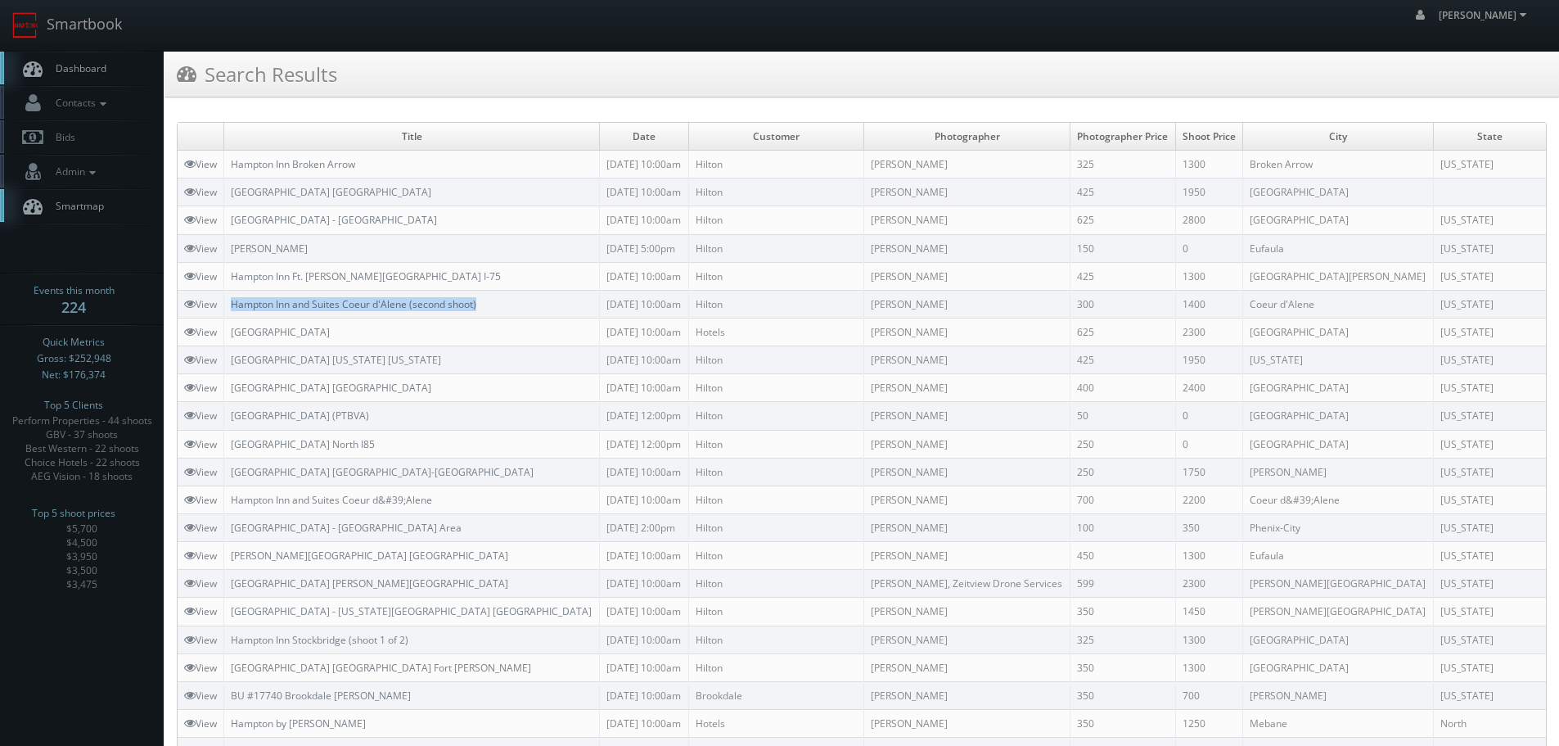
copy link "Hampton Inn and Suites Coeur d'Alene (second shoot)"
drag, startPoint x: 509, startPoint y: 303, endPoint x: 236, endPoint y: 305, distance: 273.4
click at [236, 305] on td "Hampton Inn and Suites Coeur d'Alene (second shoot)" at bounding box center [412, 304] width 376 height 28
click at [120, 37] on link "Smartbook" at bounding box center [67, 25] width 134 height 51
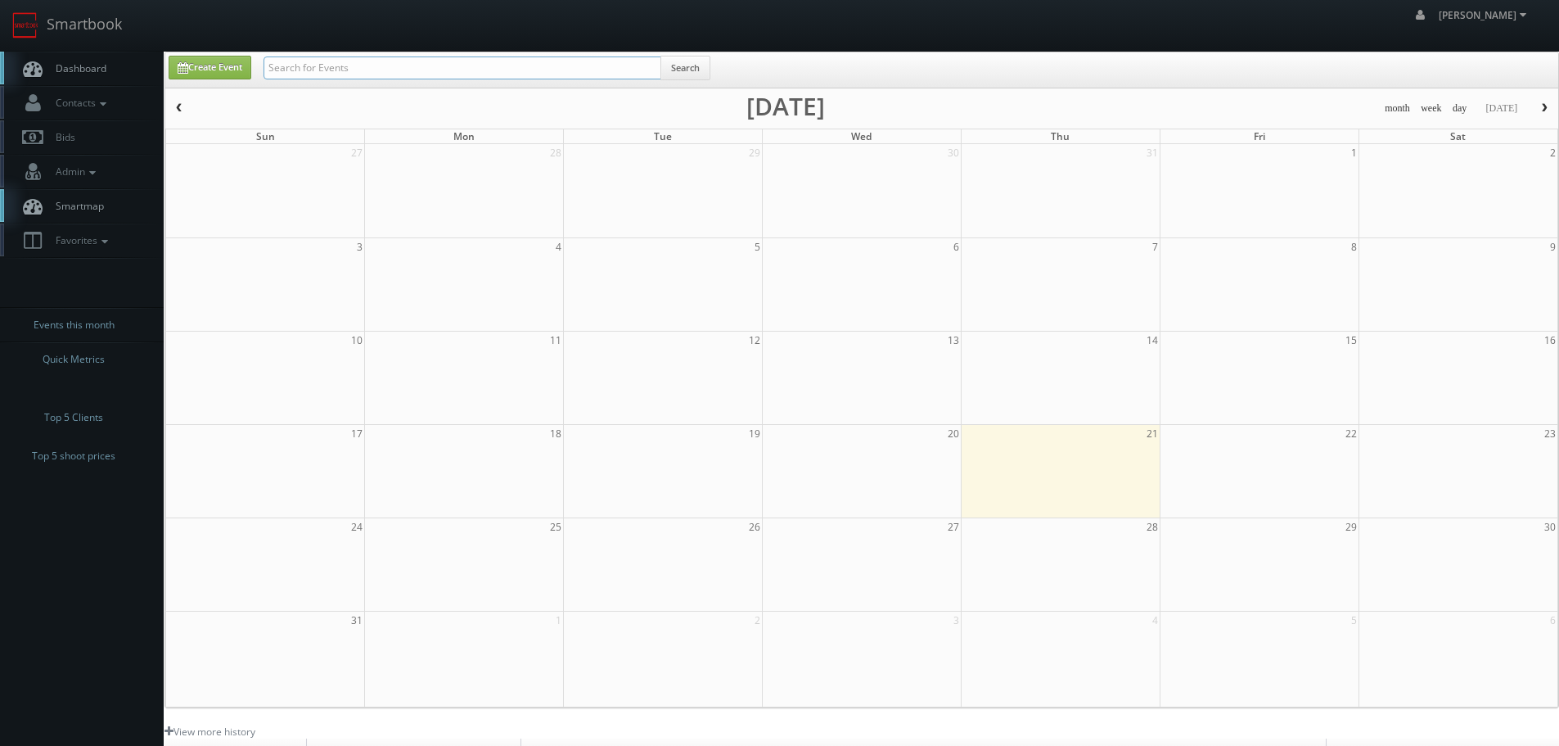
click at [391, 70] on input "text" at bounding box center [463, 67] width 398 height 23
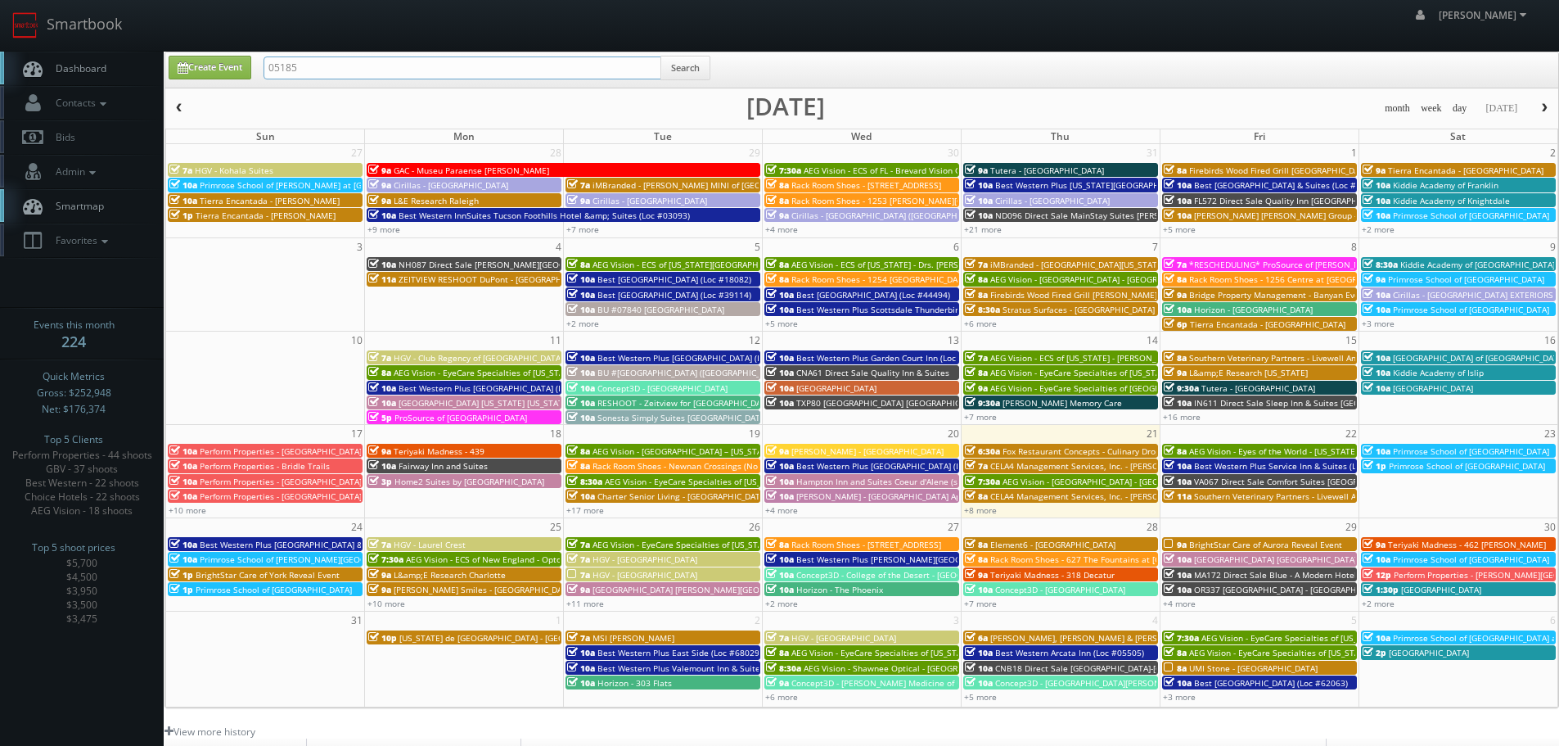
type input "05185"
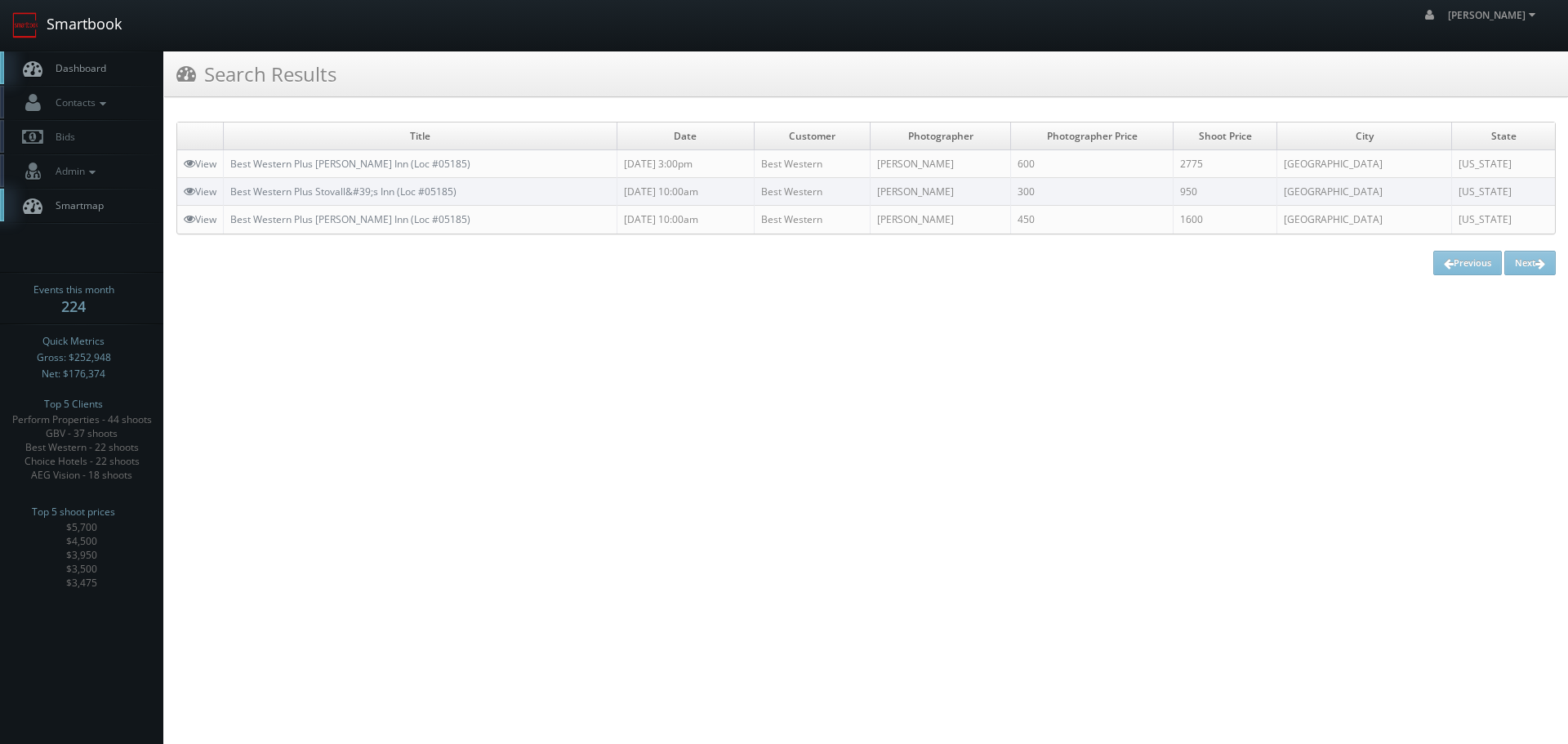
click at [120, 35] on link "Smartbook" at bounding box center [67, 25] width 134 height 51
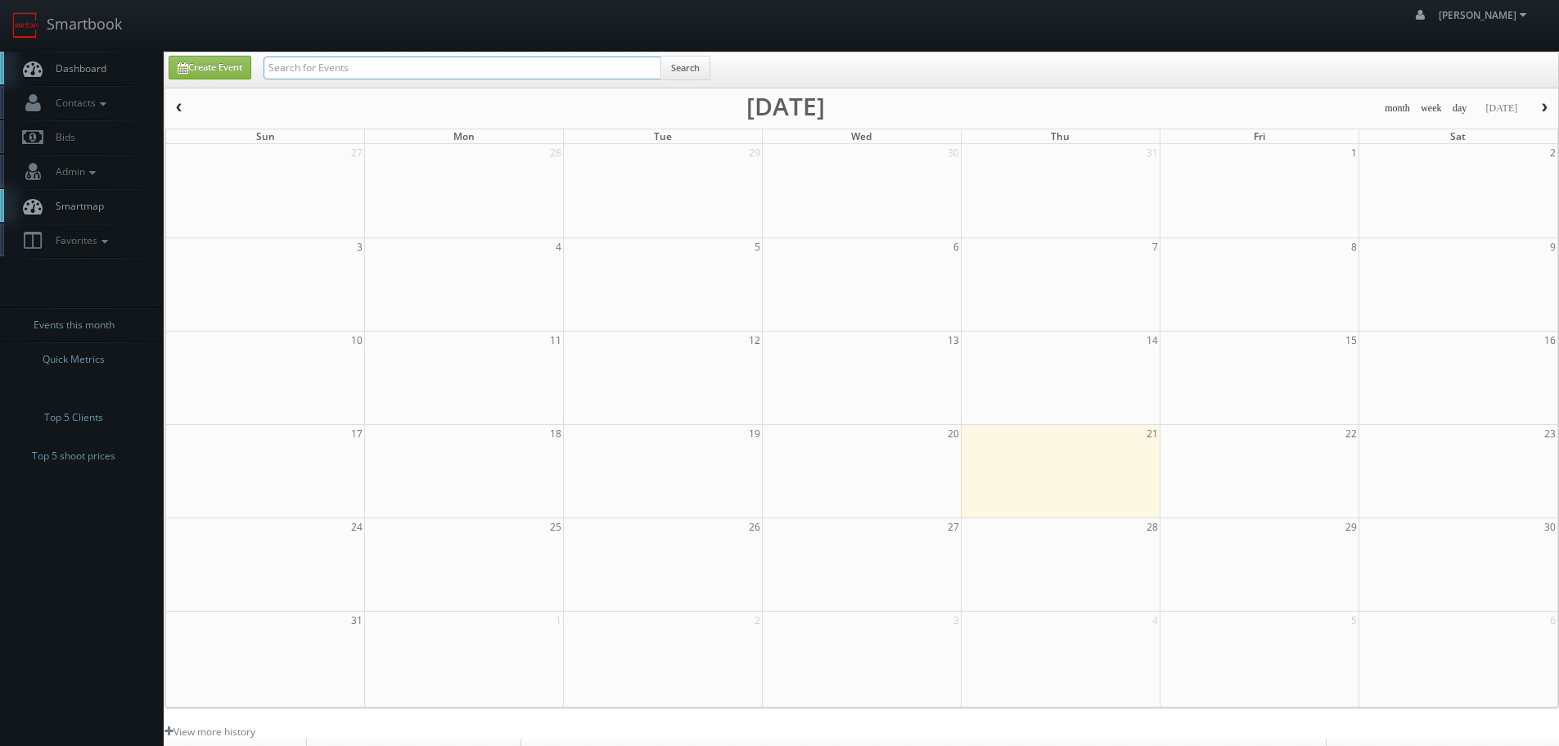
click at [382, 74] on input "text" at bounding box center [463, 67] width 398 height 23
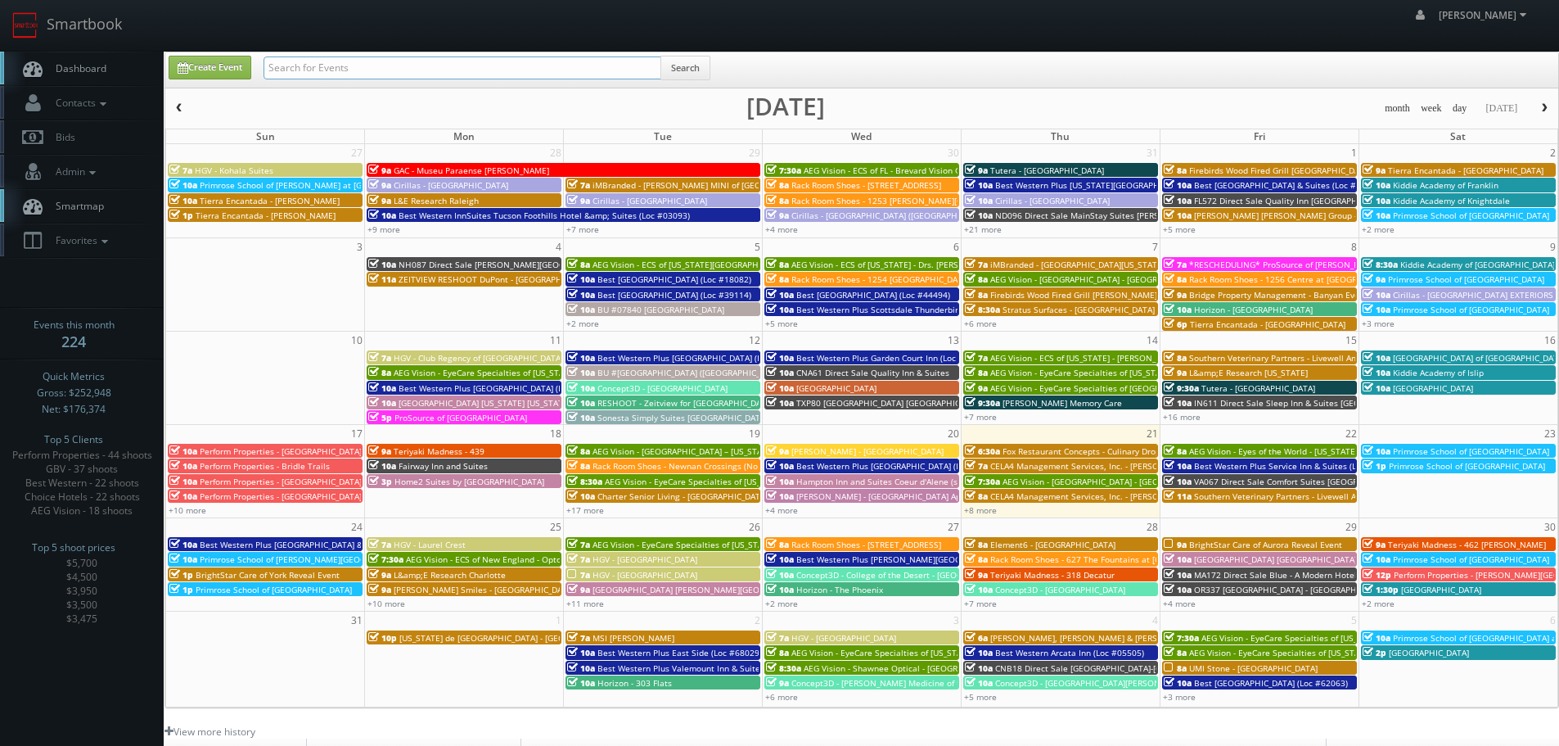
click at [359, 76] on input "text" at bounding box center [463, 67] width 398 height 23
type input "r"
type input "granada"
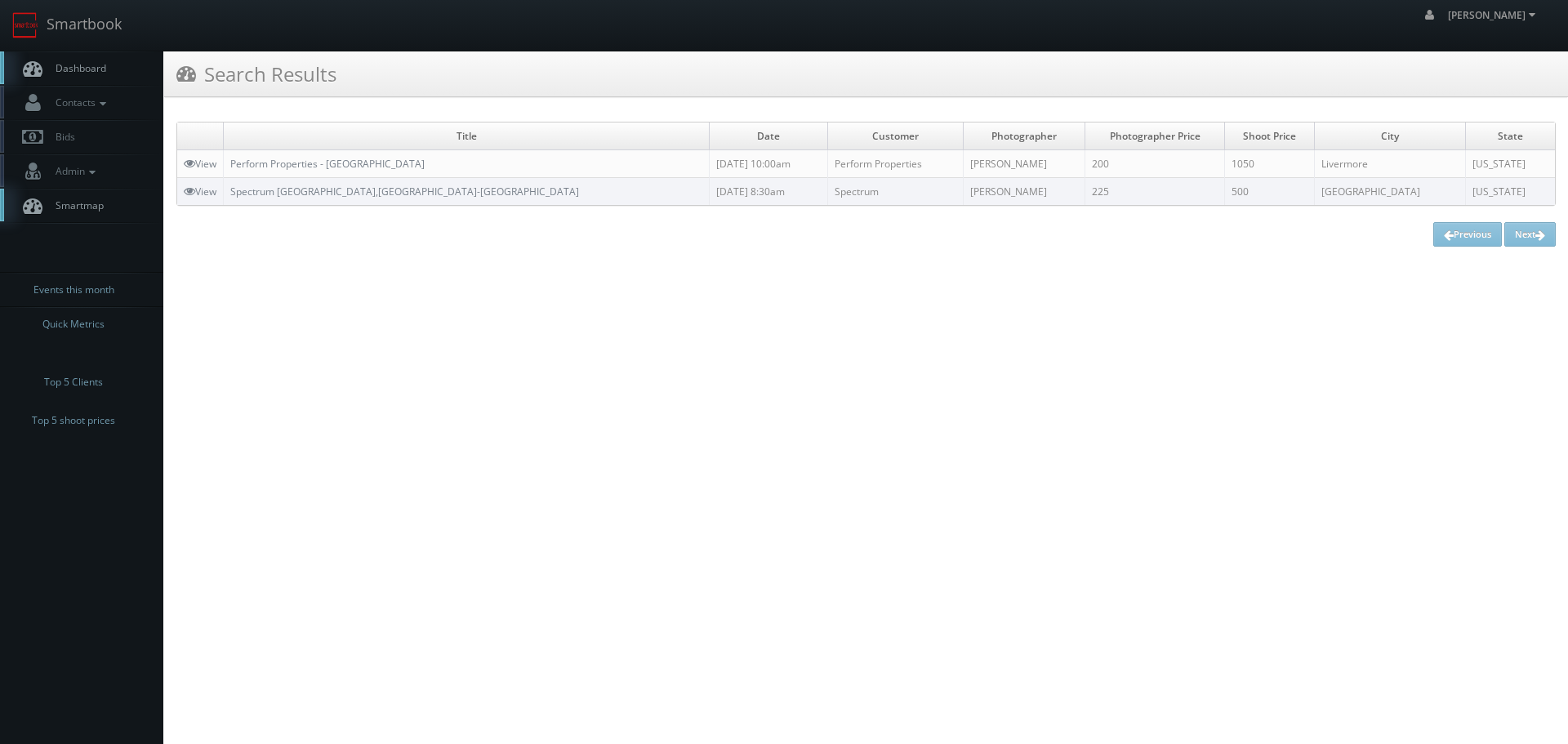
copy tr "Perform Properties - [GEOGRAPHIC_DATA]"
drag, startPoint x: 466, startPoint y: 167, endPoint x: 220, endPoint y: 169, distance: 246.0
click at [220, 169] on tr "View Perform Properties - [GEOGRAPHIC_DATA] [DATE] 10:00am Perform Properties […" at bounding box center [866, 165] width 1377 height 28
